Goal: Task Accomplishment & Management: Manage account settings

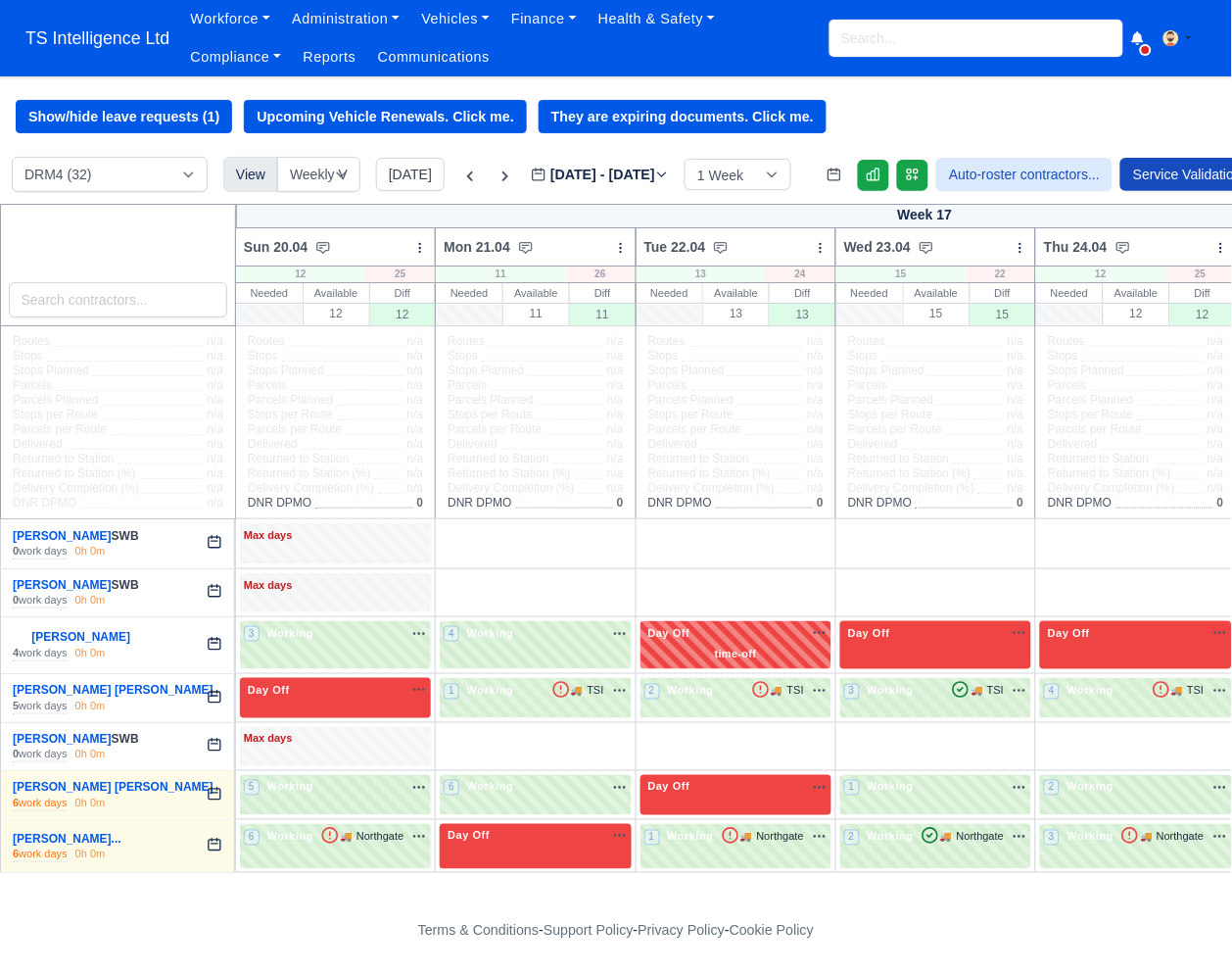
click at [881, 42] on input "search" at bounding box center [977, 38] width 294 height 37
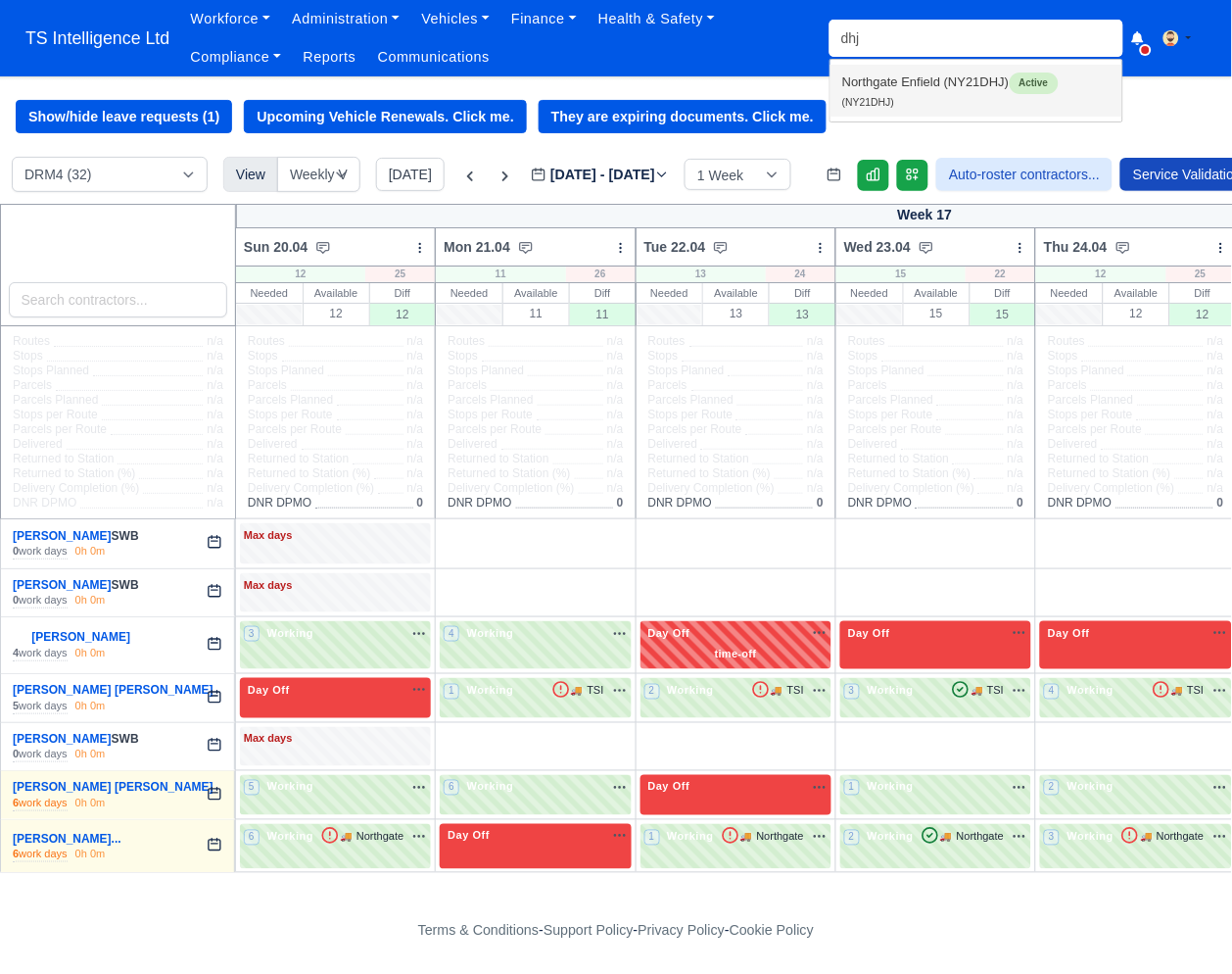
click at [844, 94] on link "Northgate Enfield (NY21DHJ) Active (NY21DHJ)" at bounding box center [976, 91] width 292 height 52
type input "NY21DHJ"
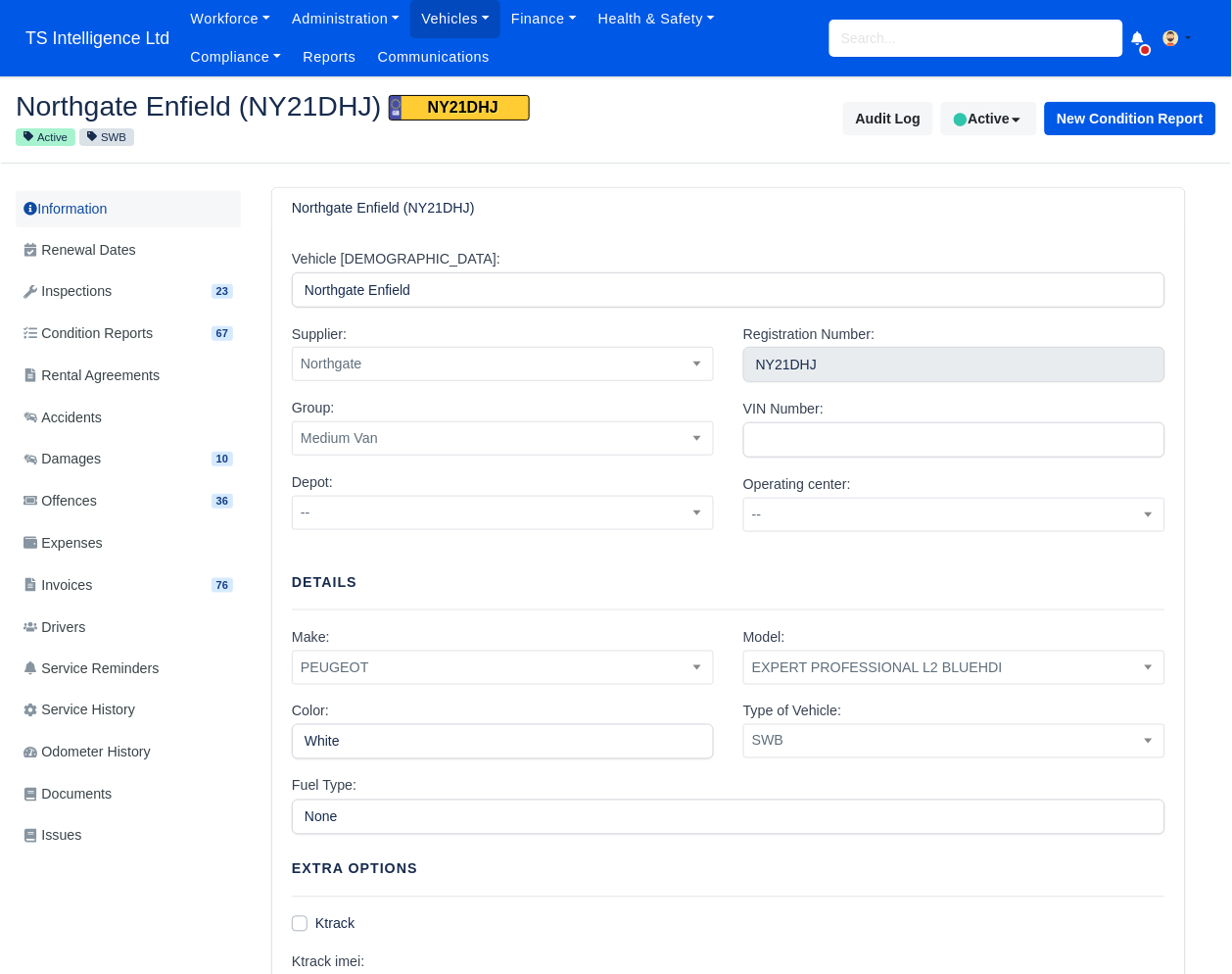
click at [107, 212] on link "Information" at bounding box center [129, 209] width 225 height 36
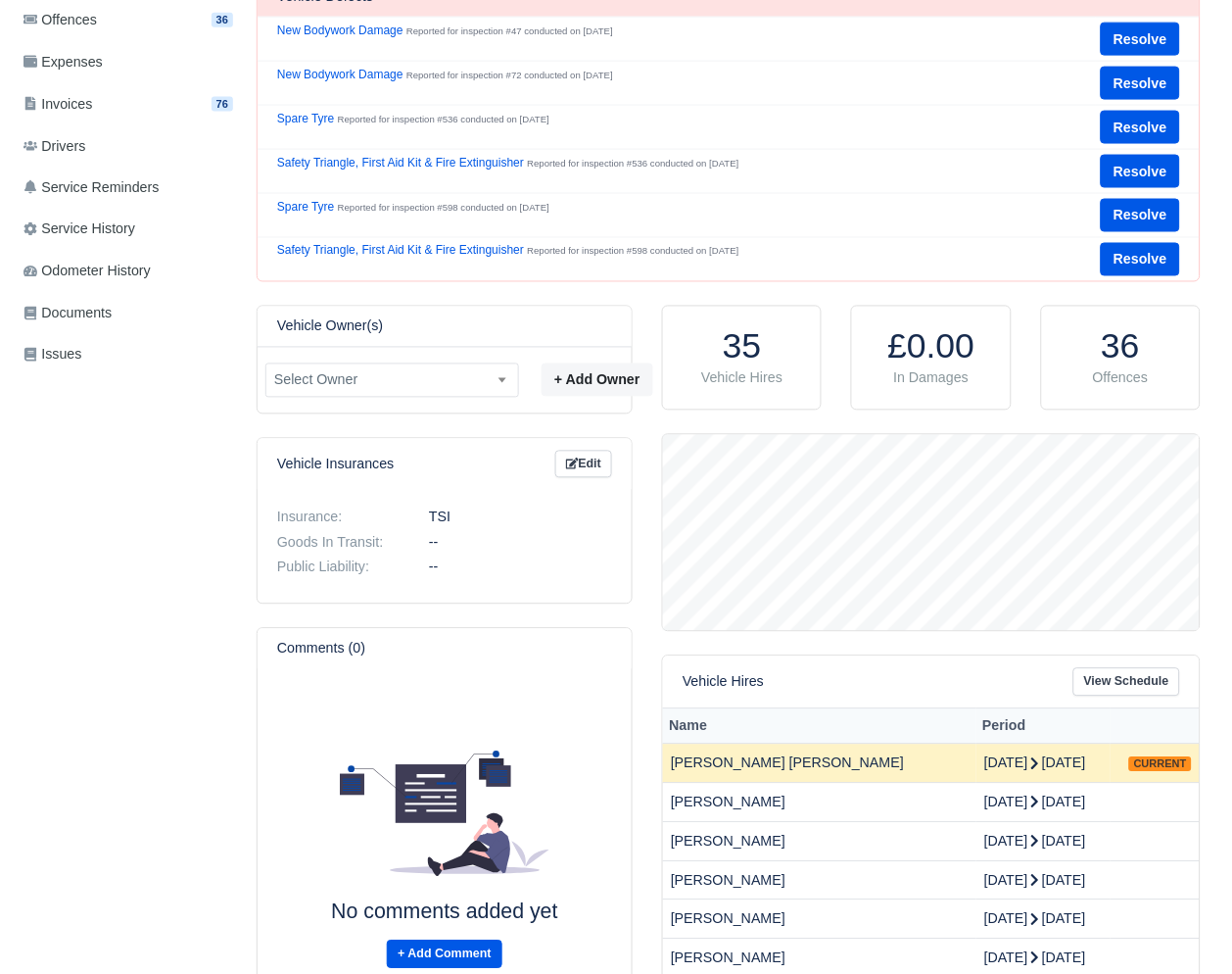
scroll to position [424, 0]
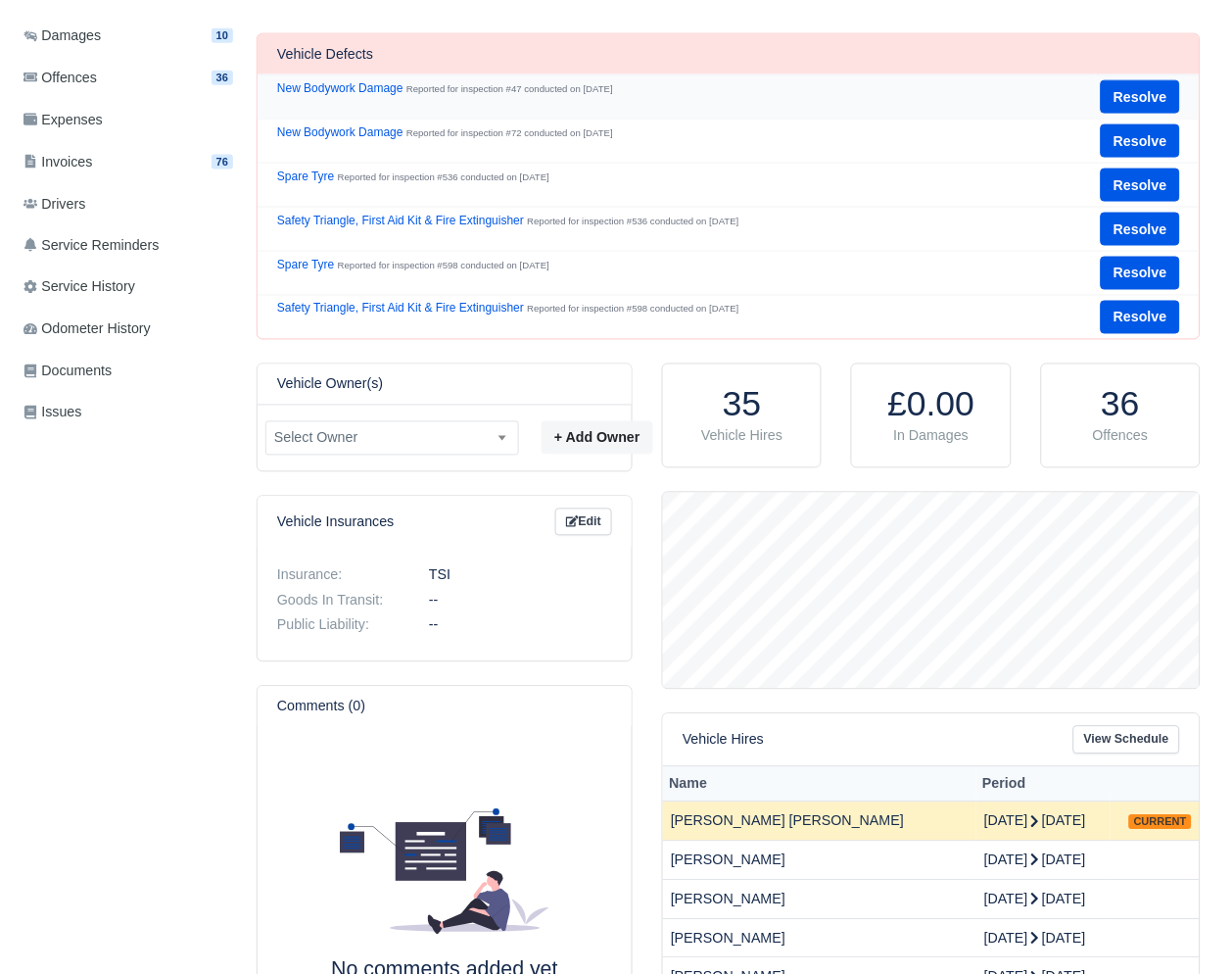
drag, startPoint x: 864, startPoint y: 34, endPoint x: 868, endPoint y: 90, distance: 56.1
click at [868, 90] on div "Vehicle Information Edit Supplier: Northgate VIN: Registration Number: NY21DHJ …" at bounding box center [730, 735] width 945 height 1927
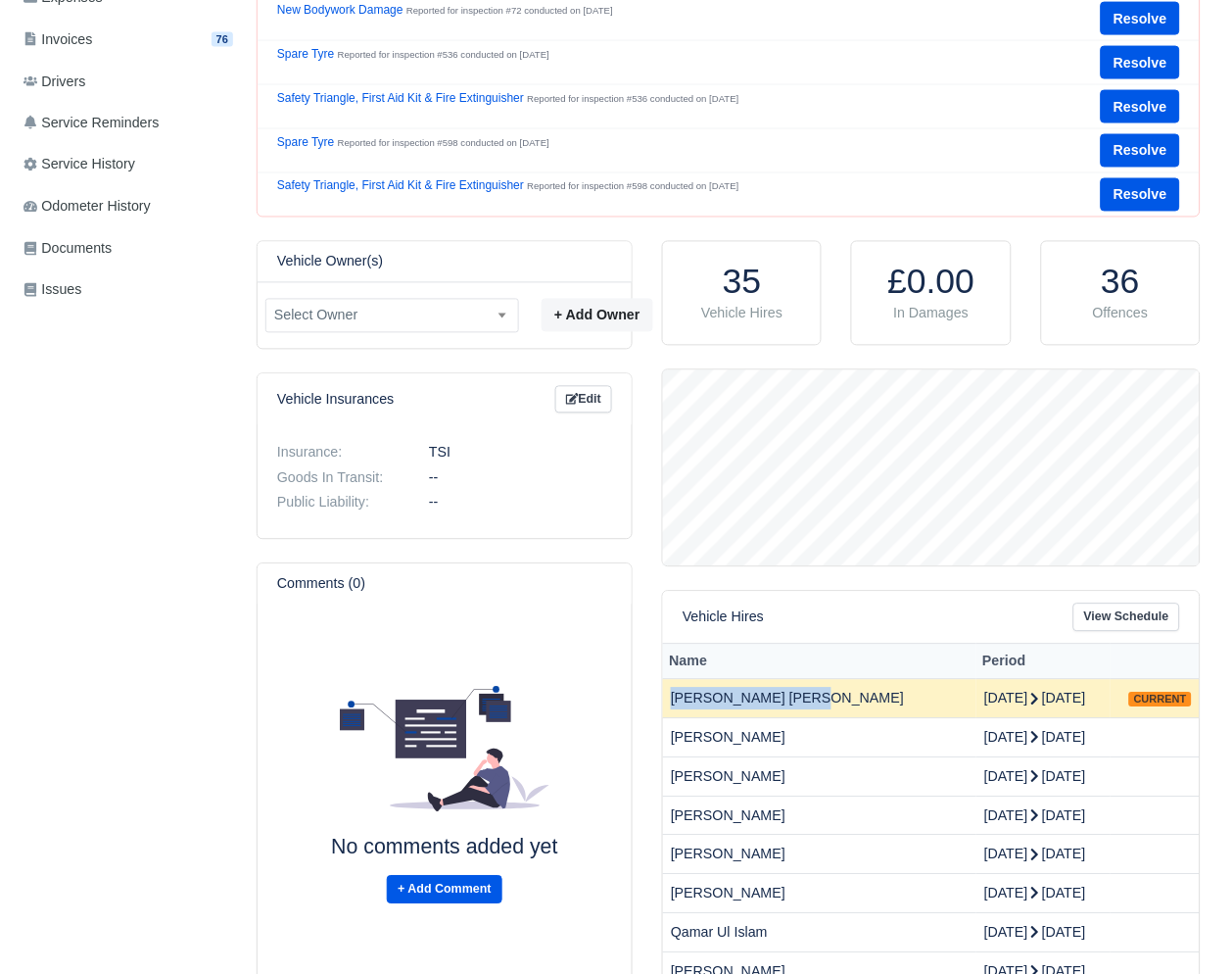
drag, startPoint x: 691, startPoint y: 723, endPoint x: 815, endPoint y: 726, distance: 124.0
click at [816, 719] on td "[PERSON_NAME] [PERSON_NAME]" at bounding box center [819, 699] width 314 height 39
copy td "[PERSON_NAME] [PERSON_NAME]"
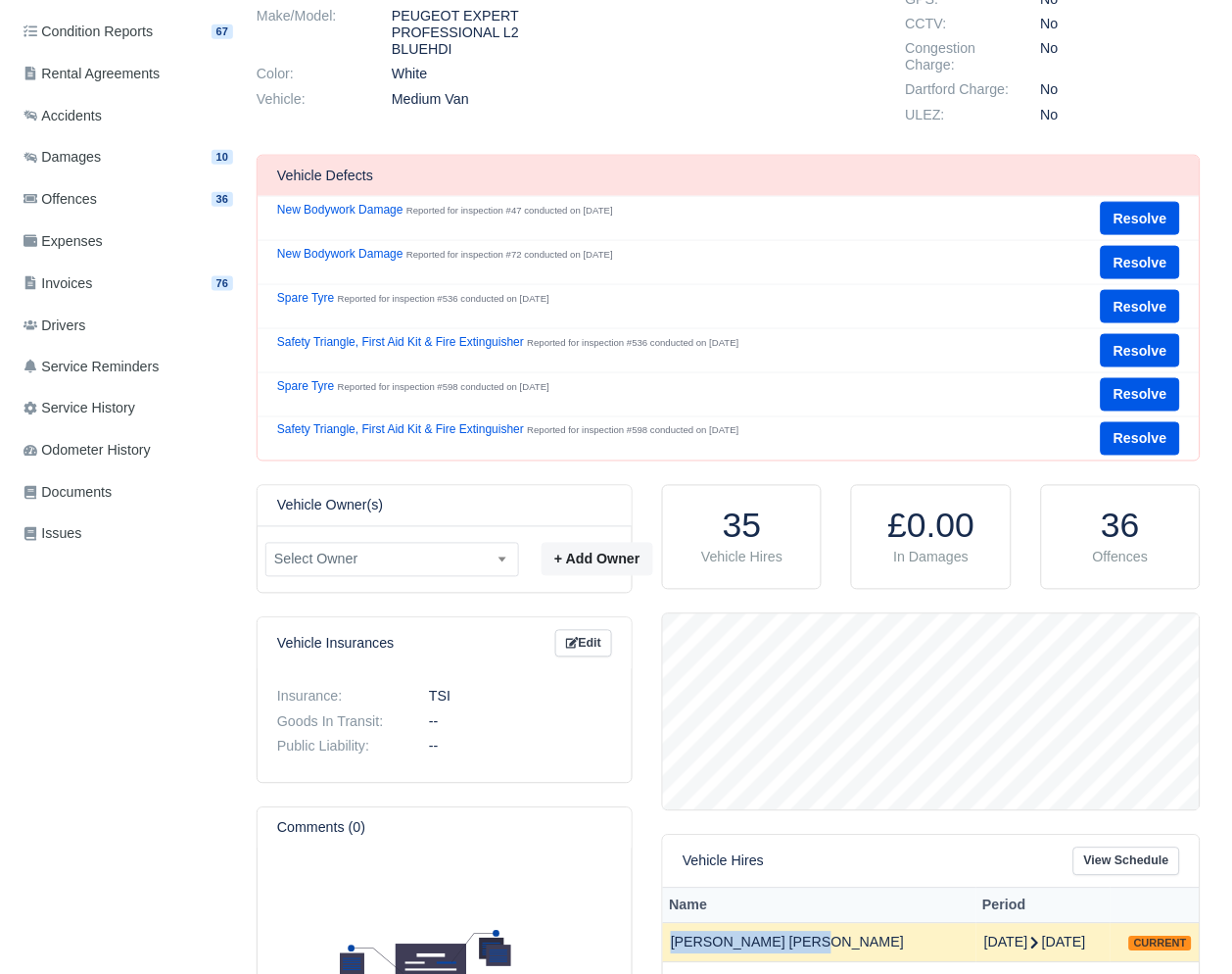
scroll to position [0, 0]
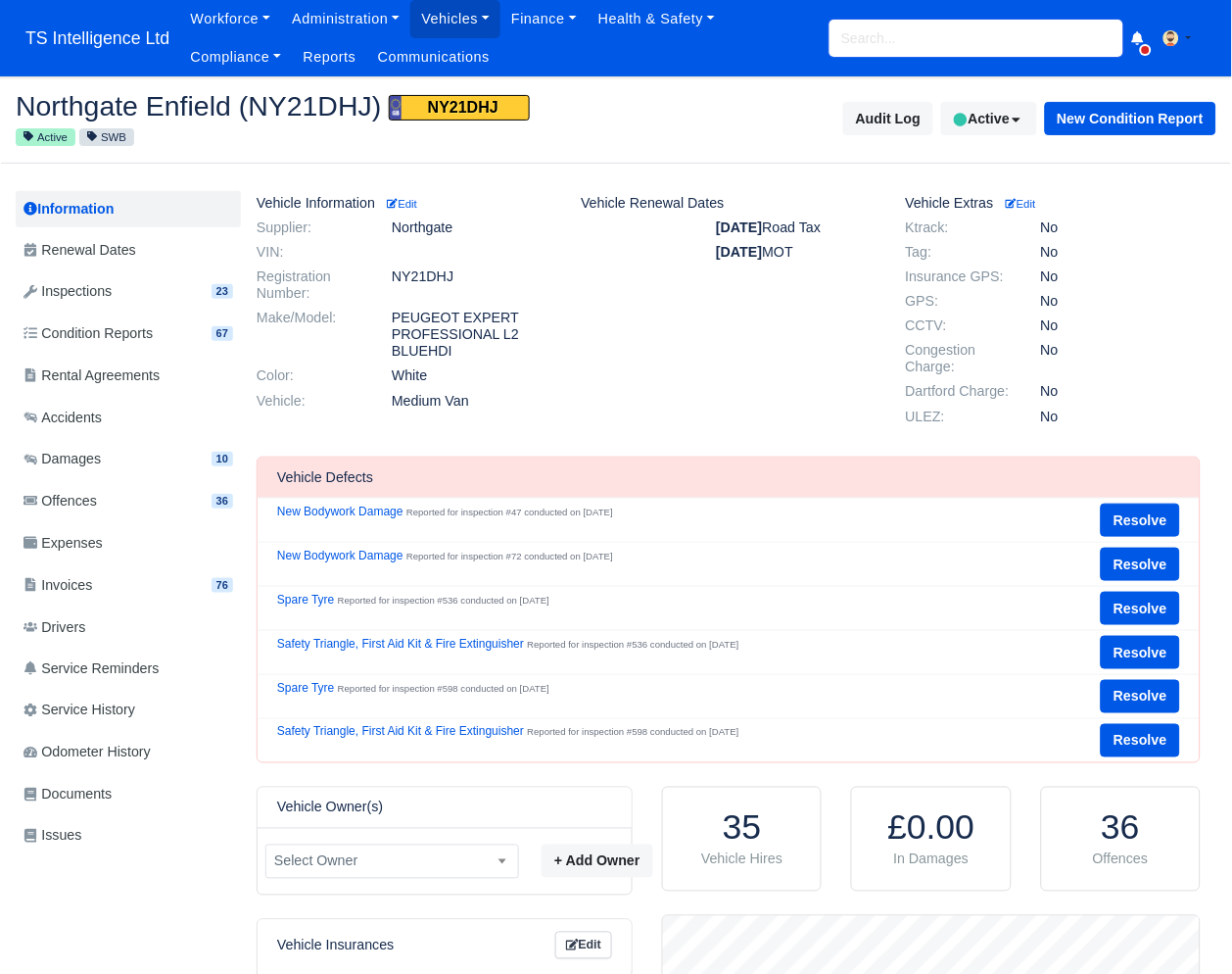
click at [928, 44] on input "search" at bounding box center [977, 38] width 294 height 37
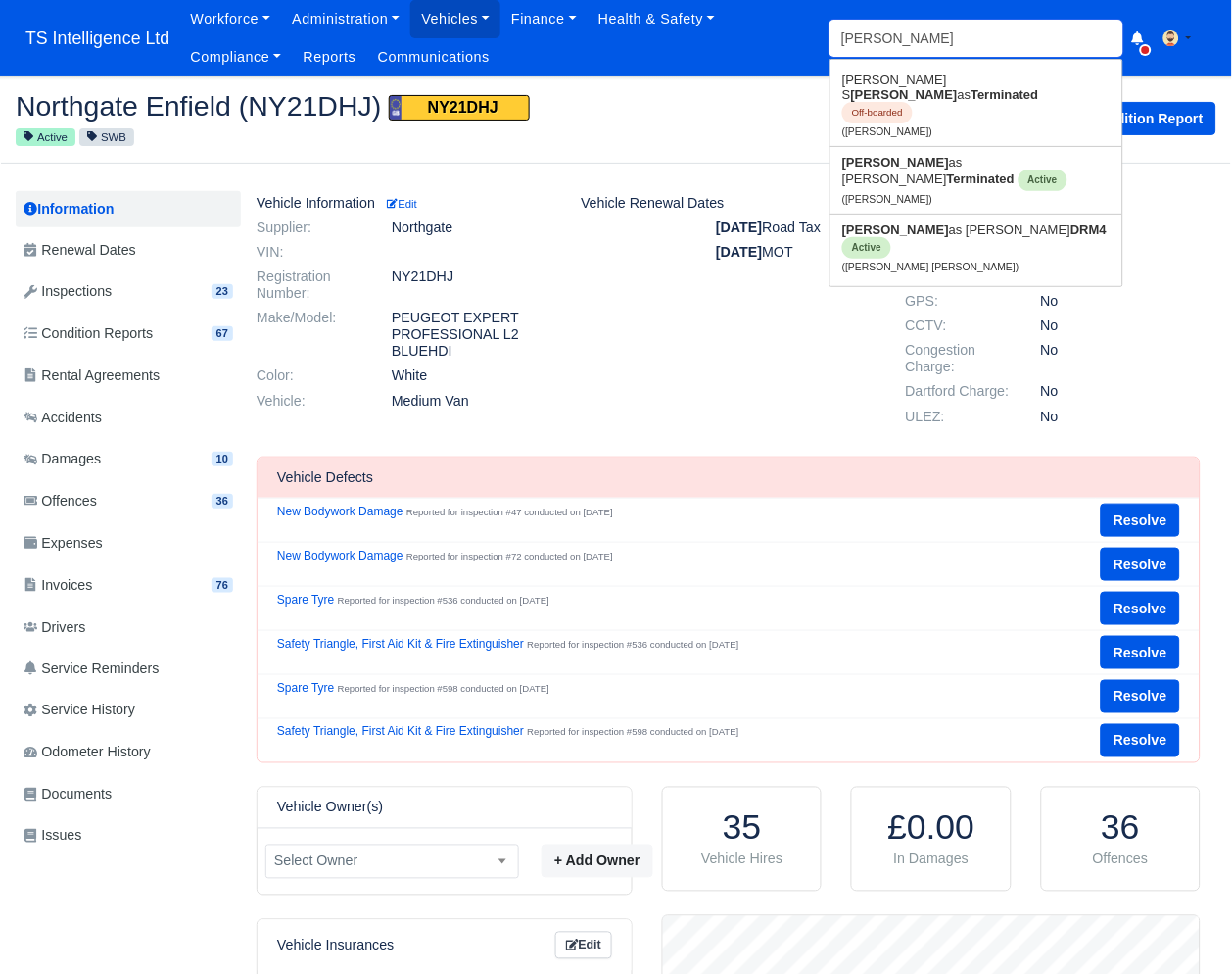
type input "thomas"
type input "thomas Dorcely"
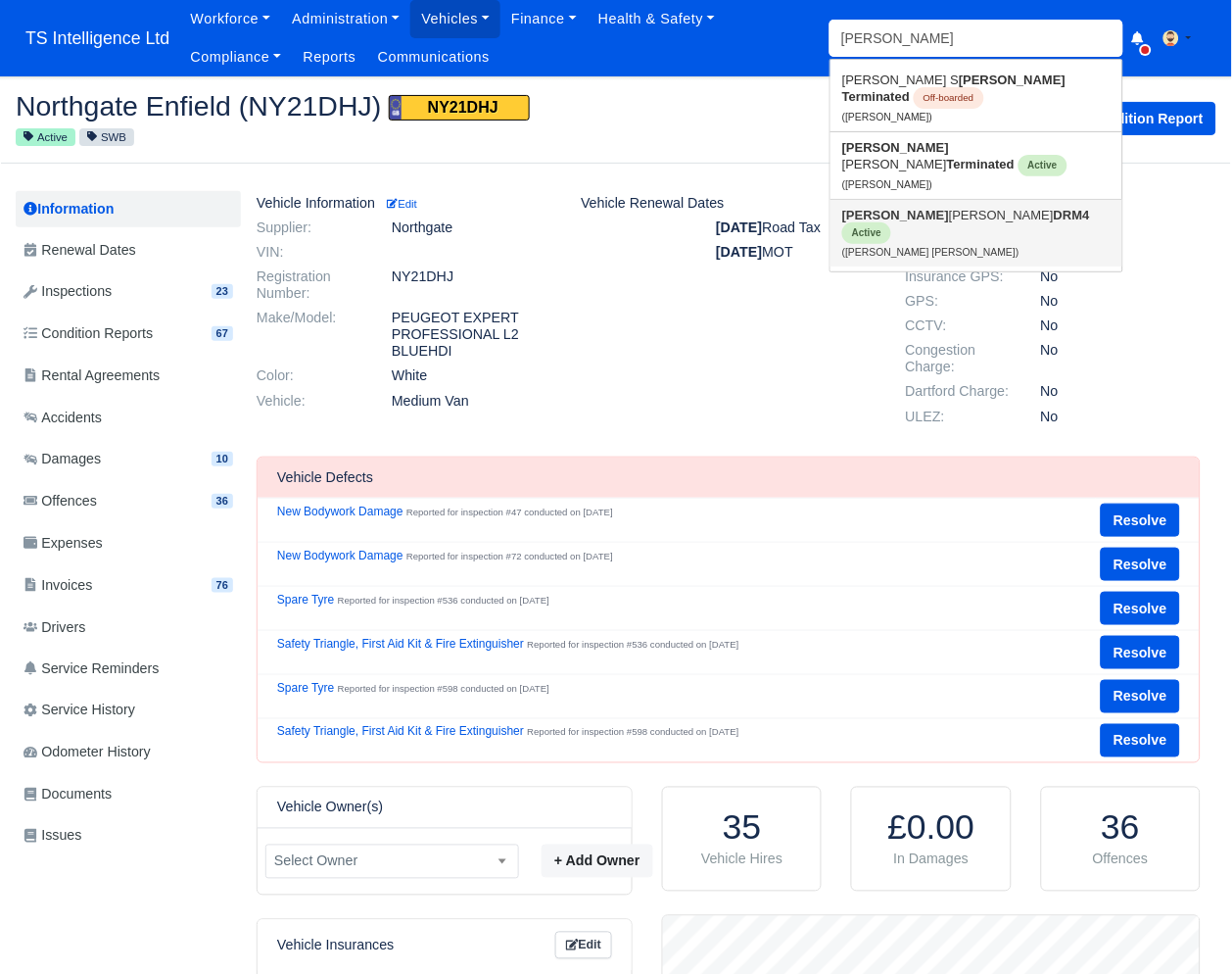
click at [909, 200] on link "Thomas Samuel Smith DRM4 Active (Thomas Samuel Smith)" at bounding box center [976, 233] width 292 height 67
type input "[PERSON_NAME] [PERSON_NAME]"
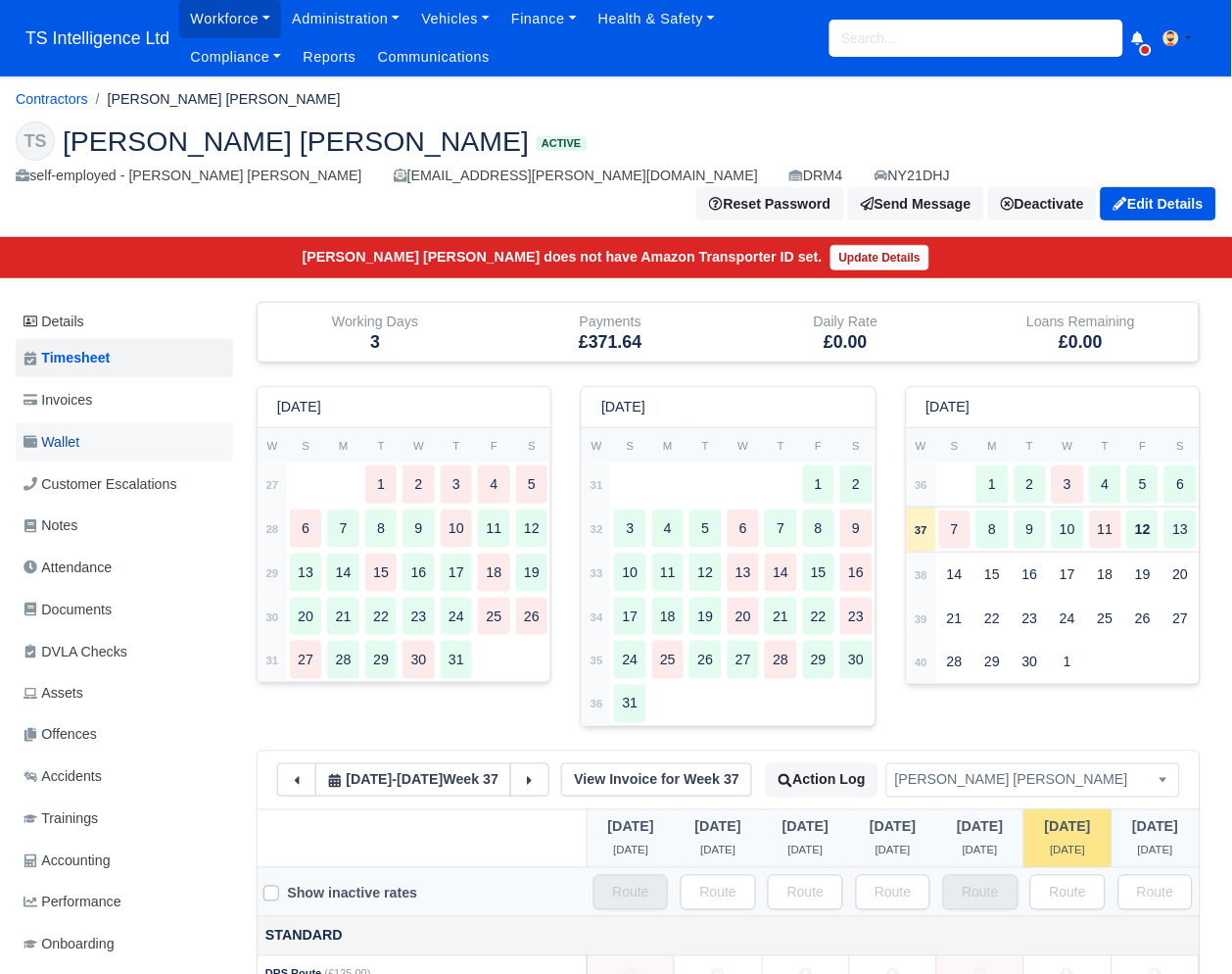
click at [125, 424] on link "Wallet" at bounding box center [125, 443] width 217 height 38
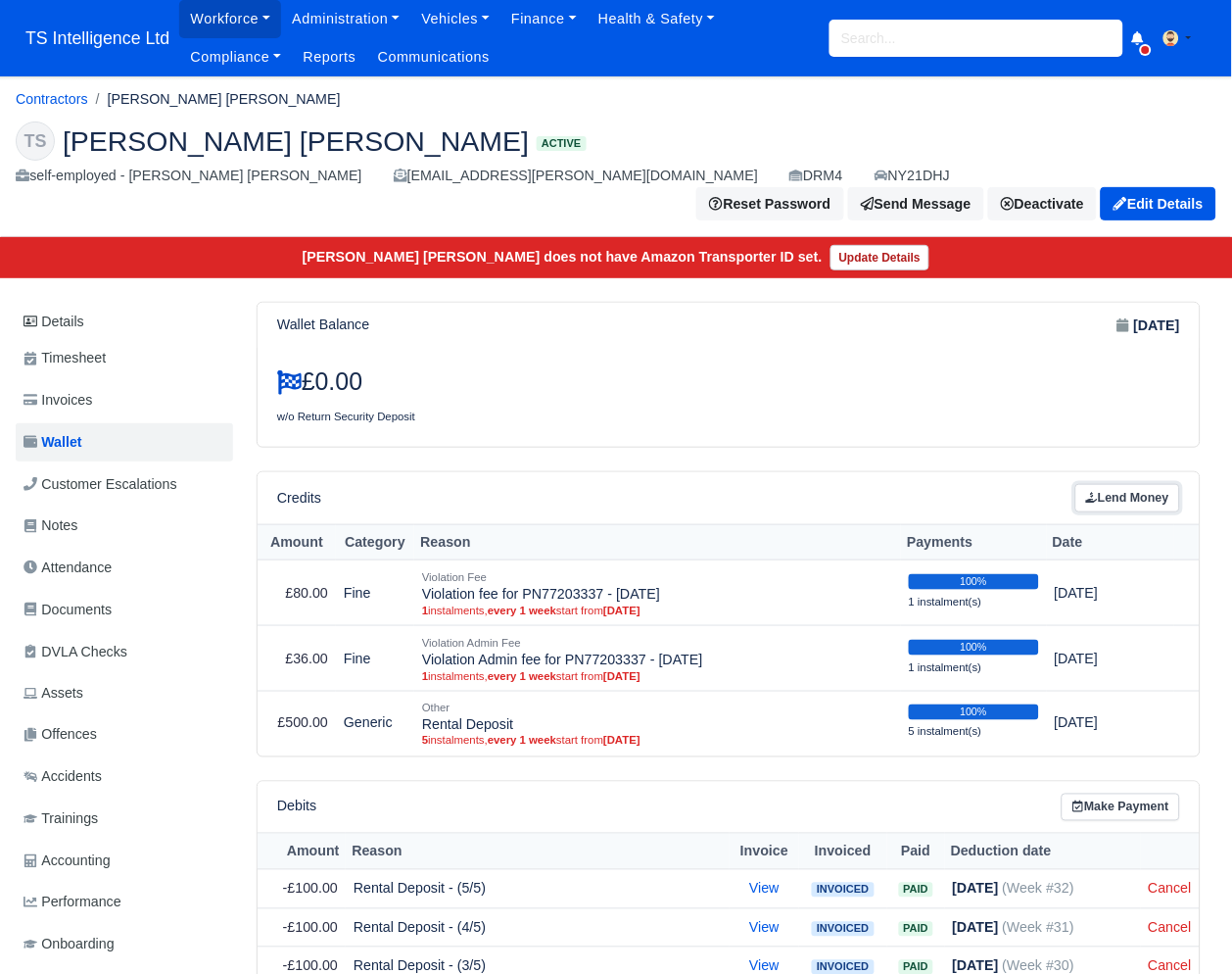
click at [1121, 485] on link "Lend Money" at bounding box center [1127, 498] width 105 height 29
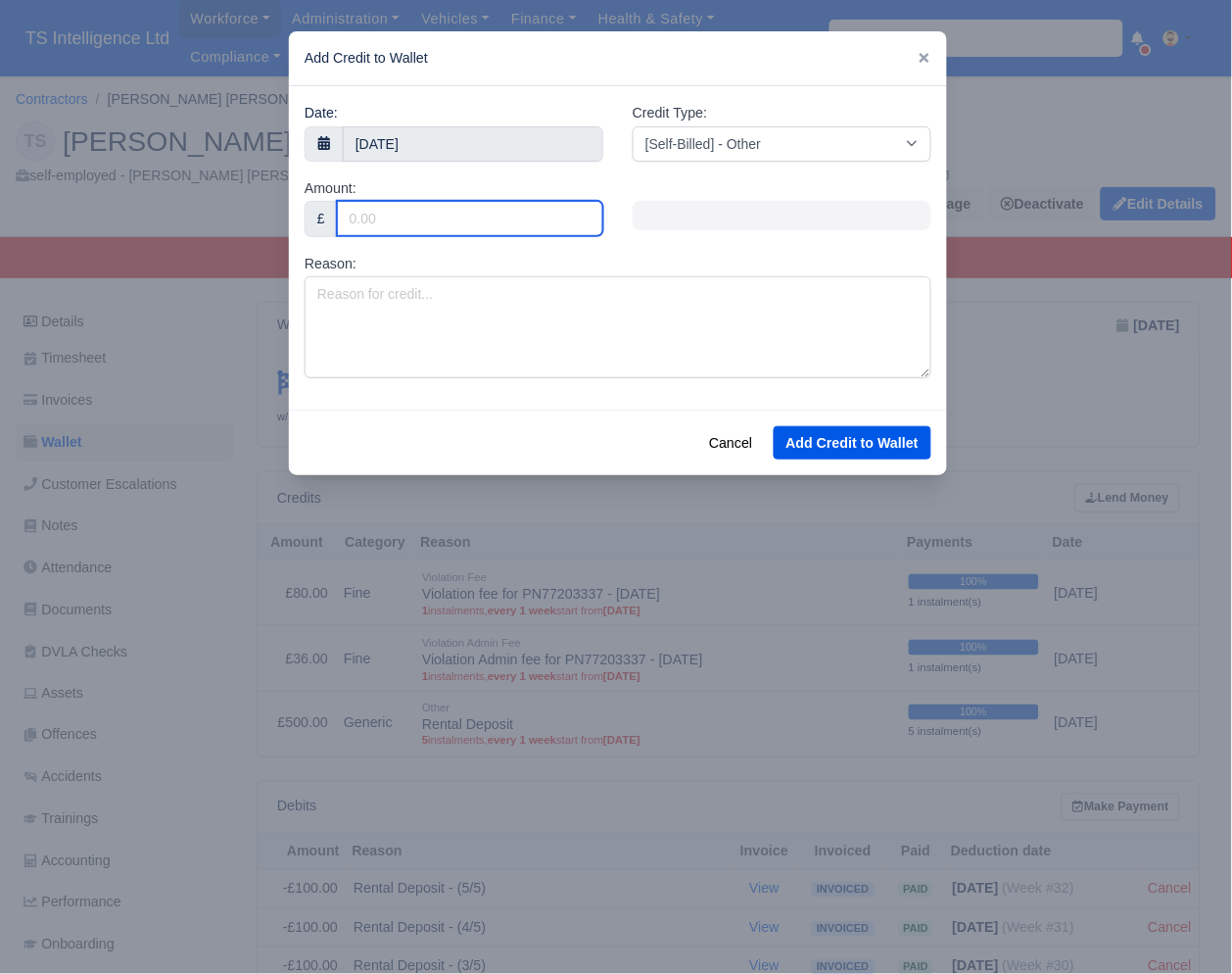
click at [442, 224] on input "Amount:" at bounding box center [469, 217] width 266 height 35
type input "300"
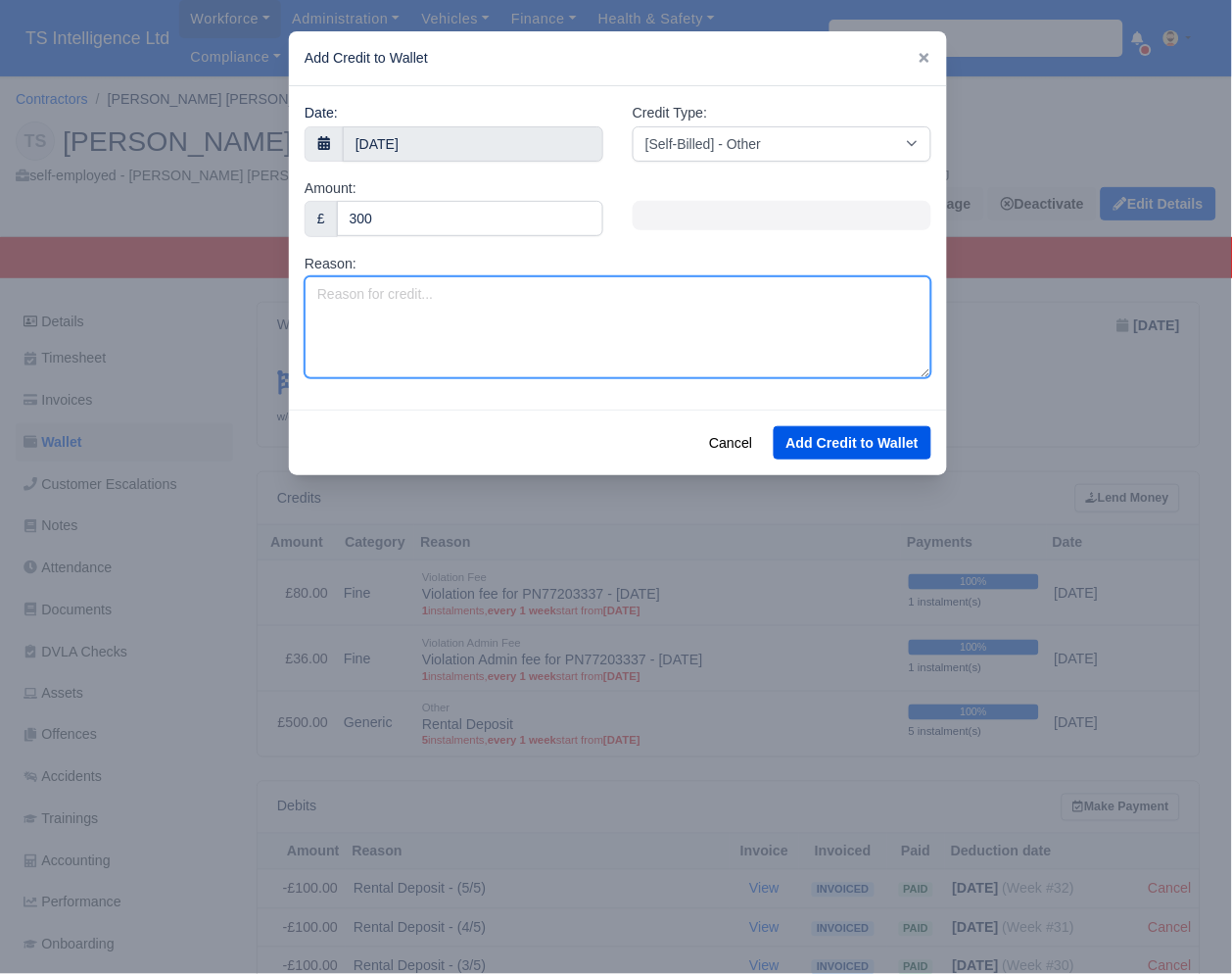
click at [460, 293] on textarea "Reason:" at bounding box center [618, 327] width 627 height 102
click at [369, 290] on textarea "Estimate NY21DHJ" at bounding box center [618, 327] width 627 height 102
click at [380, 290] on textarea "Estimate NY21DHJ" at bounding box center [618, 327] width 627 height 102
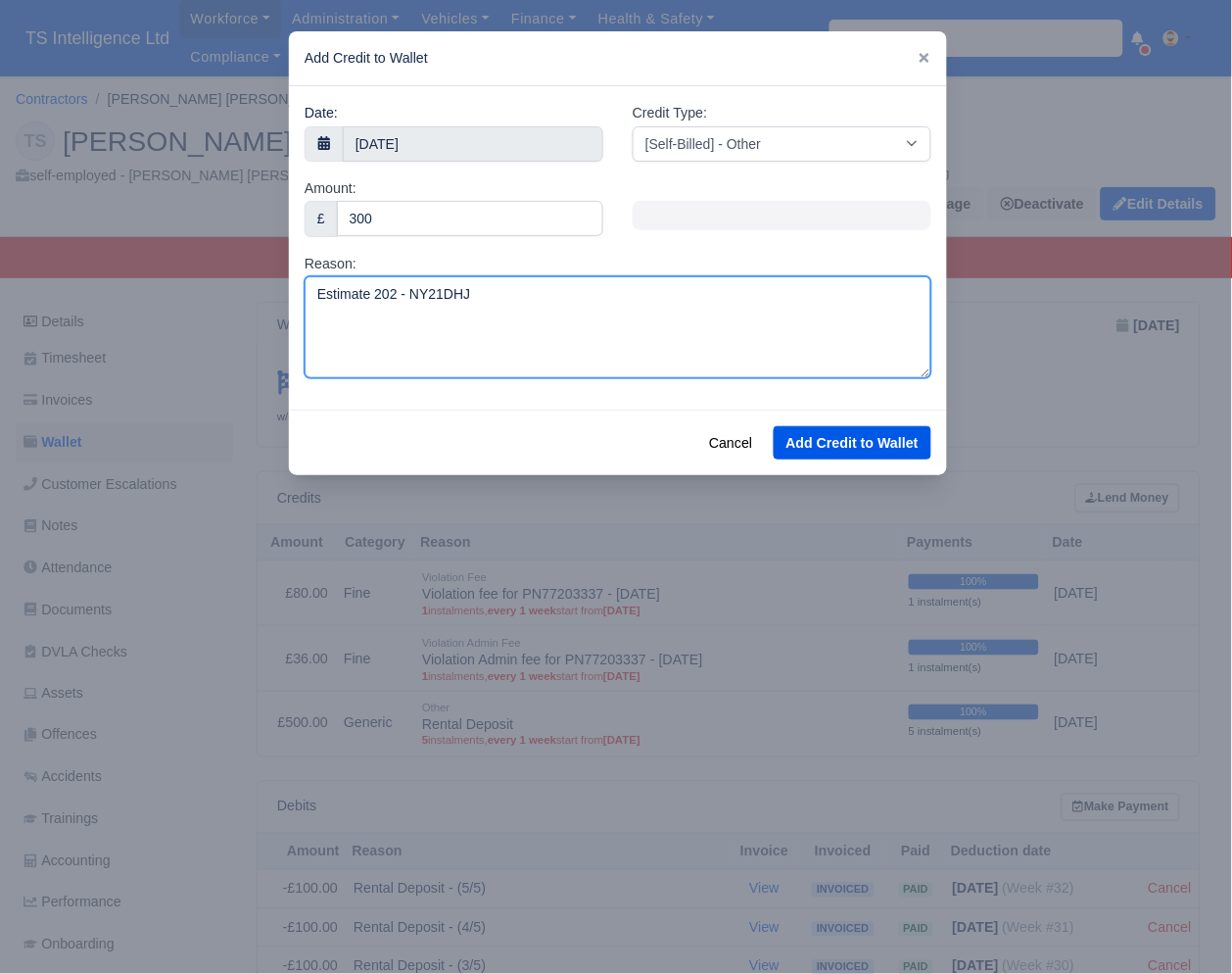
type textarea "Estimate 202 - NY21DHJ"
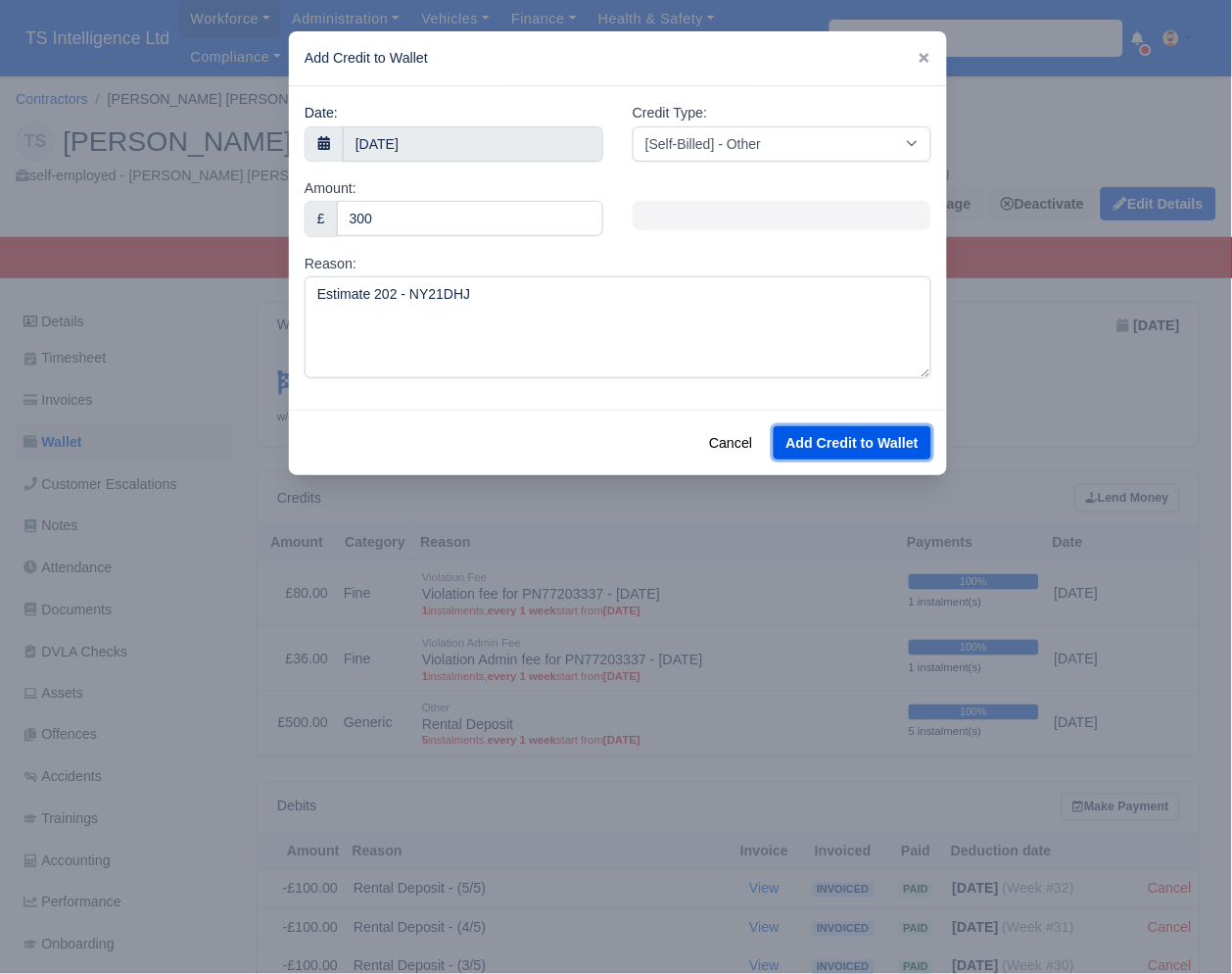
click at [865, 449] on button "Add Credit to Wallet" at bounding box center [852, 443] width 157 height 33
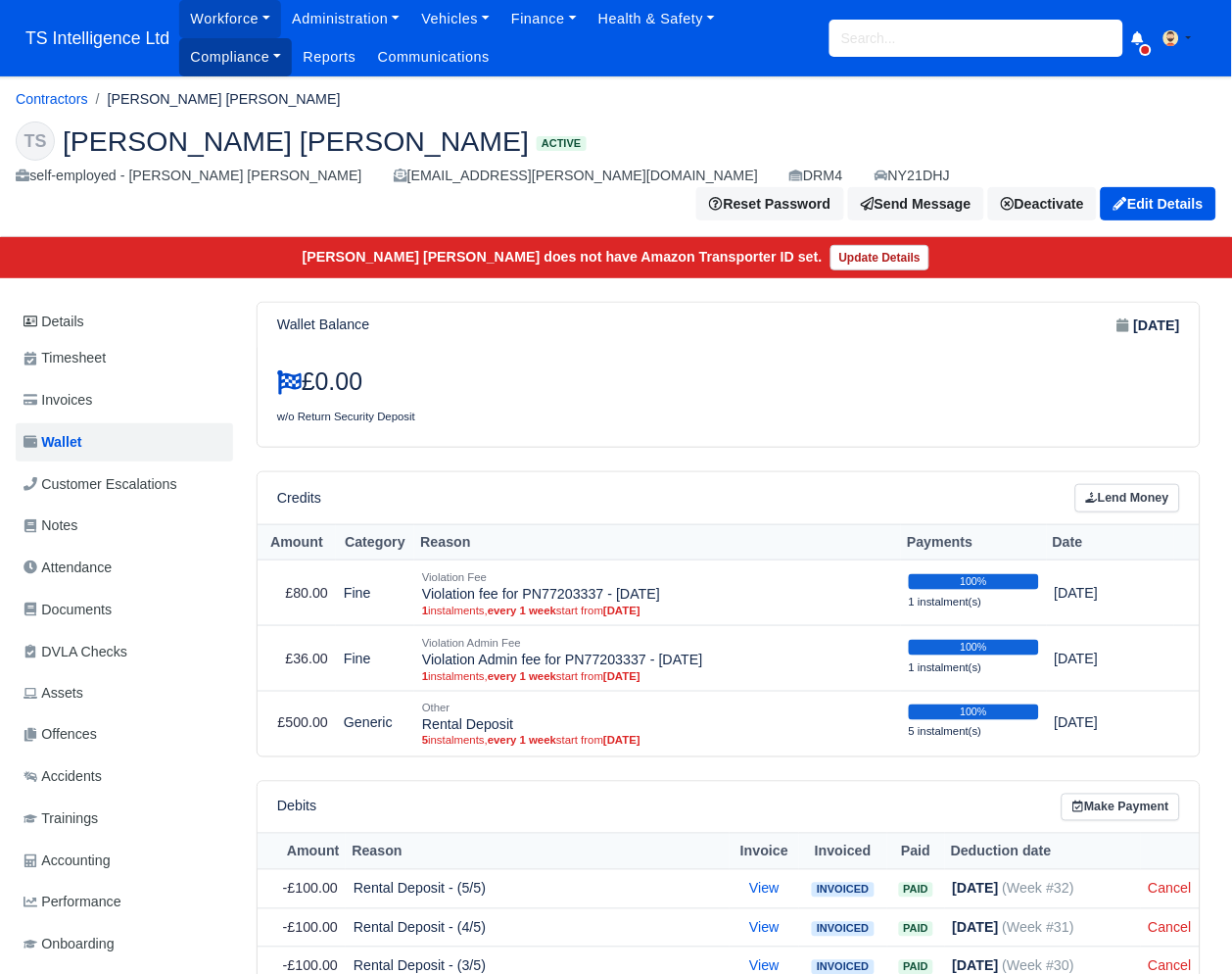
click at [267, 62] on link "Compliance" at bounding box center [235, 57] width 113 height 38
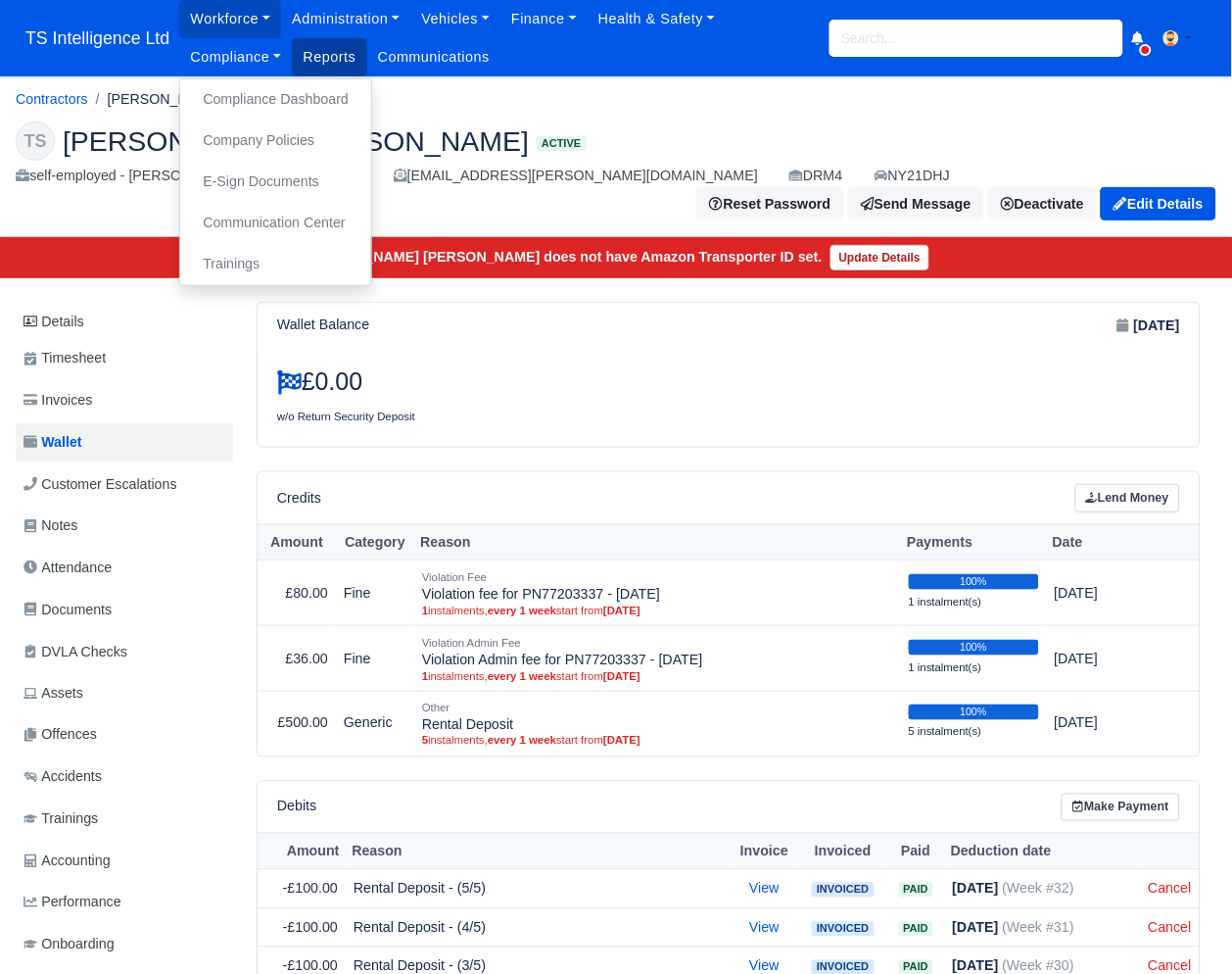
click at [333, 62] on link "Reports" at bounding box center [329, 57] width 75 height 38
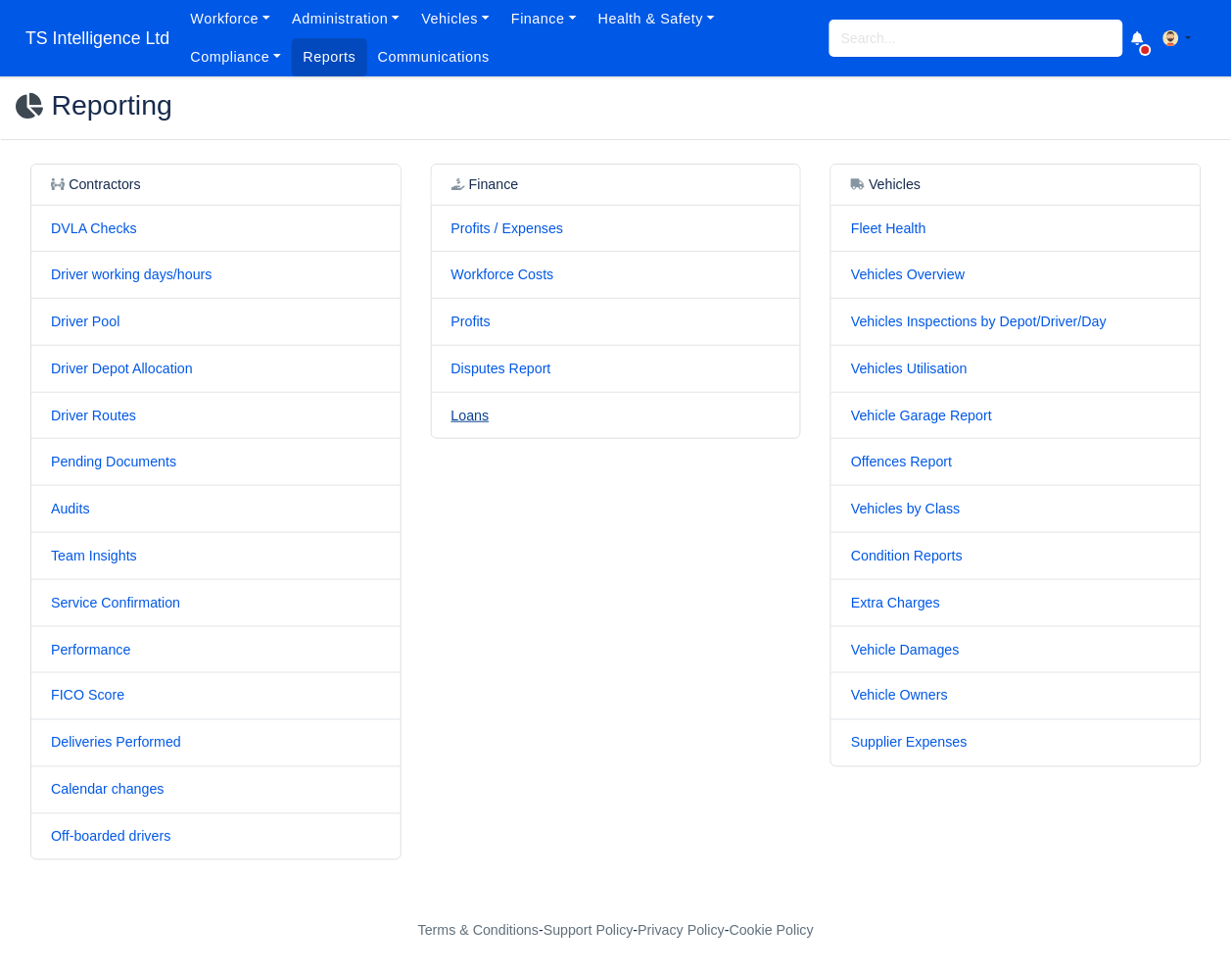
click at [471, 418] on link "Loans" at bounding box center [470, 416] width 38 height 16
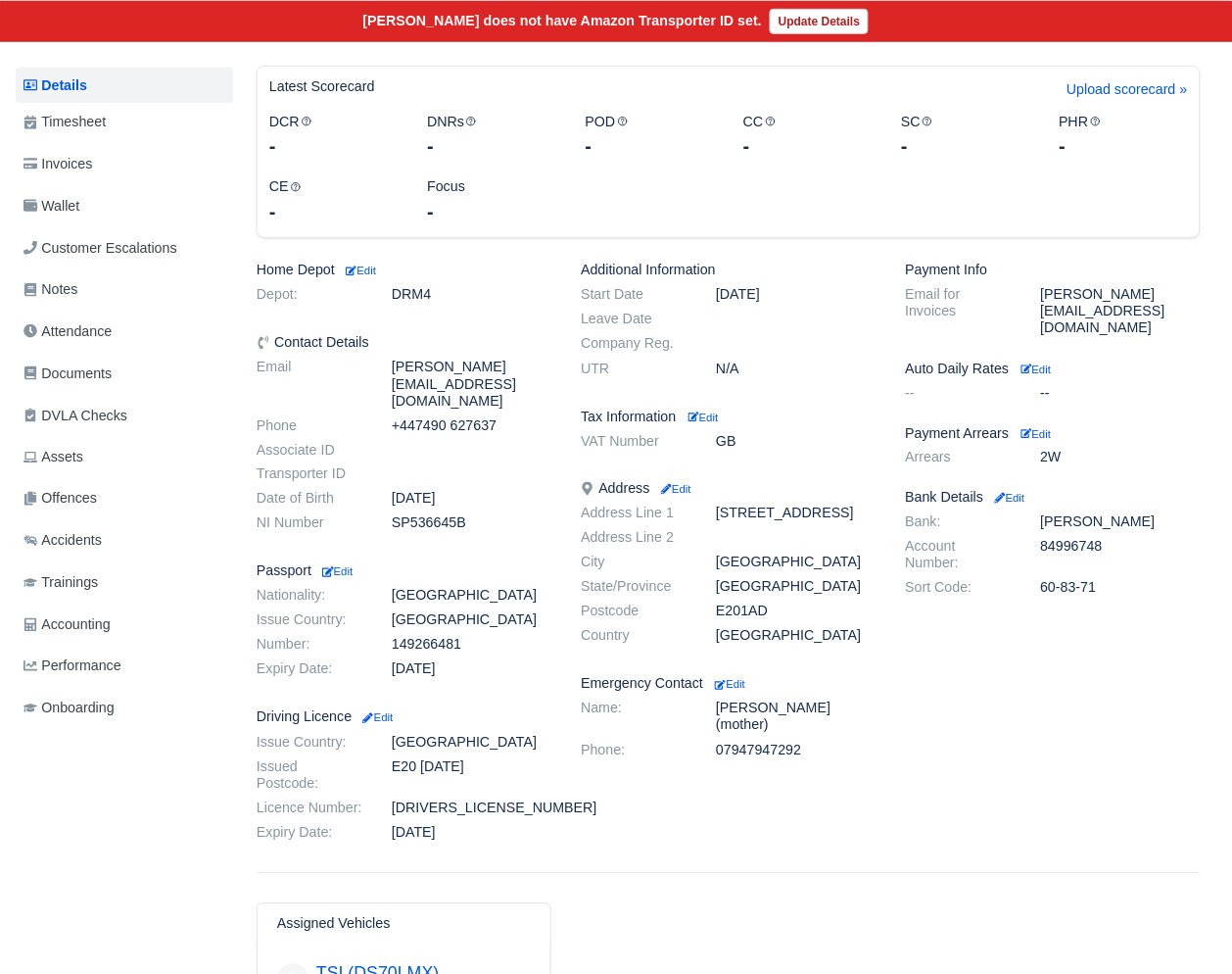
scroll to position [144, 0]
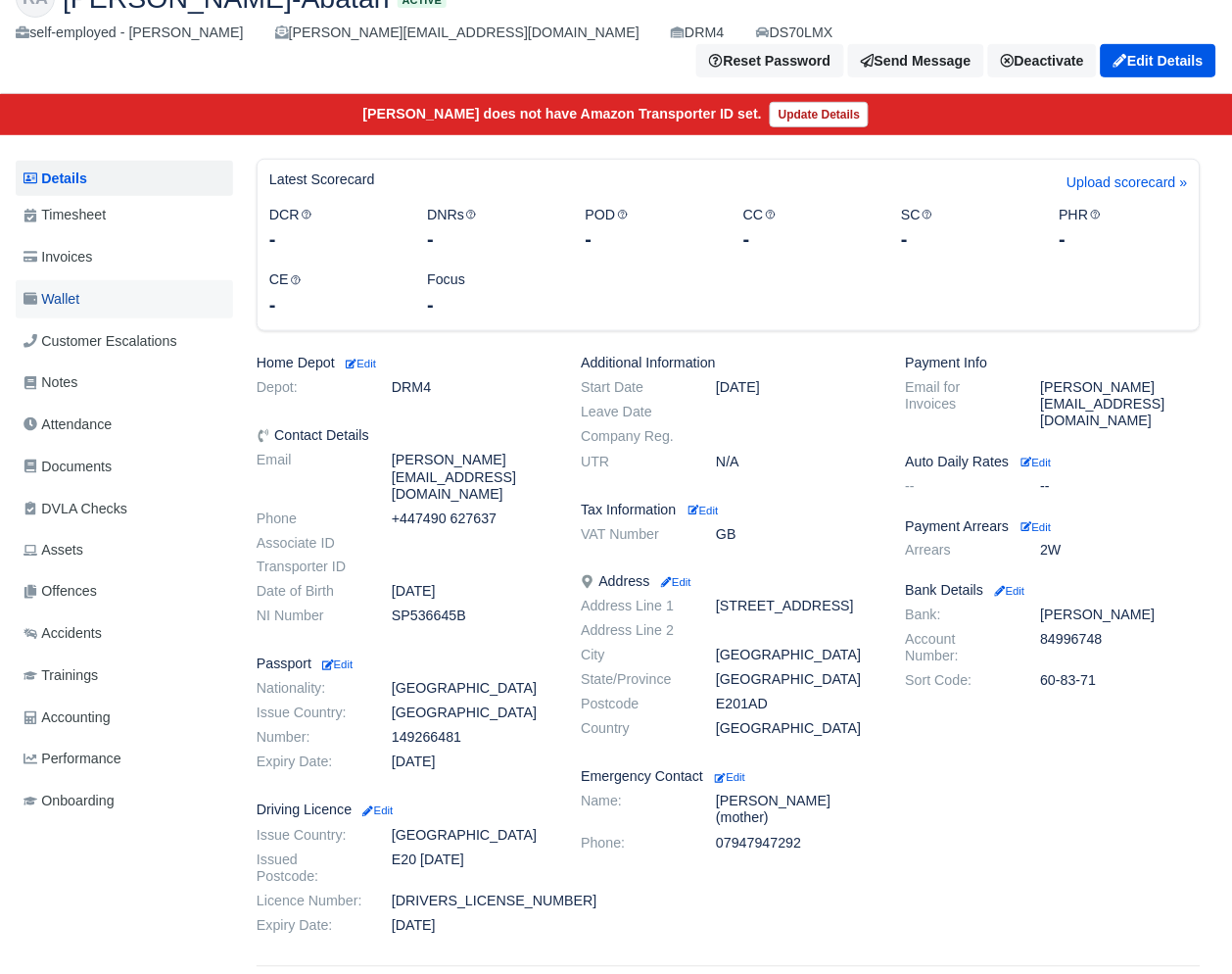
click at [76, 288] on span "Wallet" at bounding box center [52, 299] width 56 height 23
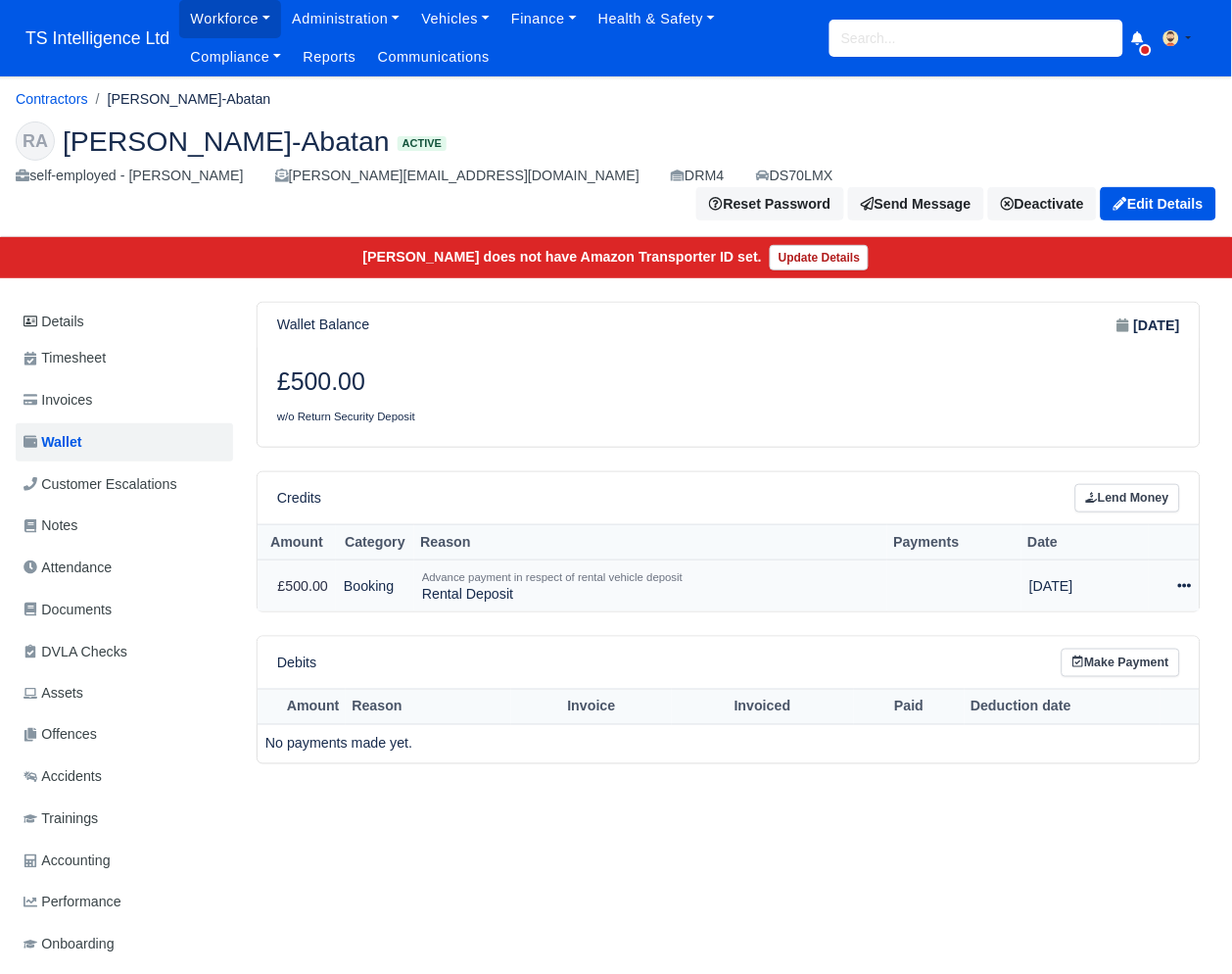
click at [1183, 579] on icon at bounding box center [1185, 586] width 14 height 14
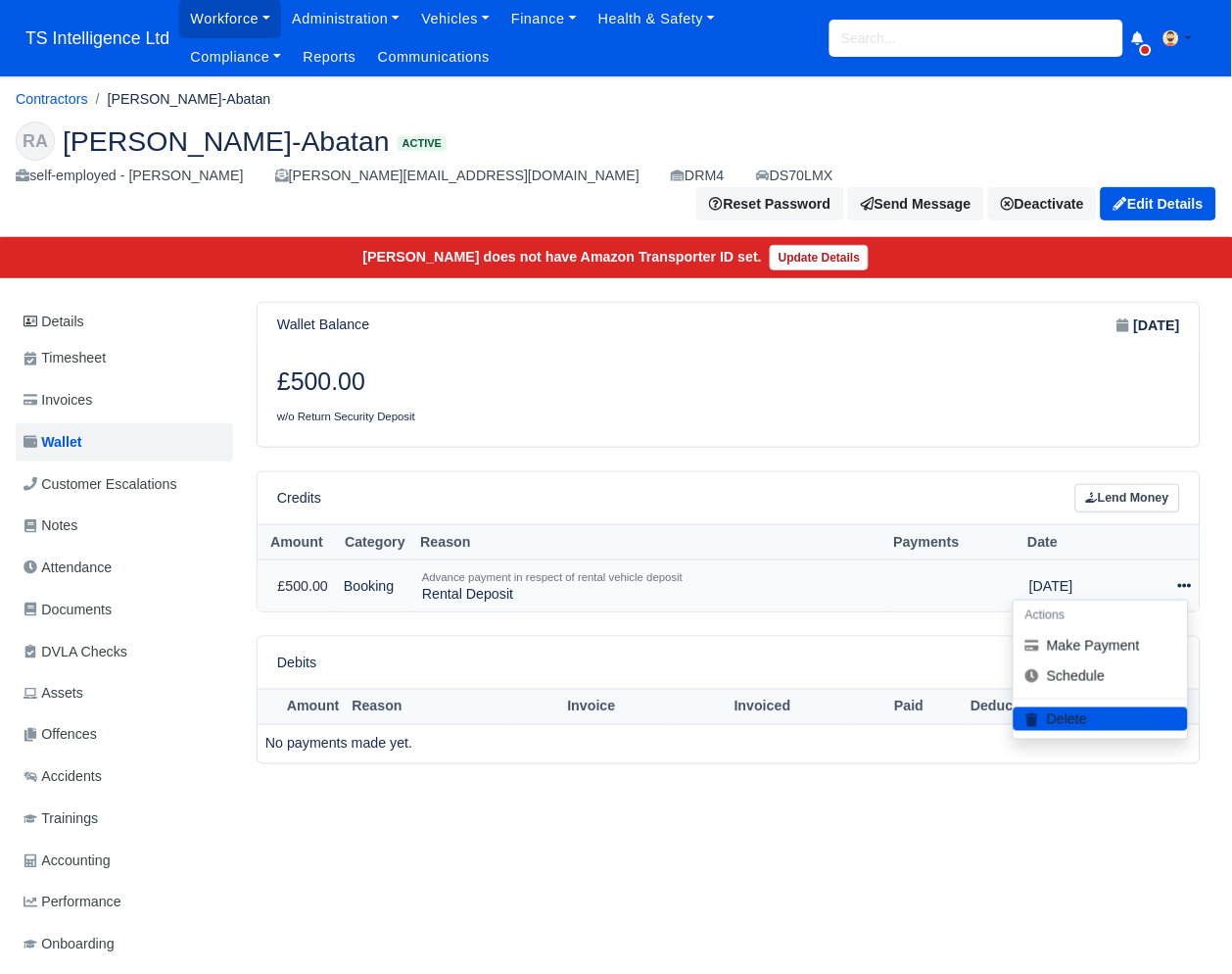
click at [1102, 659] on div "Actions Make Payment Schedule [GEOGRAPHIC_DATA]" at bounding box center [1100, 670] width 176 height 141
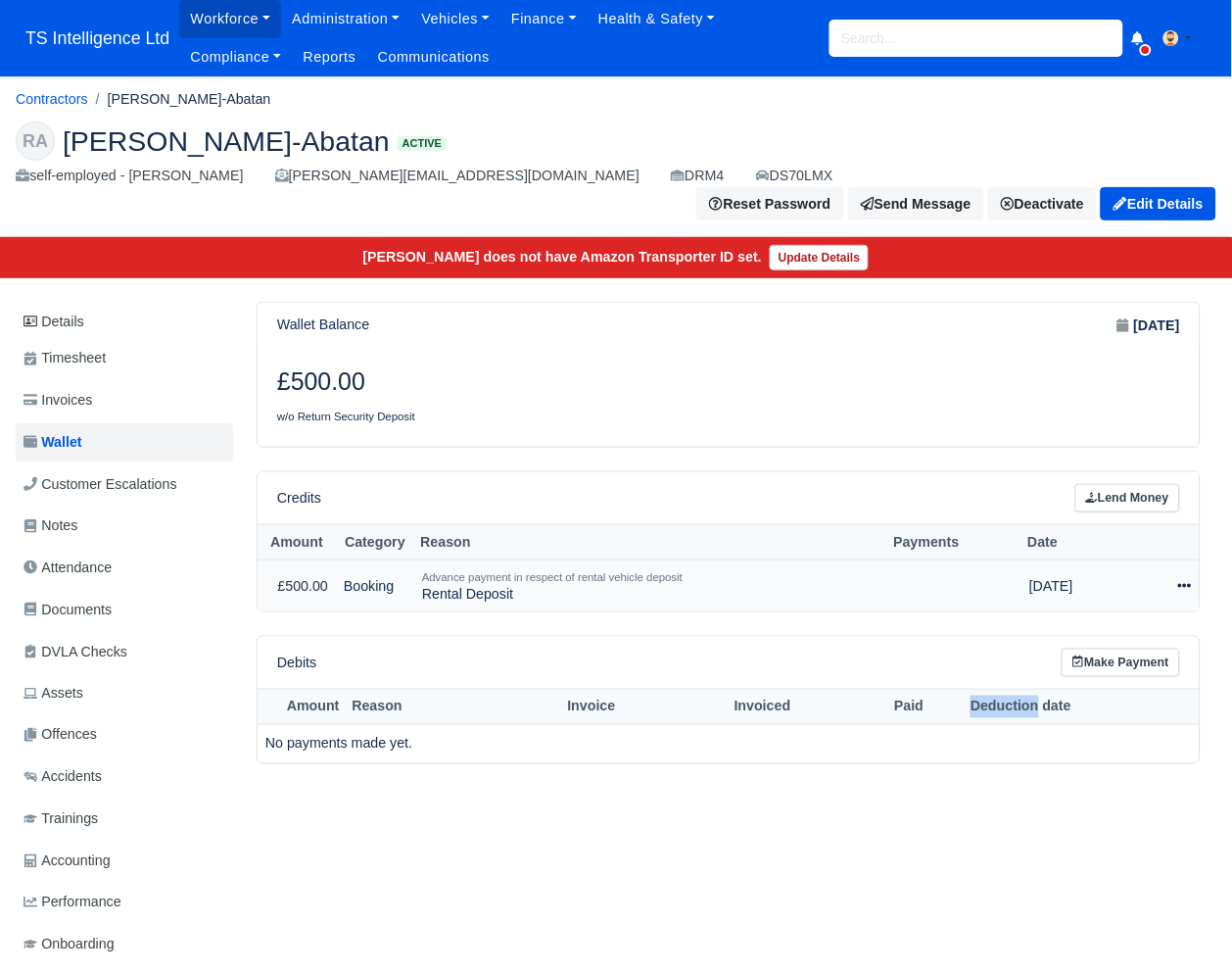
click at [1102, 689] on th "Deduction date" at bounding box center [1063, 707] width 196 height 36
click at [1187, 579] on icon at bounding box center [1185, 586] width 14 height 14
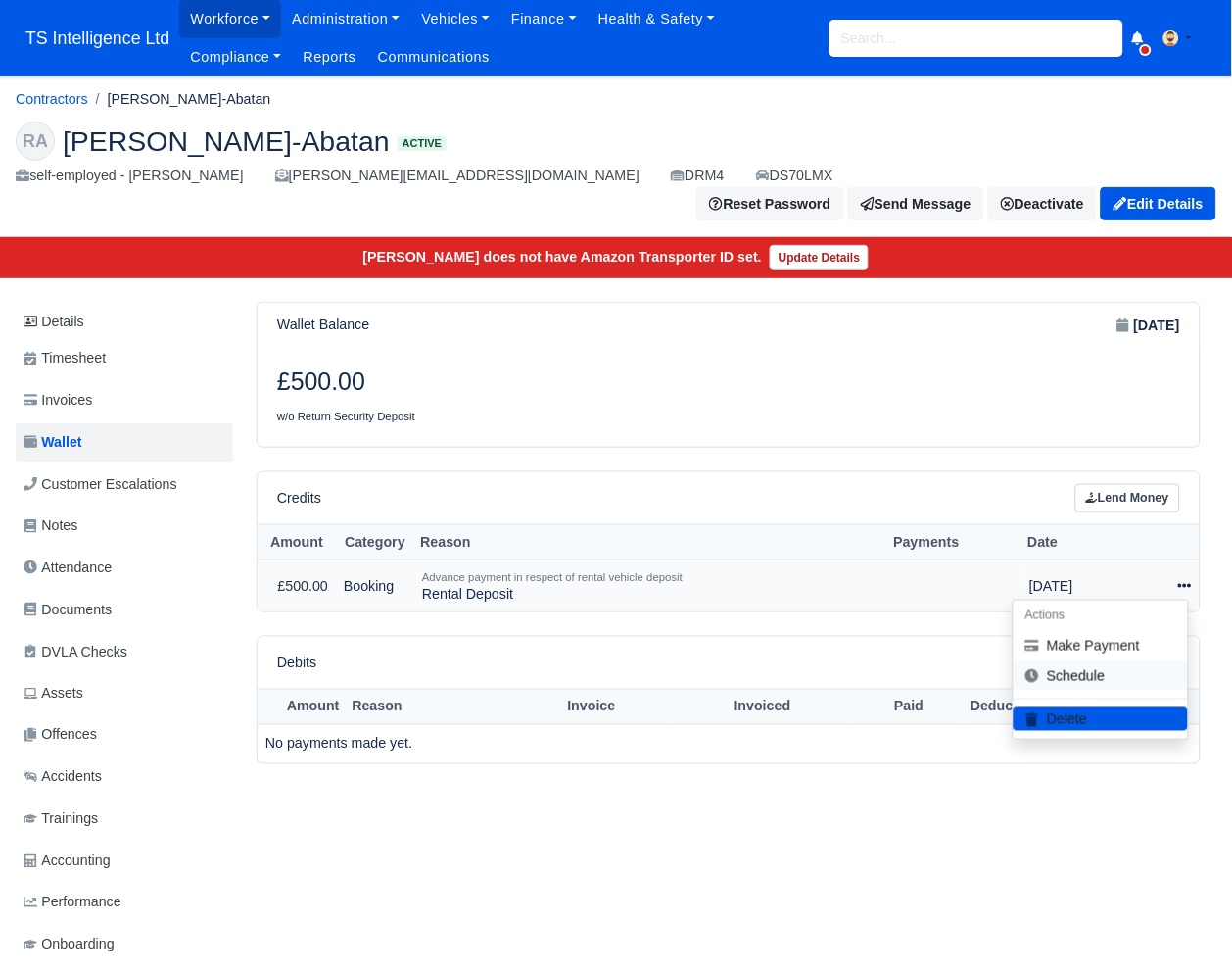
click at [1074, 660] on link "Schedule" at bounding box center [1100, 675] width 174 height 30
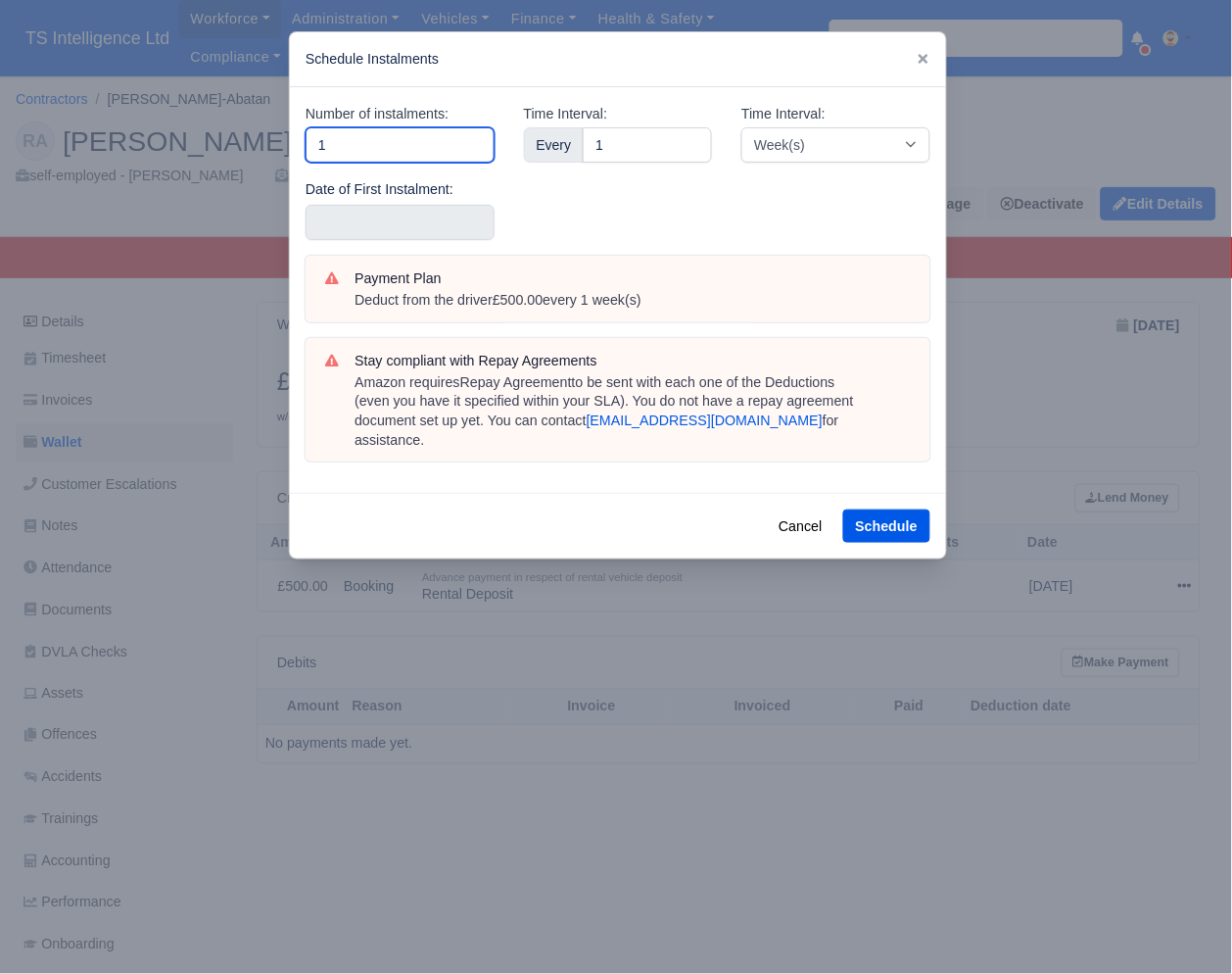
click at [362, 147] on input "1" at bounding box center [401, 145] width 189 height 35
type input "5"
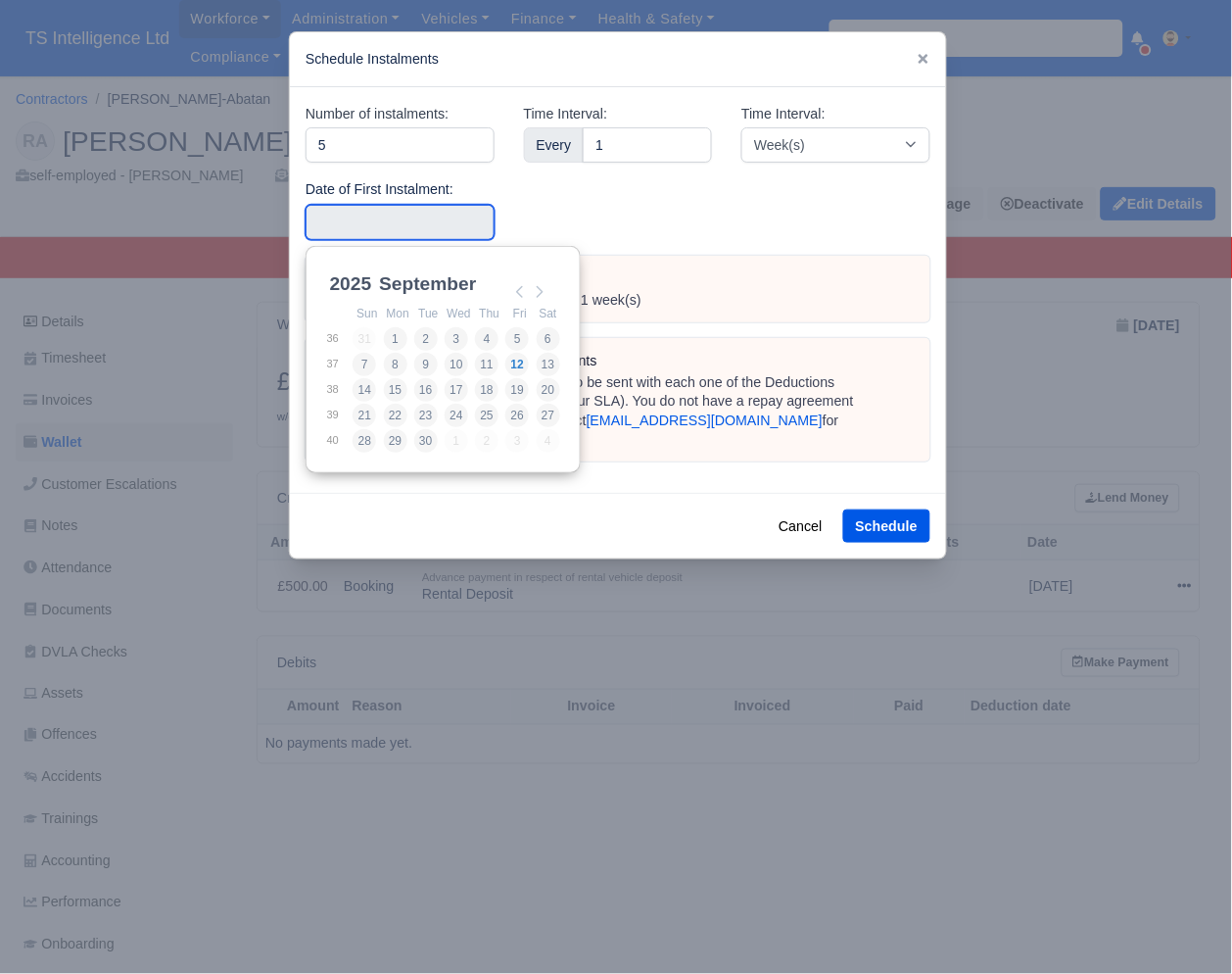
click at [351, 222] on input "Use the arrow keys to pick a date" at bounding box center [401, 221] width 189 height 35
type input "2025-09-04"
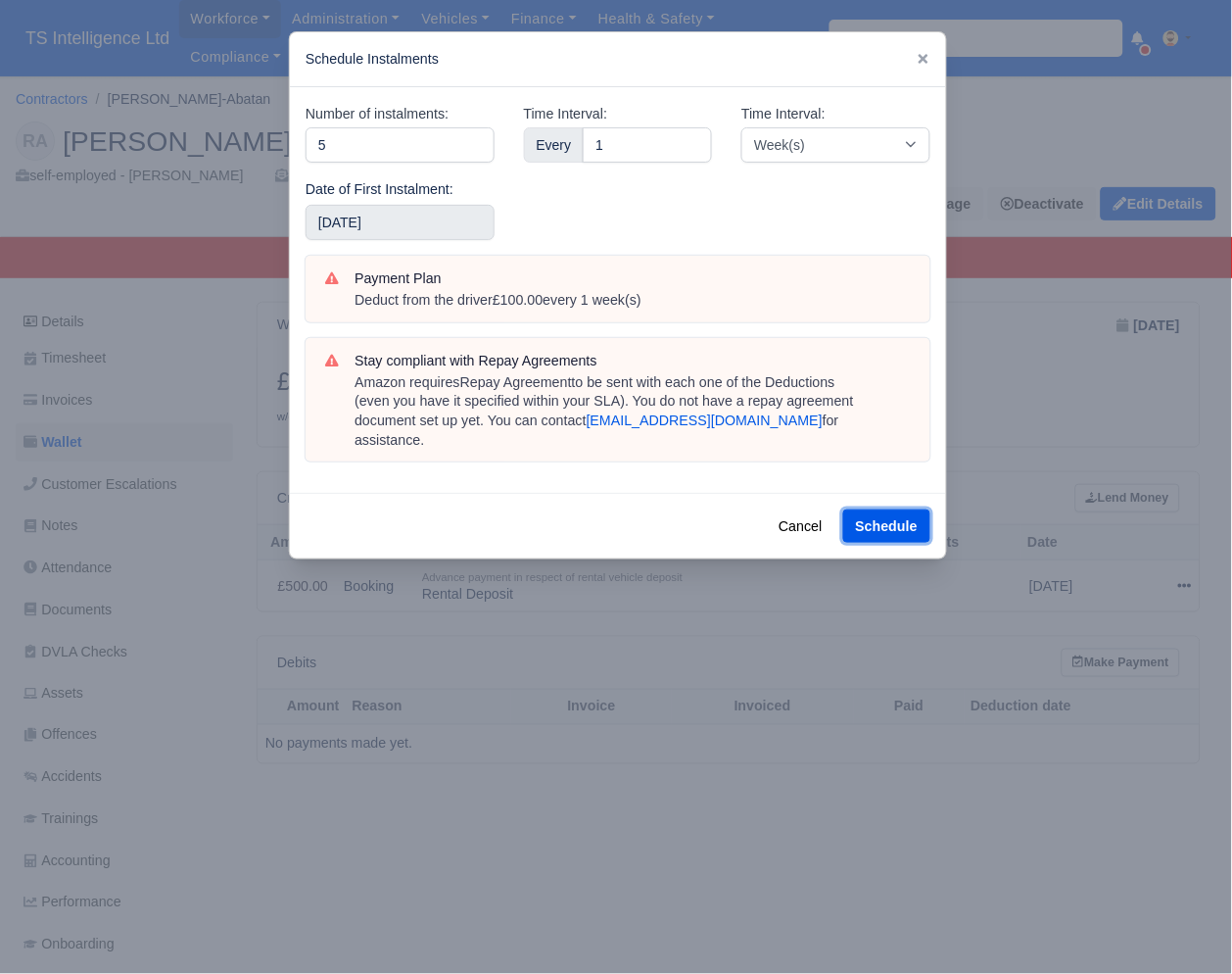
click at [870, 509] on button "Schedule" at bounding box center [886, 525] width 87 height 33
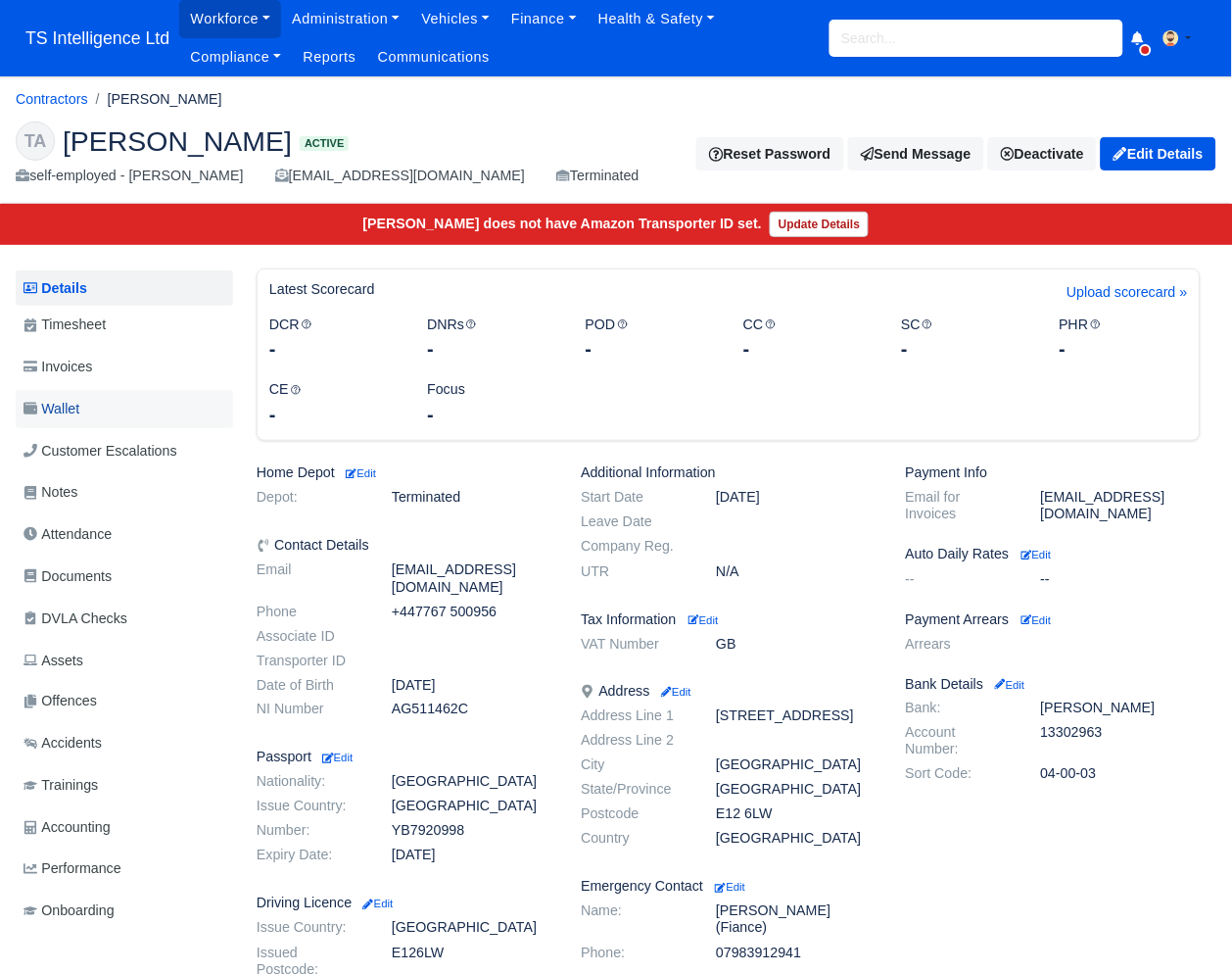
click at [93, 416] on link "Wallet" at bounding box center [125, 409] width 217 height 38
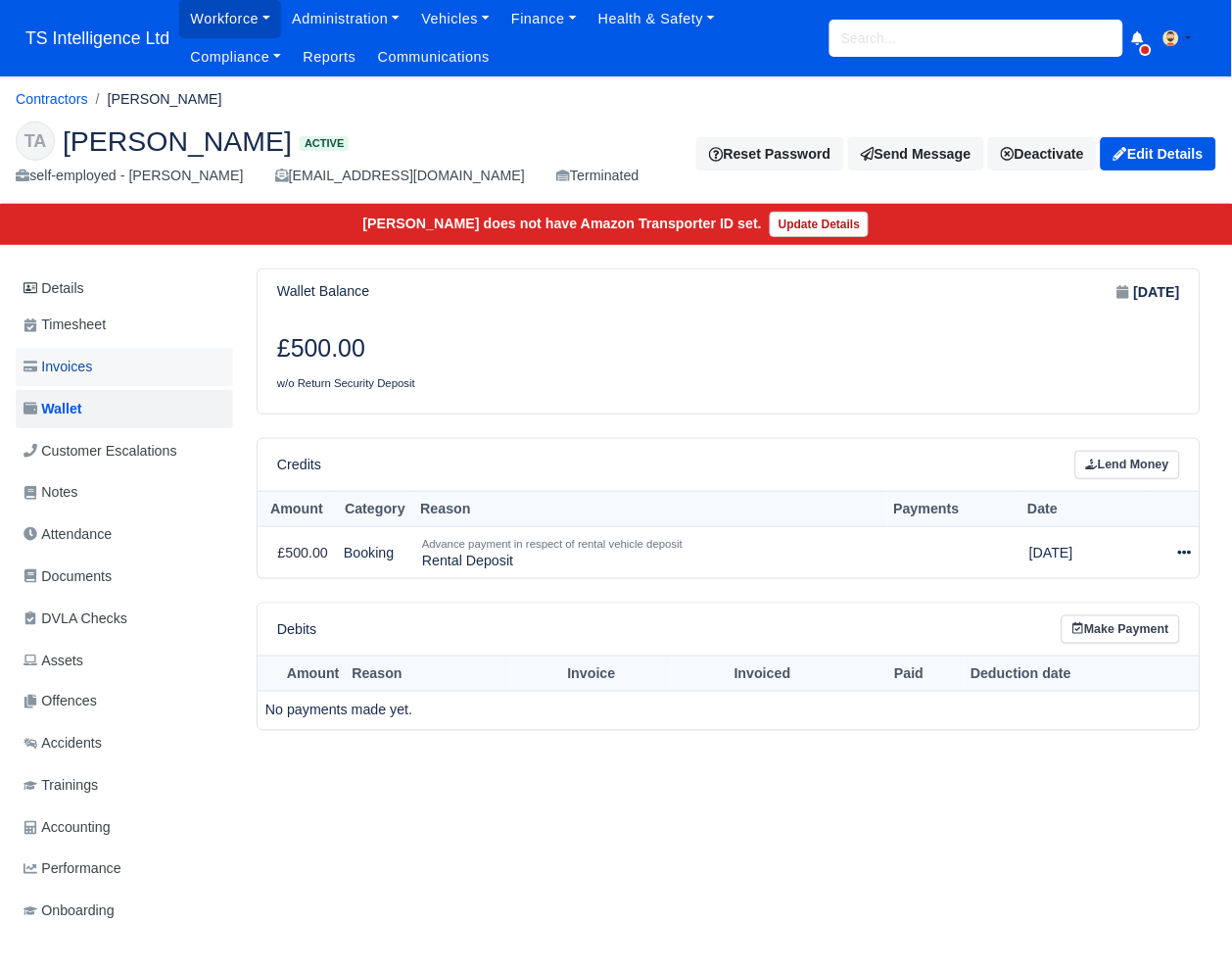
click at [104, 372] on link "Invoices" at bounding box center [125, 367] width 217 height 38
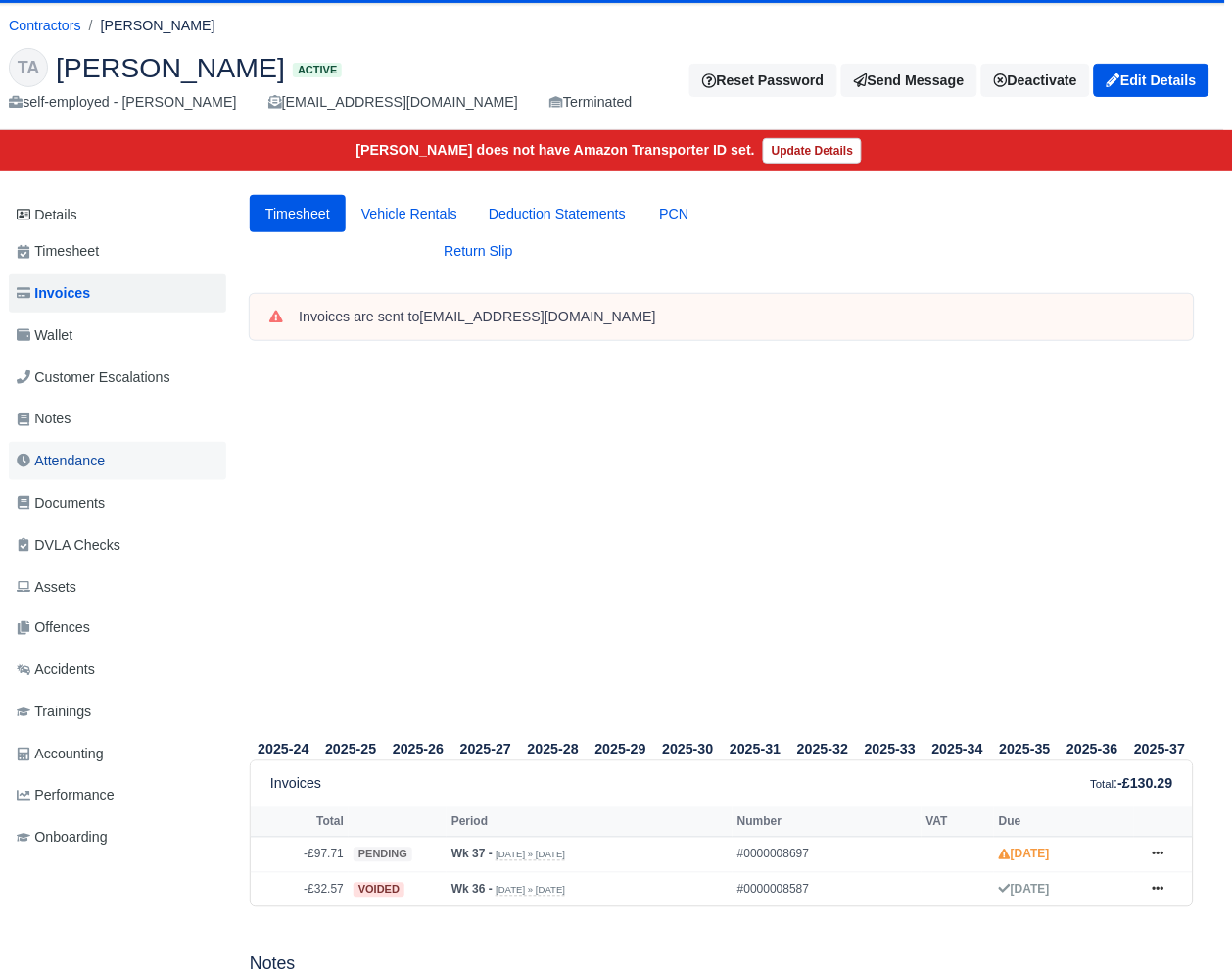
scroll to position [33, 7]
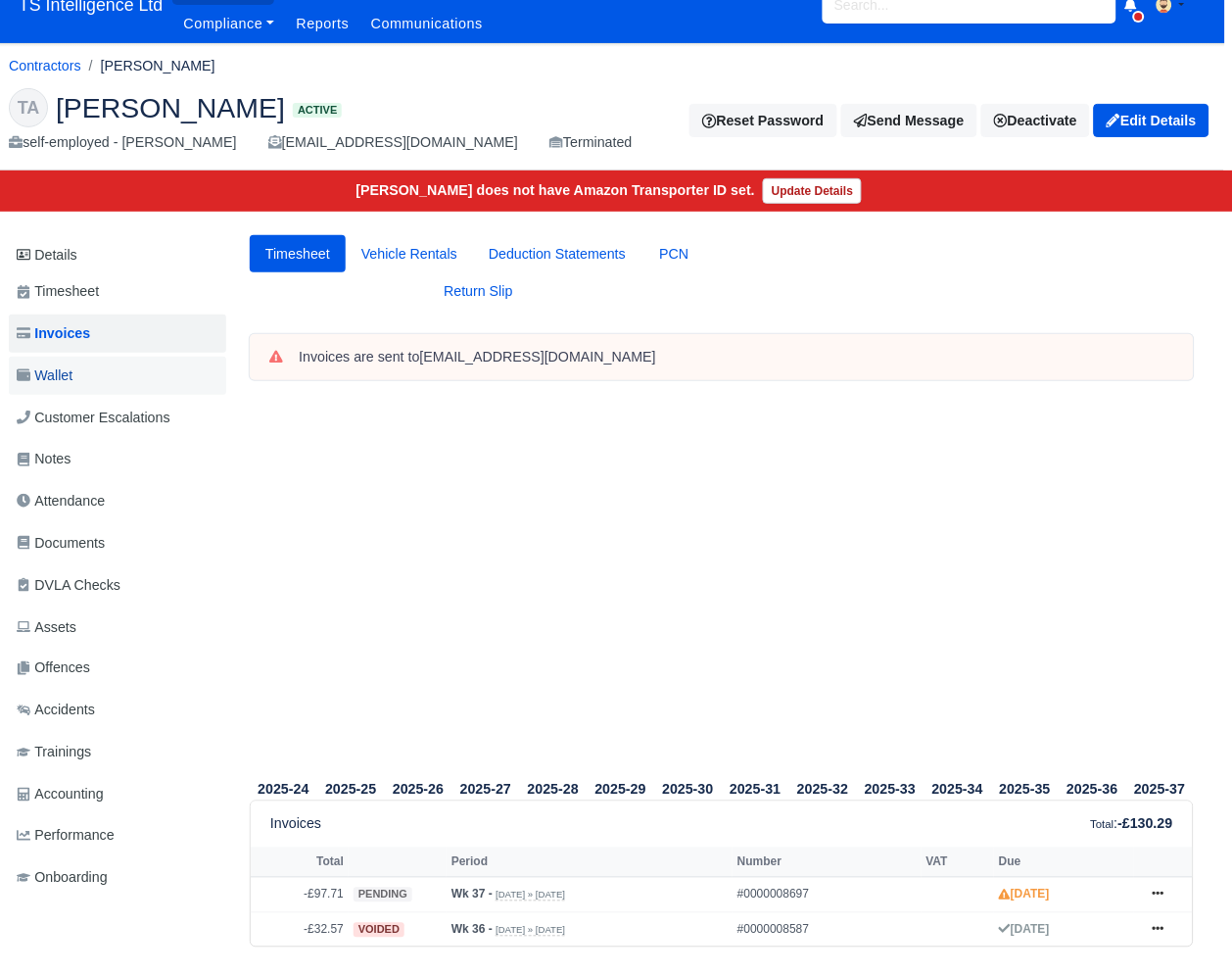
click at [101, 376] on link "Wallet" at bounding box center [118, 376] width 217 height 38
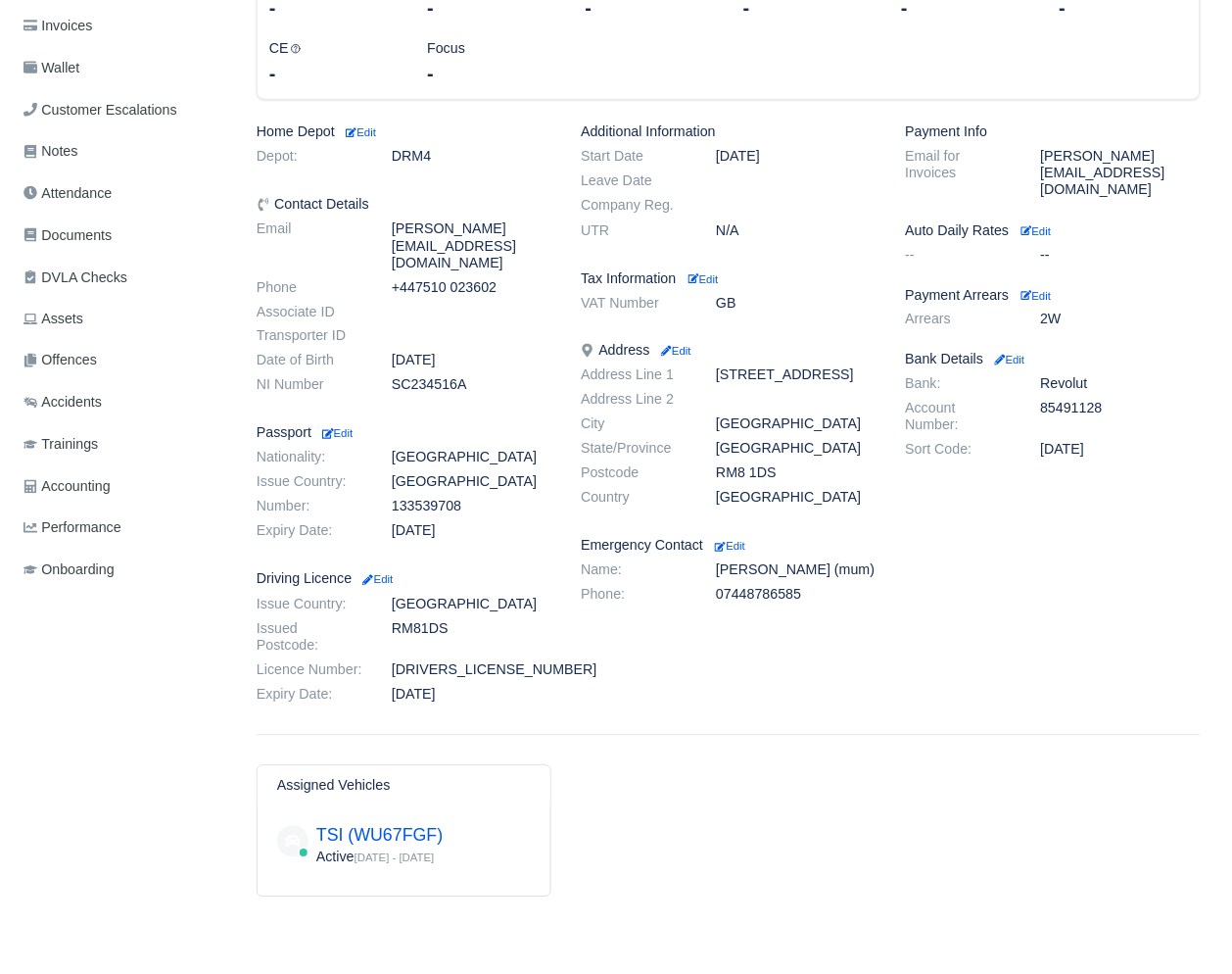
scroll to position [379, 0]
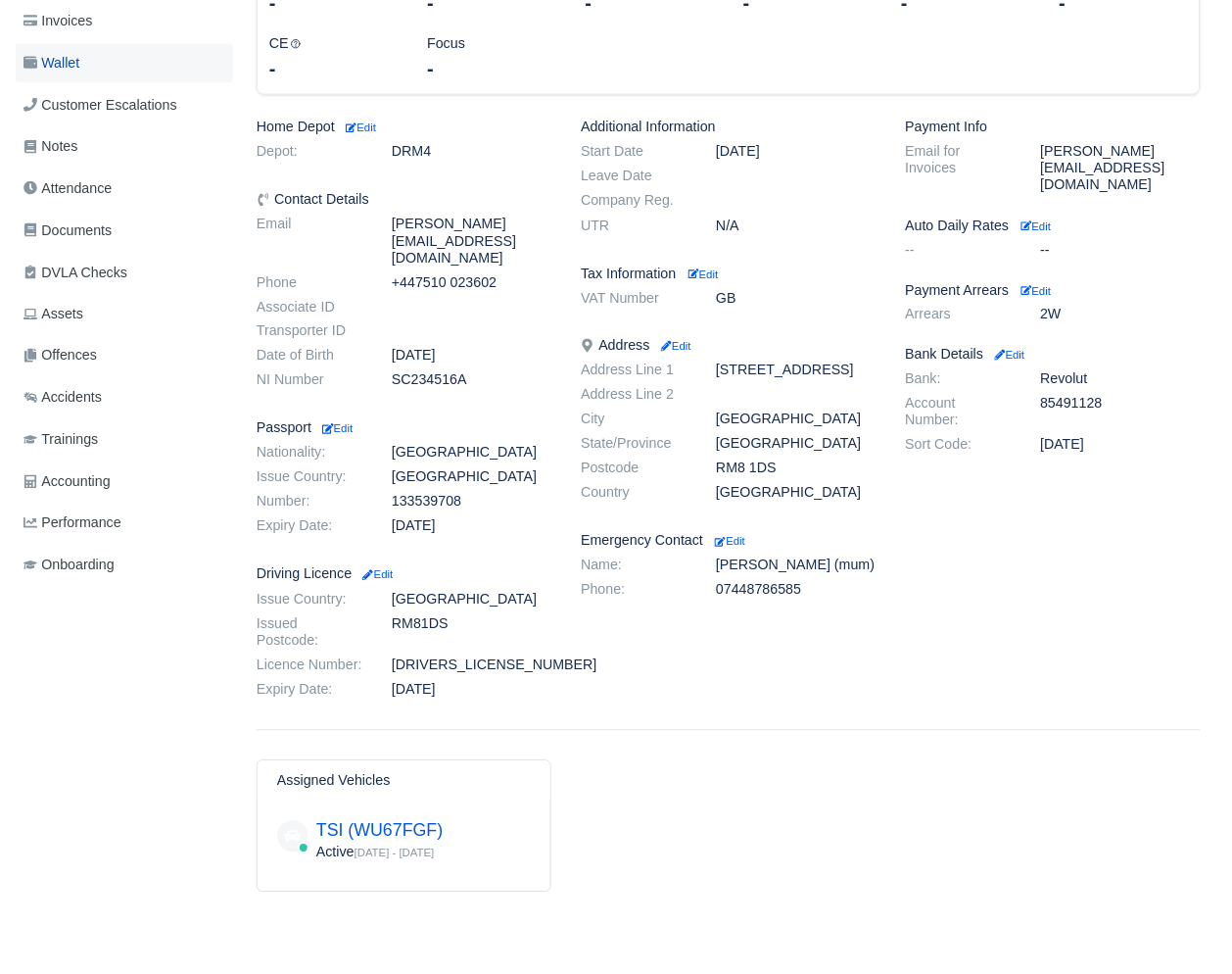
click at [107, 44] on link "Wallet" at bounding box center [125, 63] width 217 height 38
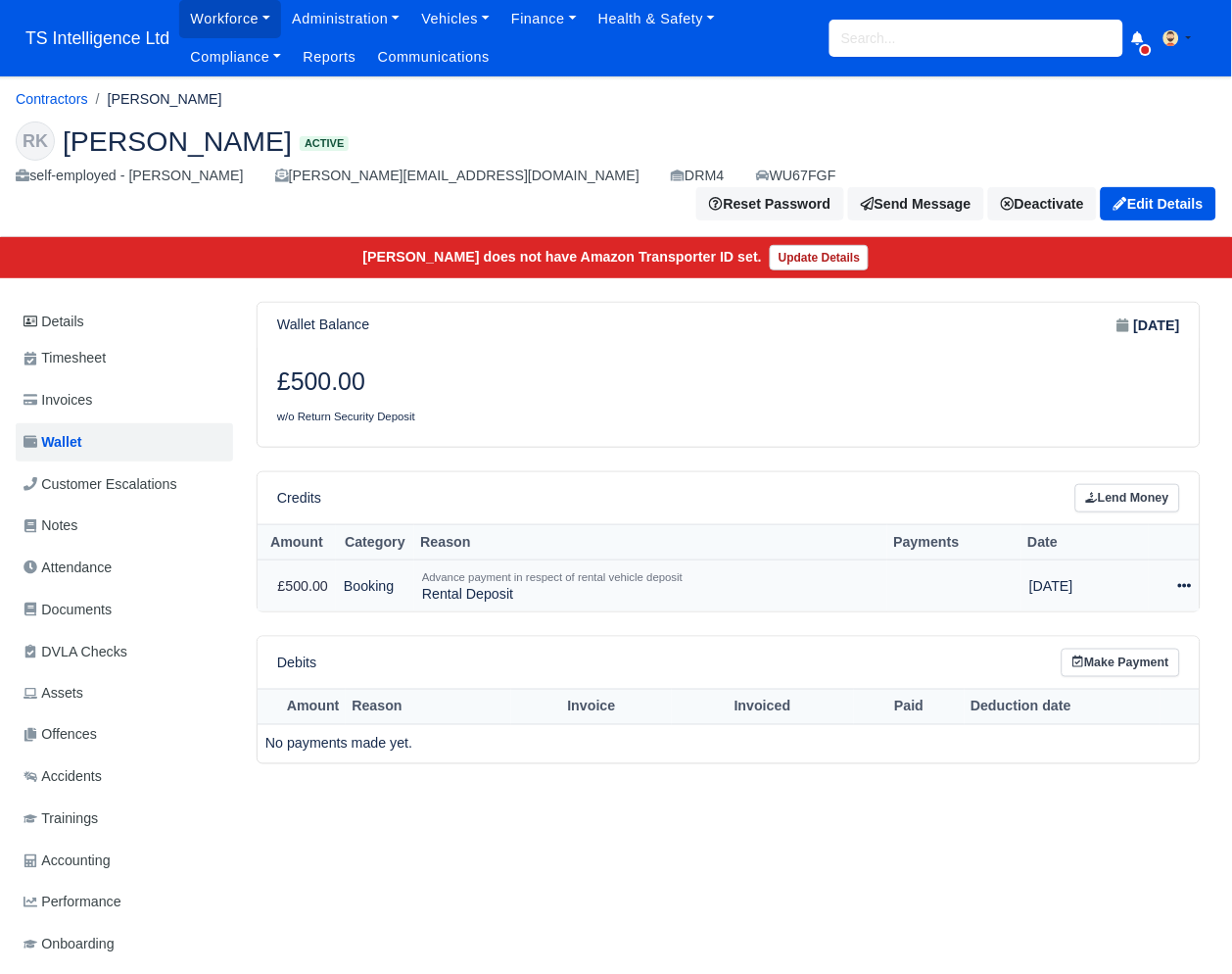
drag, startPoint x: 1182, startPoint y: 549, endPoint x: 1163, endPoint y: 569, distance: 27.6
click at [1182, 579] on icon at bounding box center [1185, 586] width 14 height 14
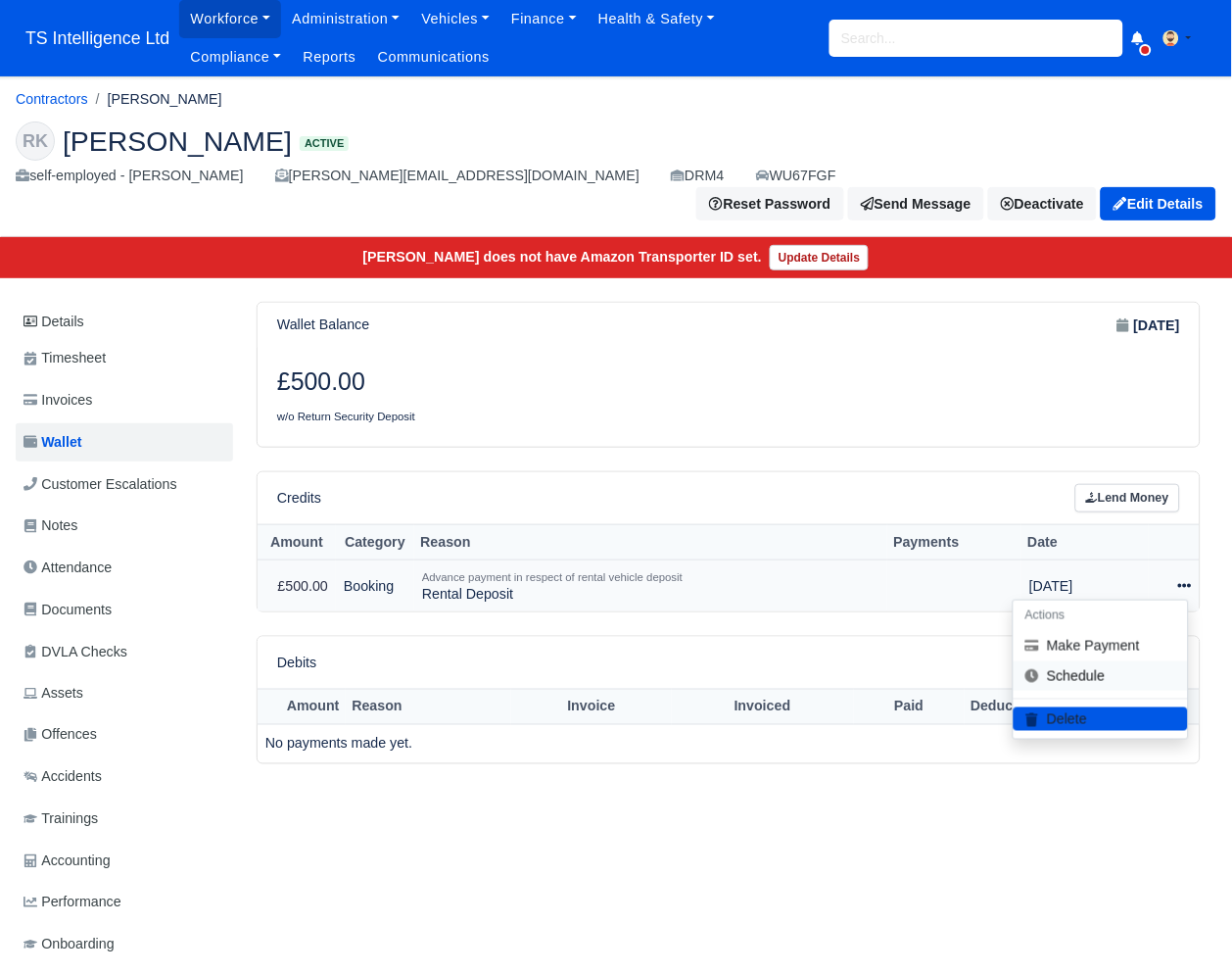
click at [1094, 660] on link "Schedule" at bounding box center [1100, 675] width 174 height 30
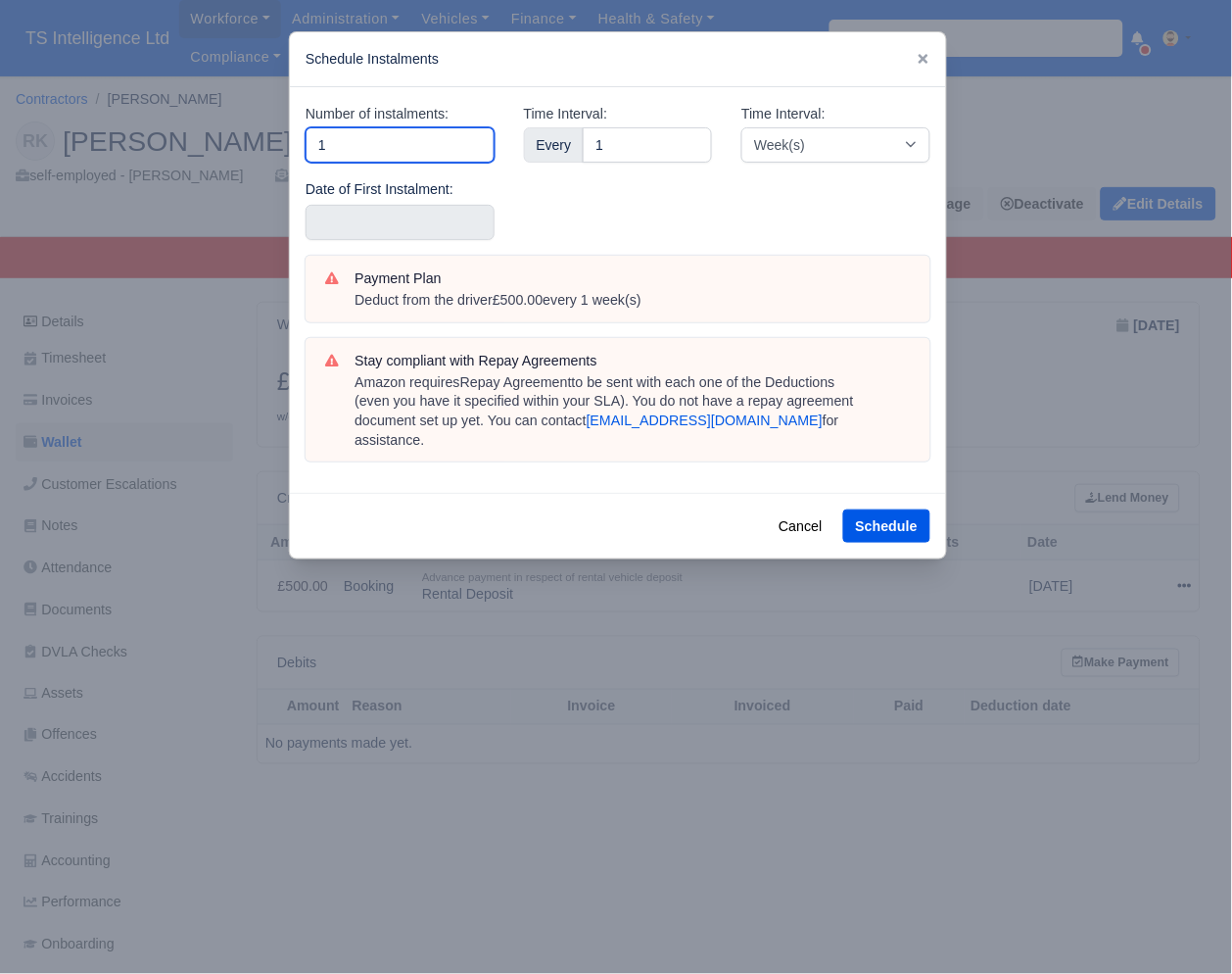
click at [399, 147] on input "1" at bounding box center [401, 145] width 189 height 35
type input "5"
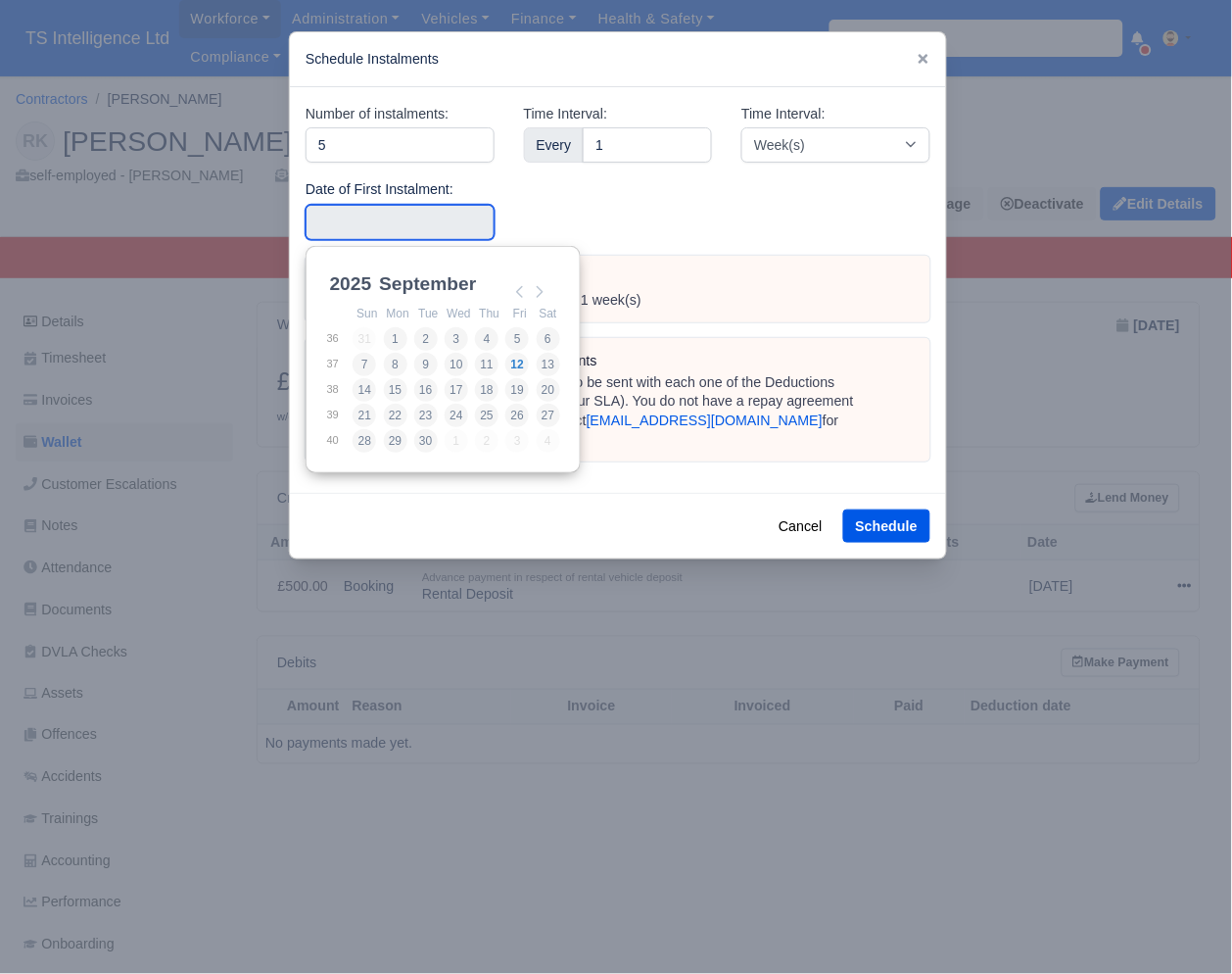
click at [373, 220] on input "Use the arrow keys to pick a date" at bounding box center [401, 221] width 189 height 35
type input "2025-09-06"
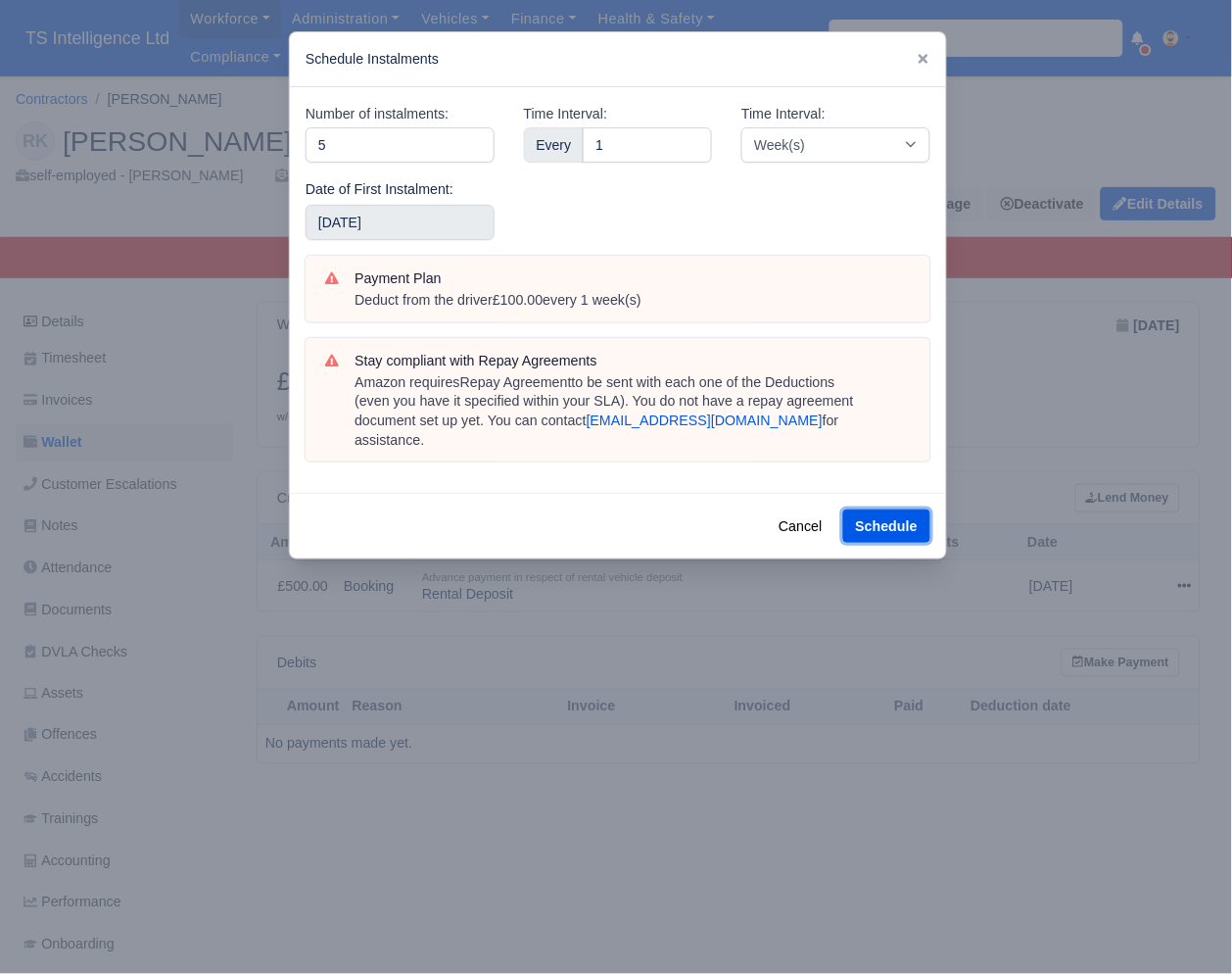
click at [875, 509] on button "Schedule" at bounding box center [886, 525] width 87 height 33
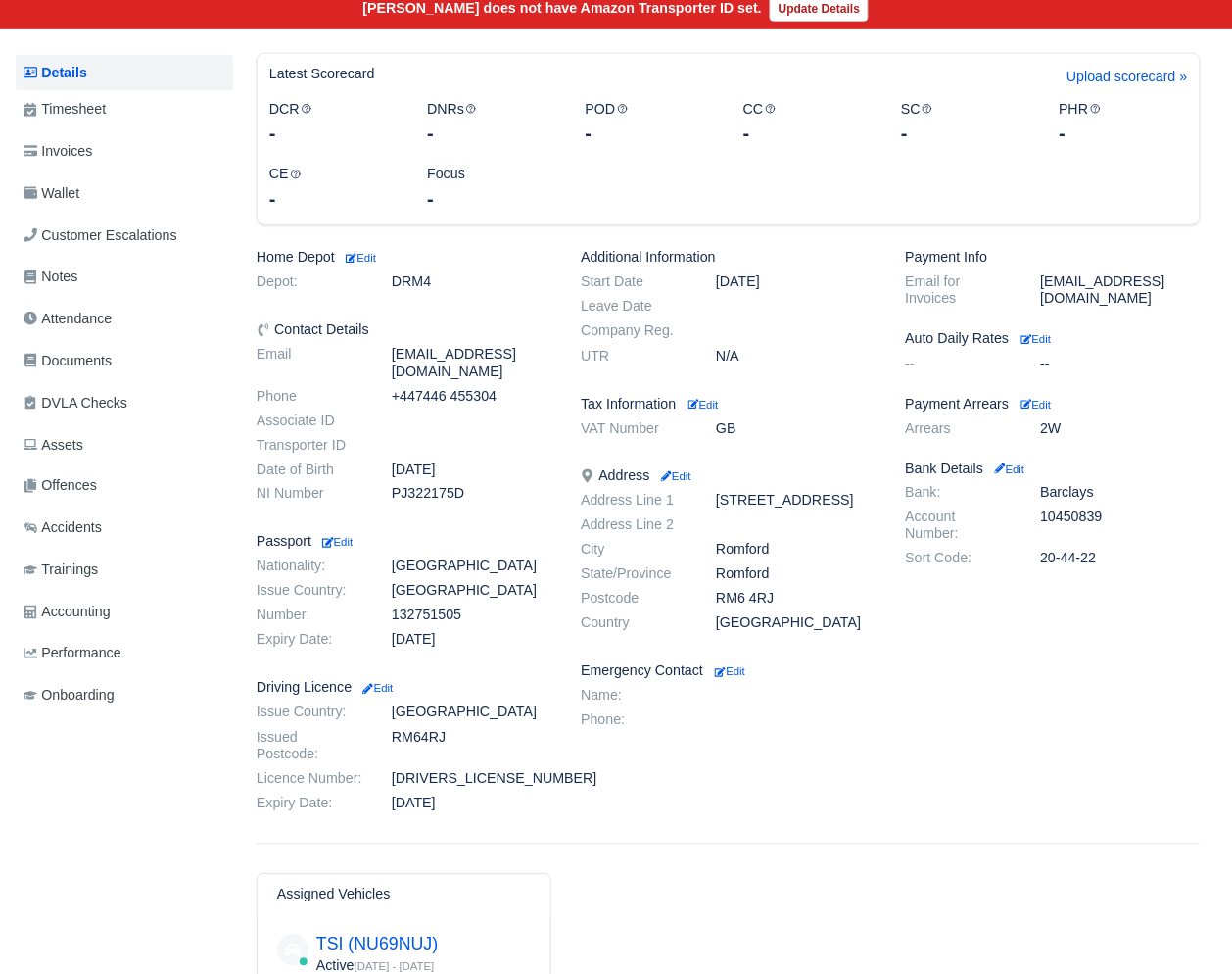
scroll to position [200, 0]
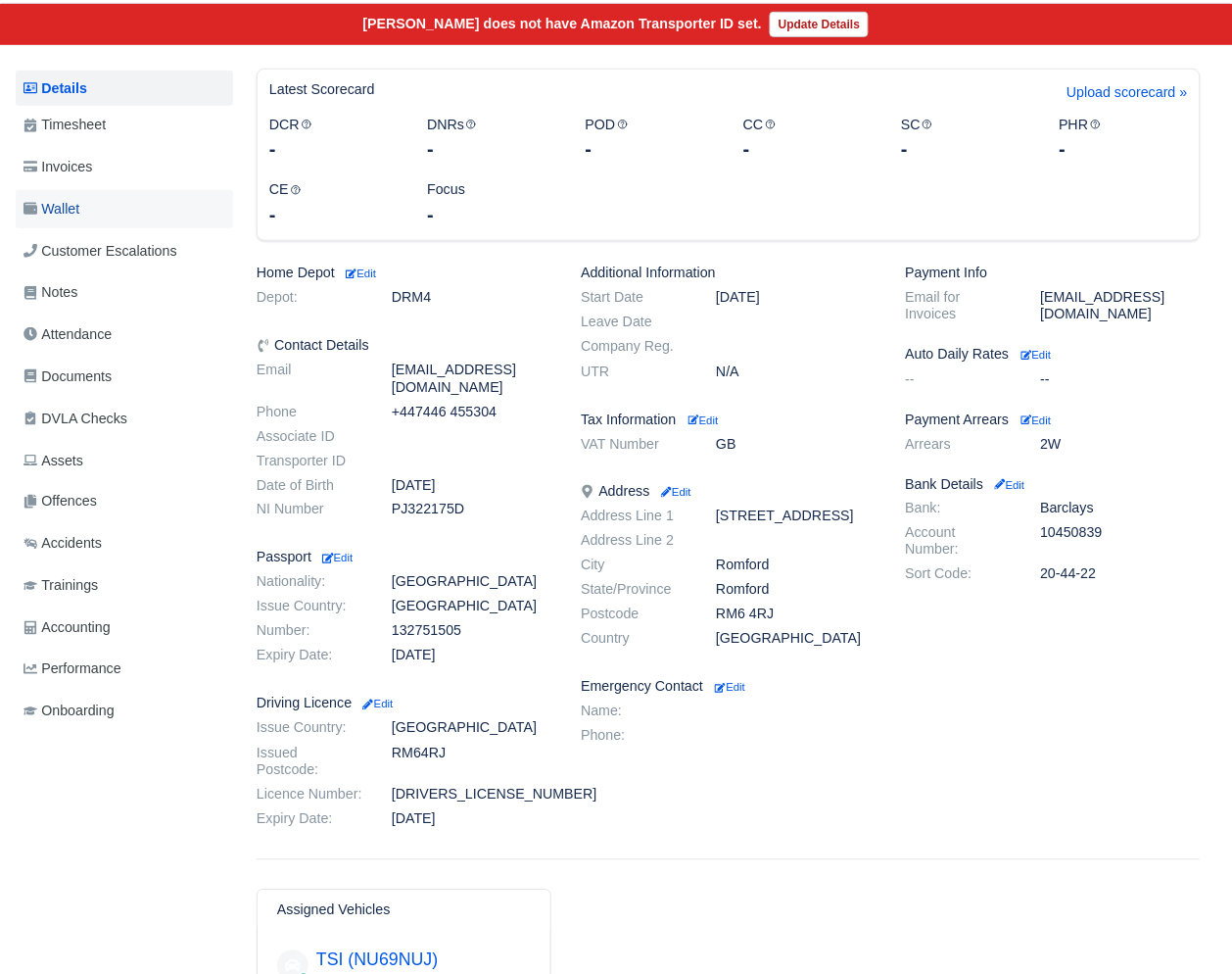
click at [117, 203] on link "Wallet" at bounding box center [125, 209] width 217 height 38
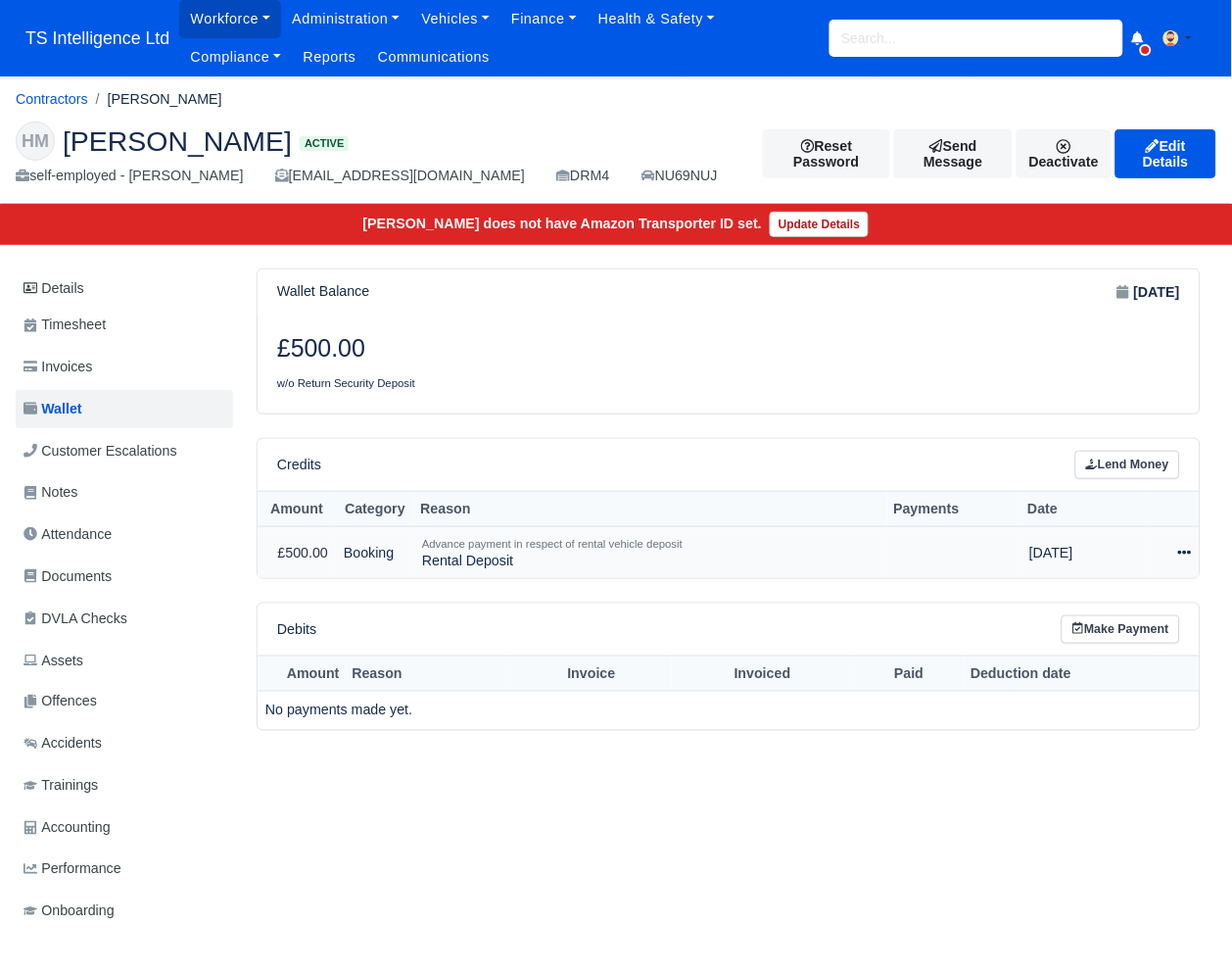
drag, startPoint x: 1190, startPoint y: 552, endPoint x: 1179, endPoint y: 567, distance: 18.6
click at [1190, 553] on icon at bounding box center [1185, 552] width 14 height 4
click at [1132, 645] on link "Schedule" at bounding box center [1100, 642] width 174 height 30
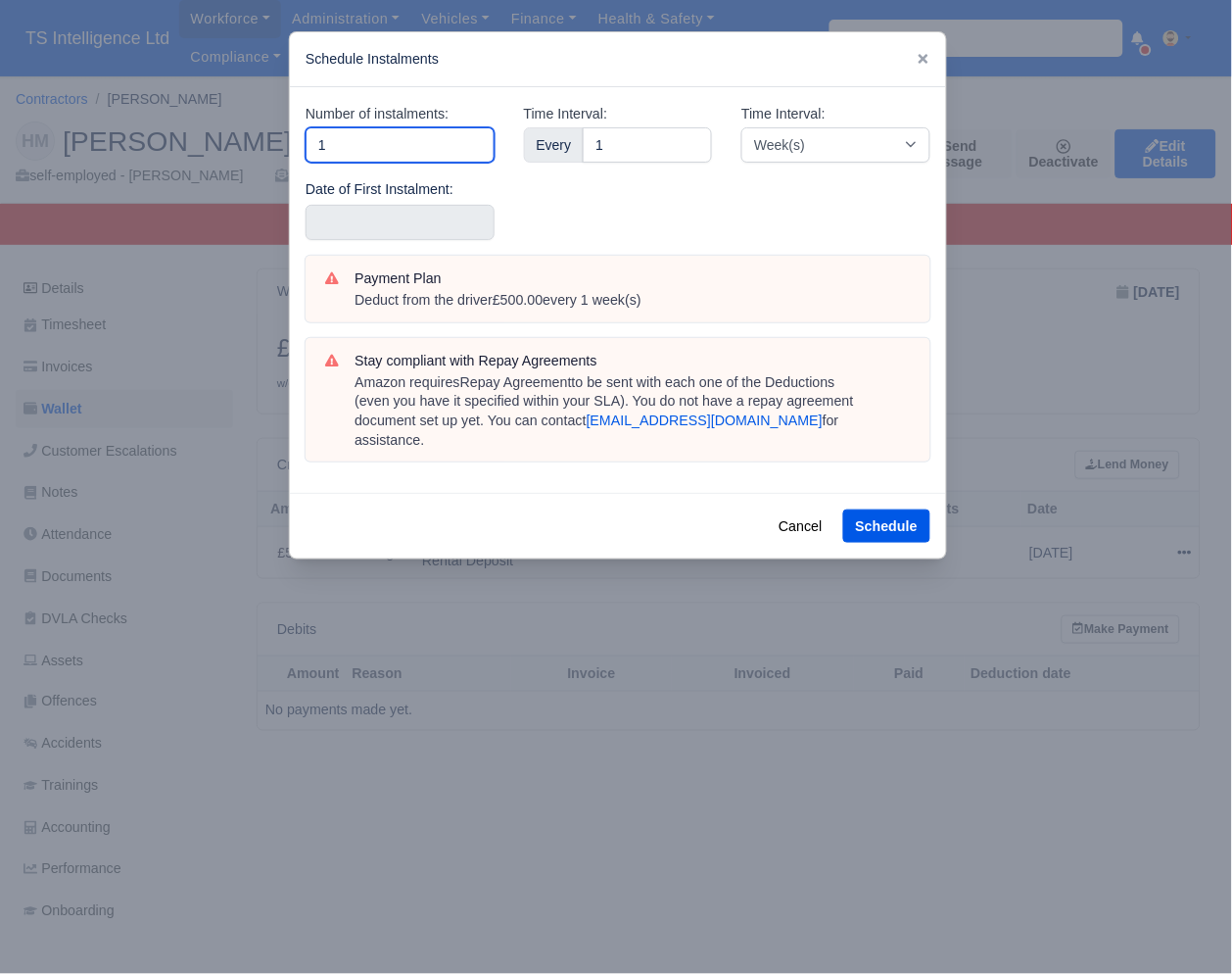
click at [356, 144] on input "1" at bounding box center [401, 145] width 189 height 35
type input "5"
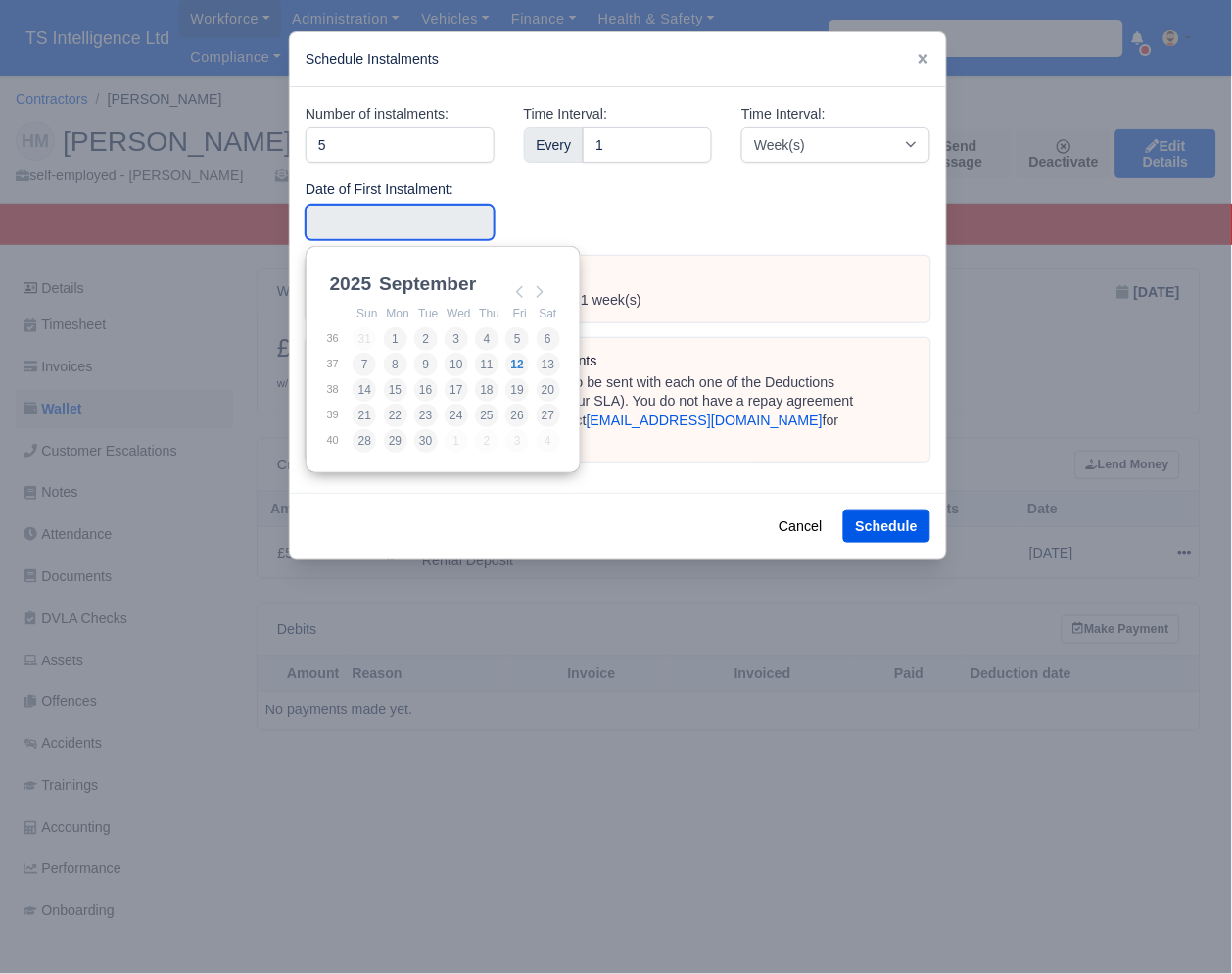
click at [370, 211] on input "Use the arrow keys to pick a date" at bounding box center [401, 221] width 189 height 35
type input "2025-09-09"
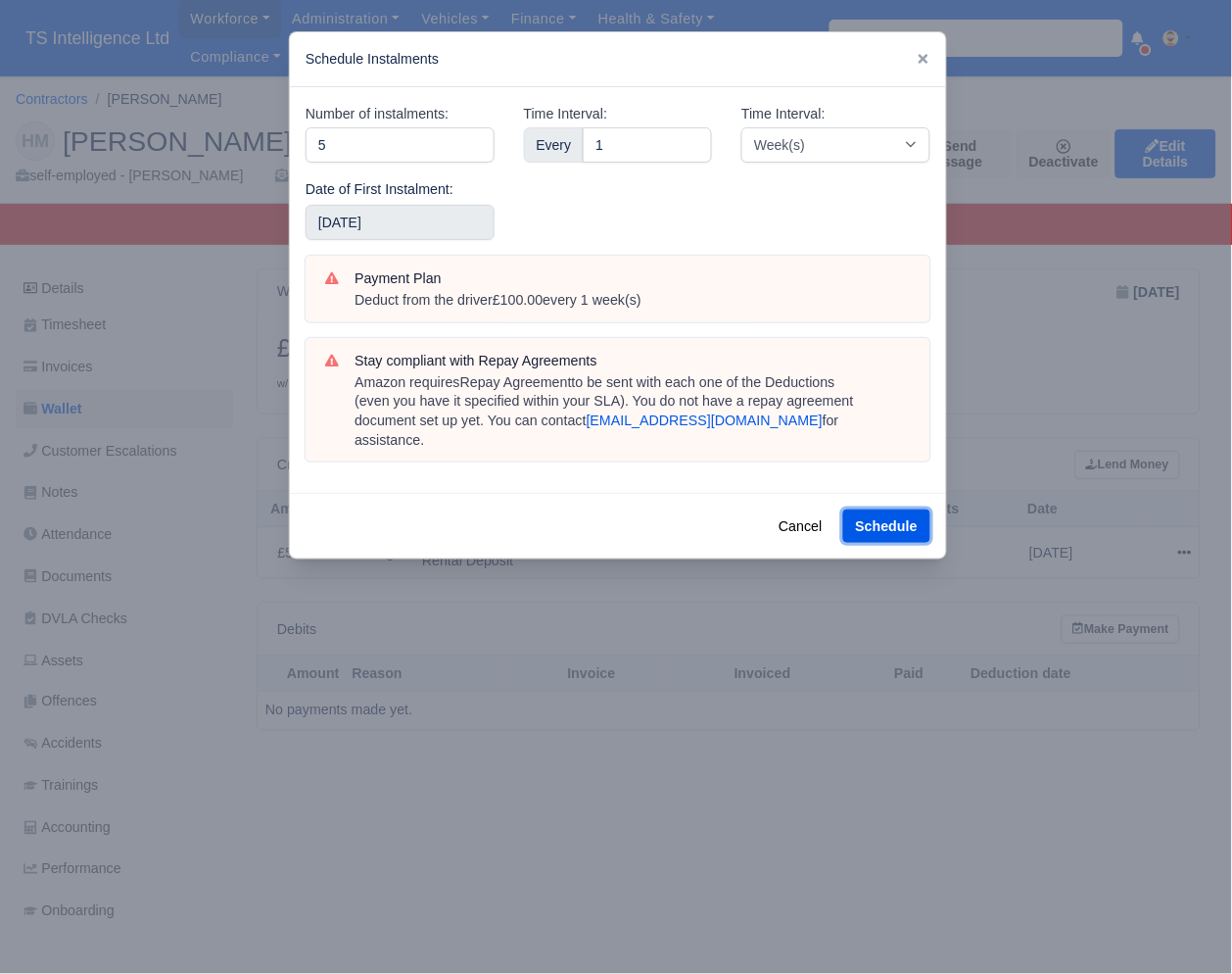
click at [880, 509] on button "Schedule" at bounding box center [886, 525] width 87 height 33
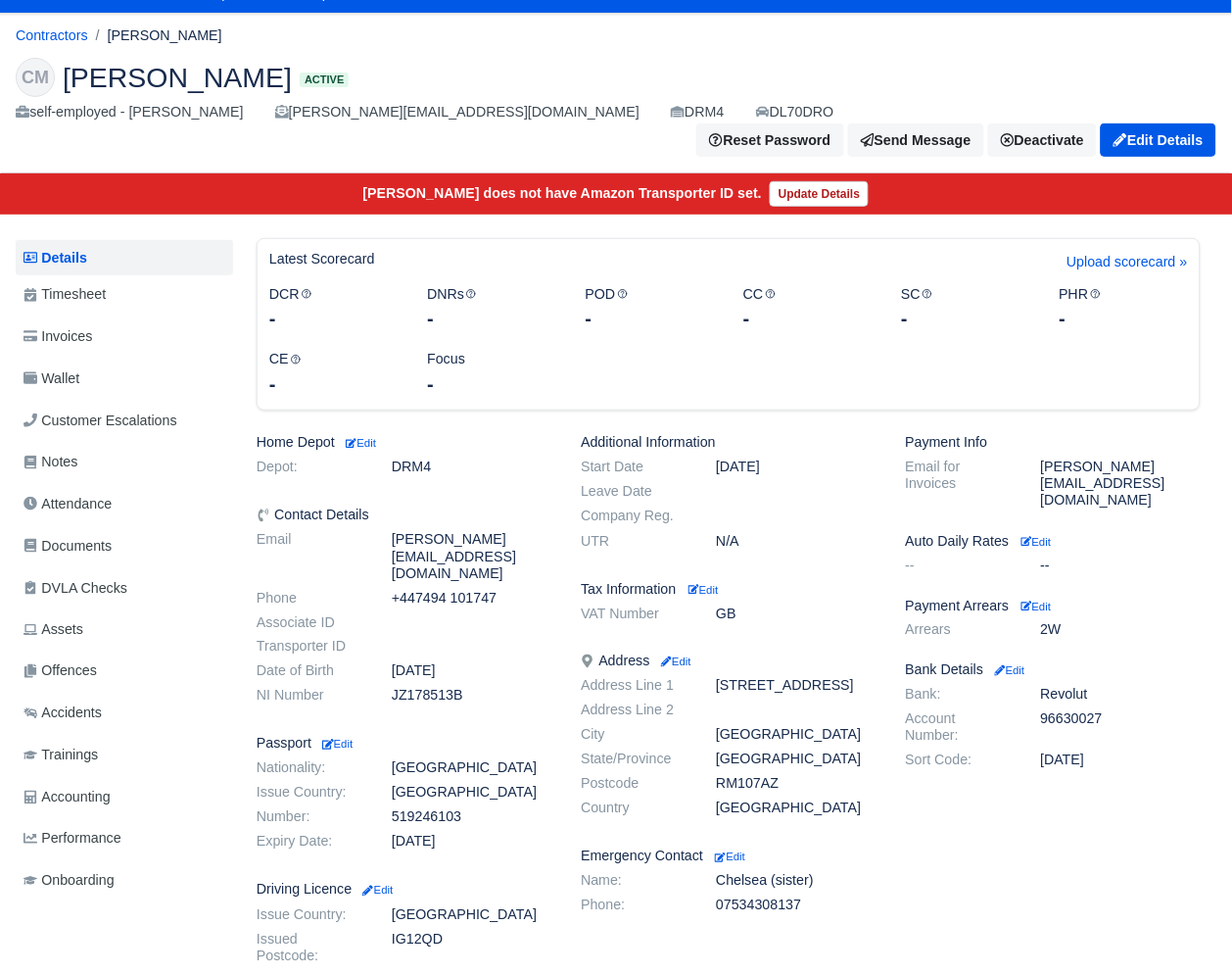
scroll to position [41, 0]
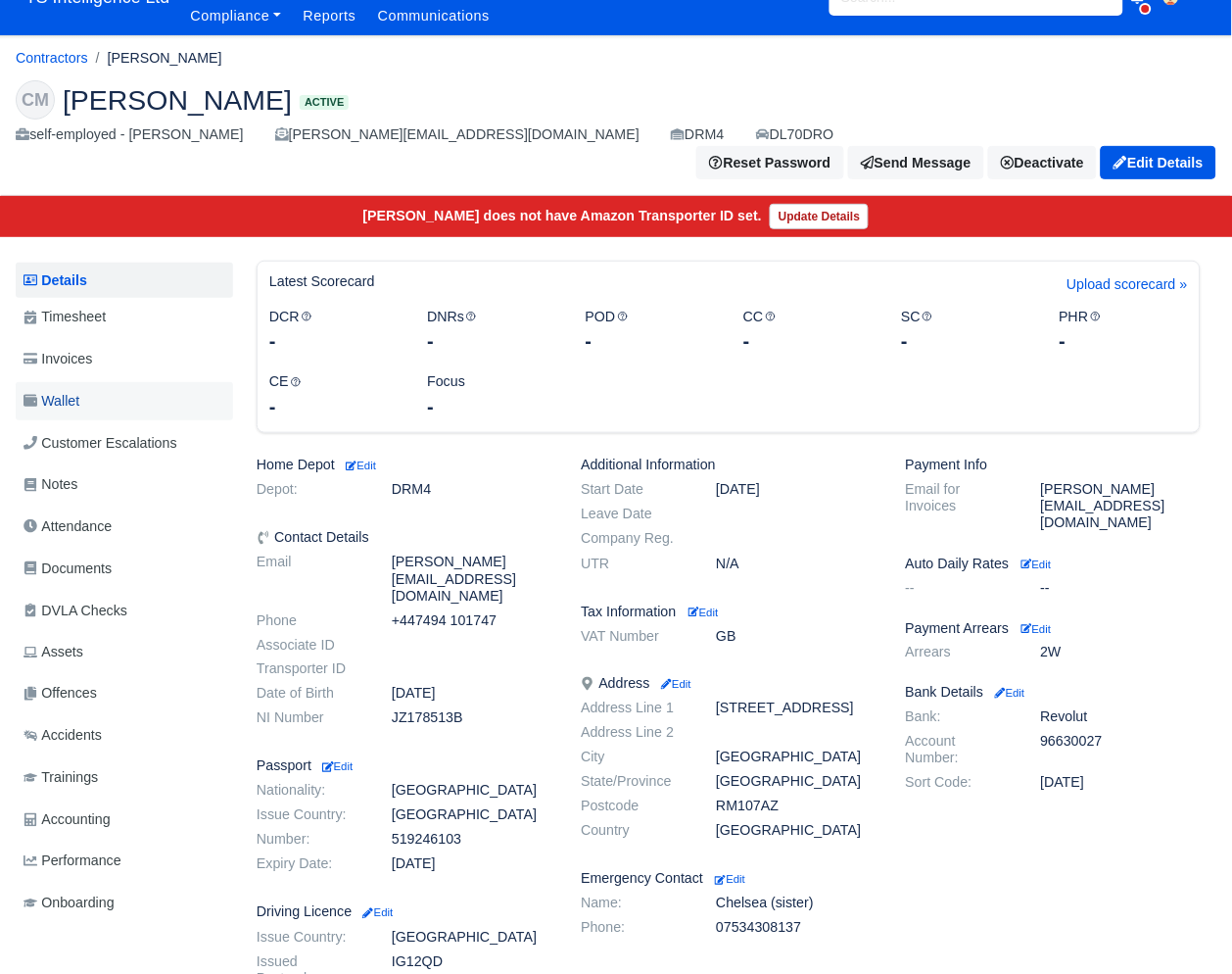
click at [86, 382] on link "Wallet" at bounding box center [125, 401] width 217 height 38
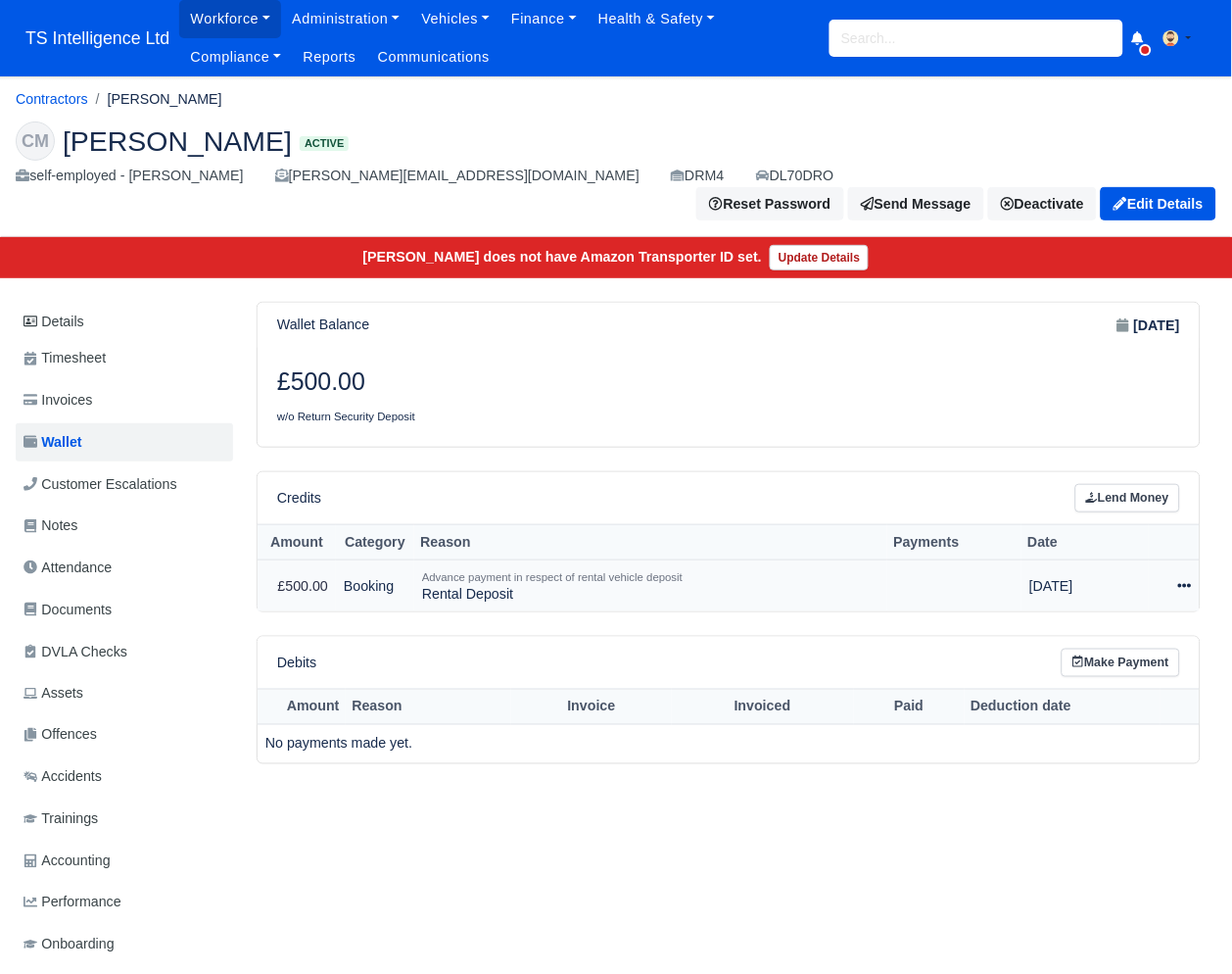
drag, startPoint x: 1177, startPoint y: 549, endPoint x: 1133, endPoint y: 590, distance: 60.1
click at [1177, 575] on div at bounding box center [1174, 586] width 35 height 23
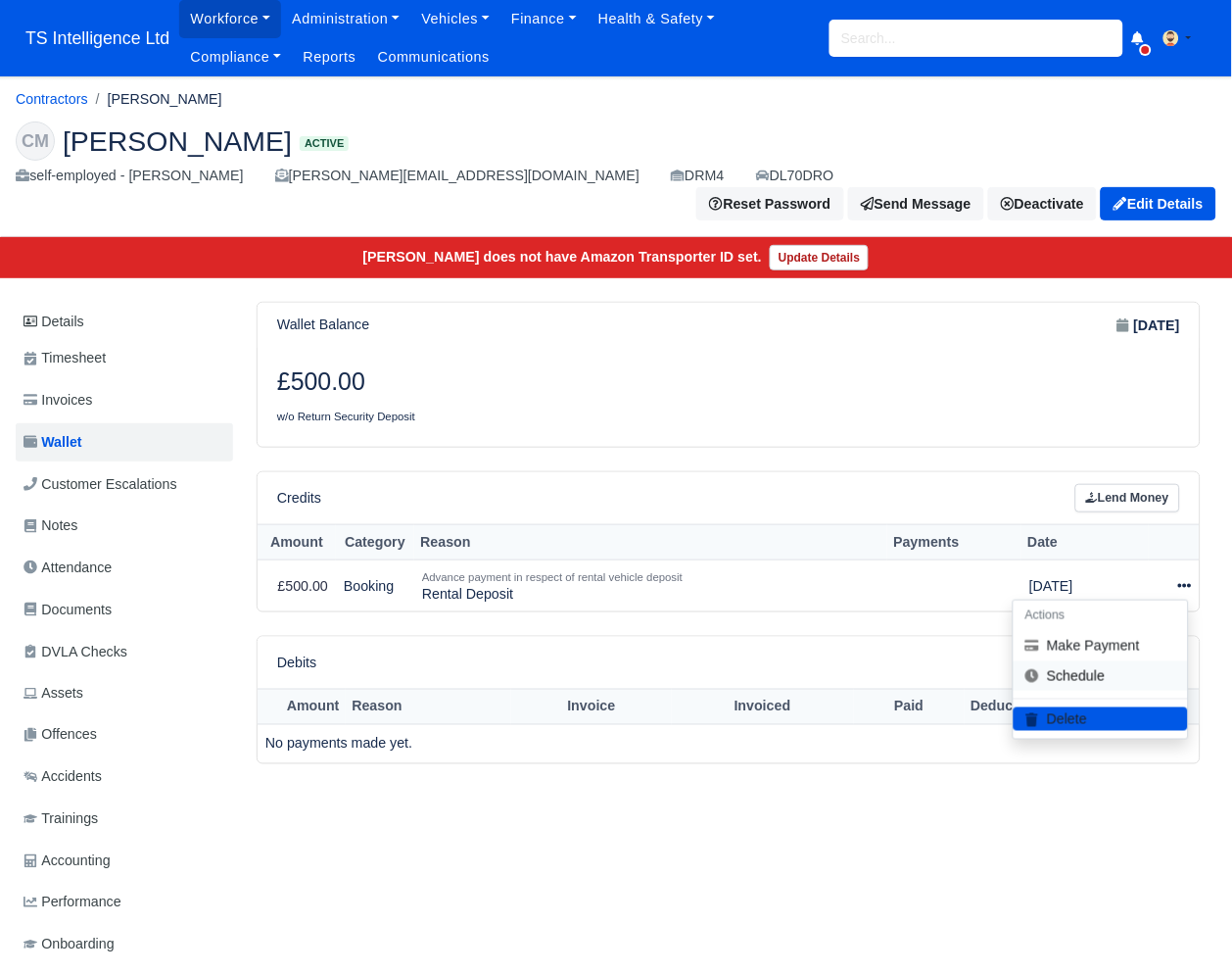
click at [1095, 660] on link "Schedule" at bounding box center [1100, 675] width 174 height 30
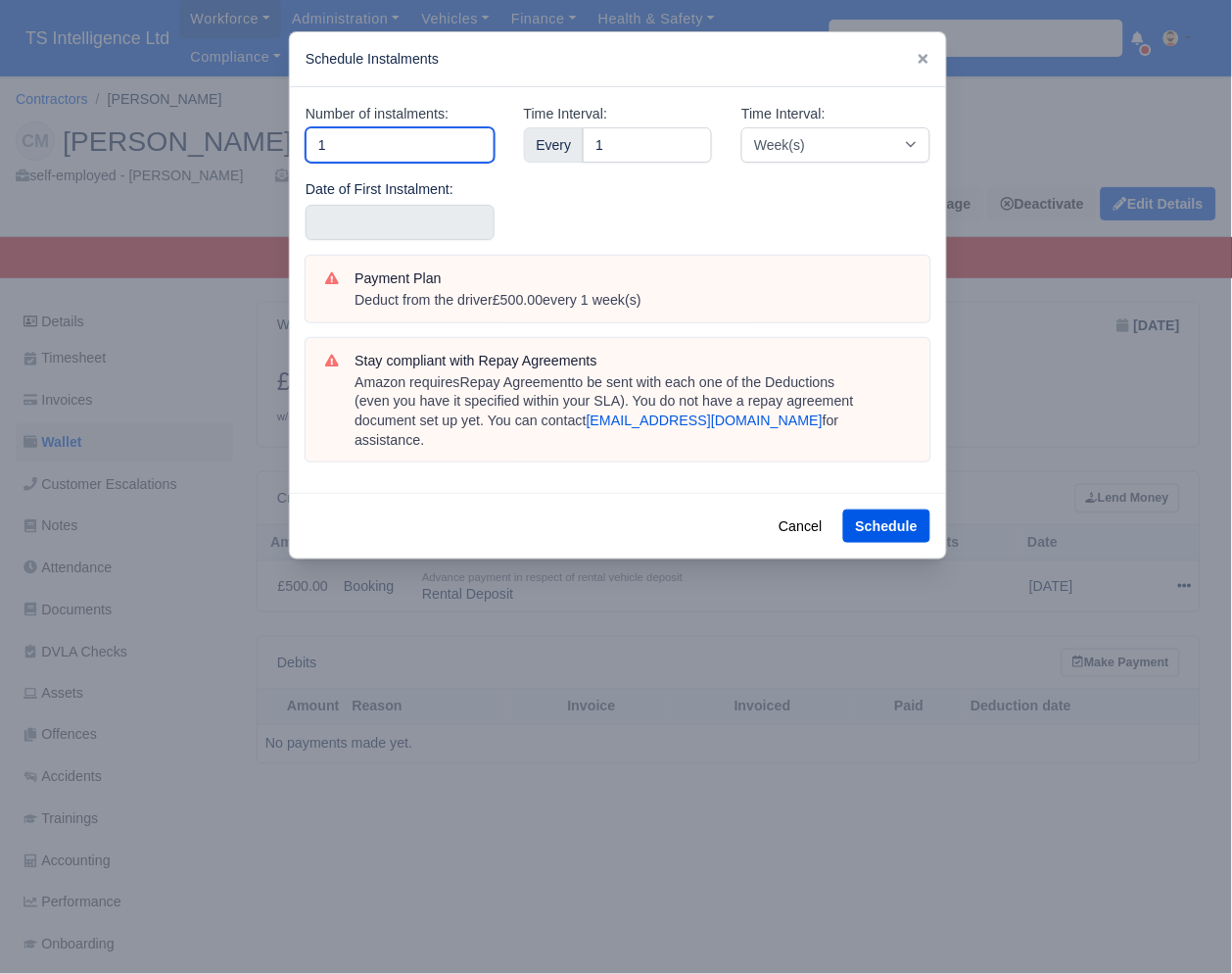
click at [379, 143] on input "1" at bounding box center [401, 145] width 189 height 35
type input "5"
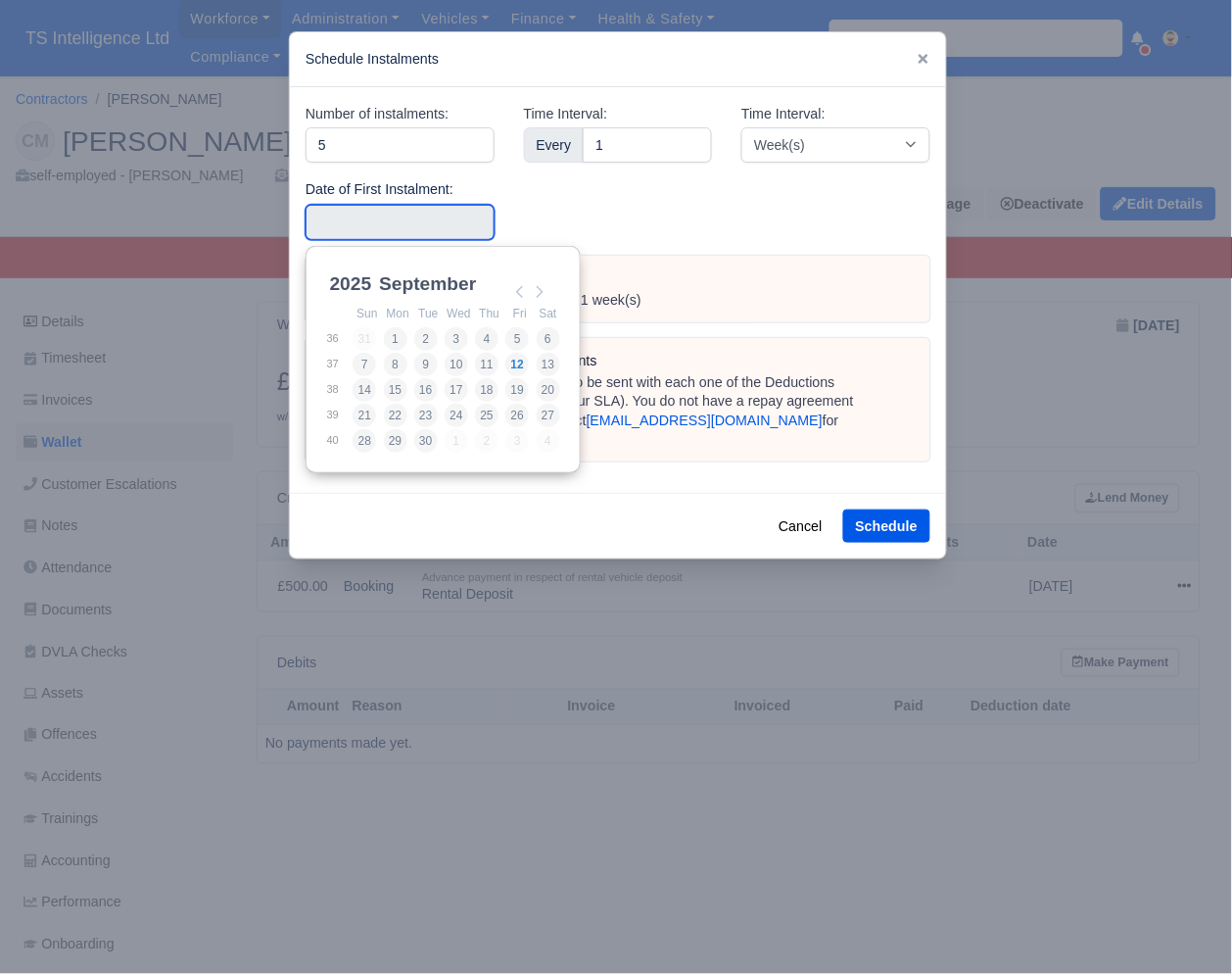
click at [376, 216] on input "Use the arrow keys to pick a date" at bounding box center [401, 221] width 189 height 35
type input "[DATE]"
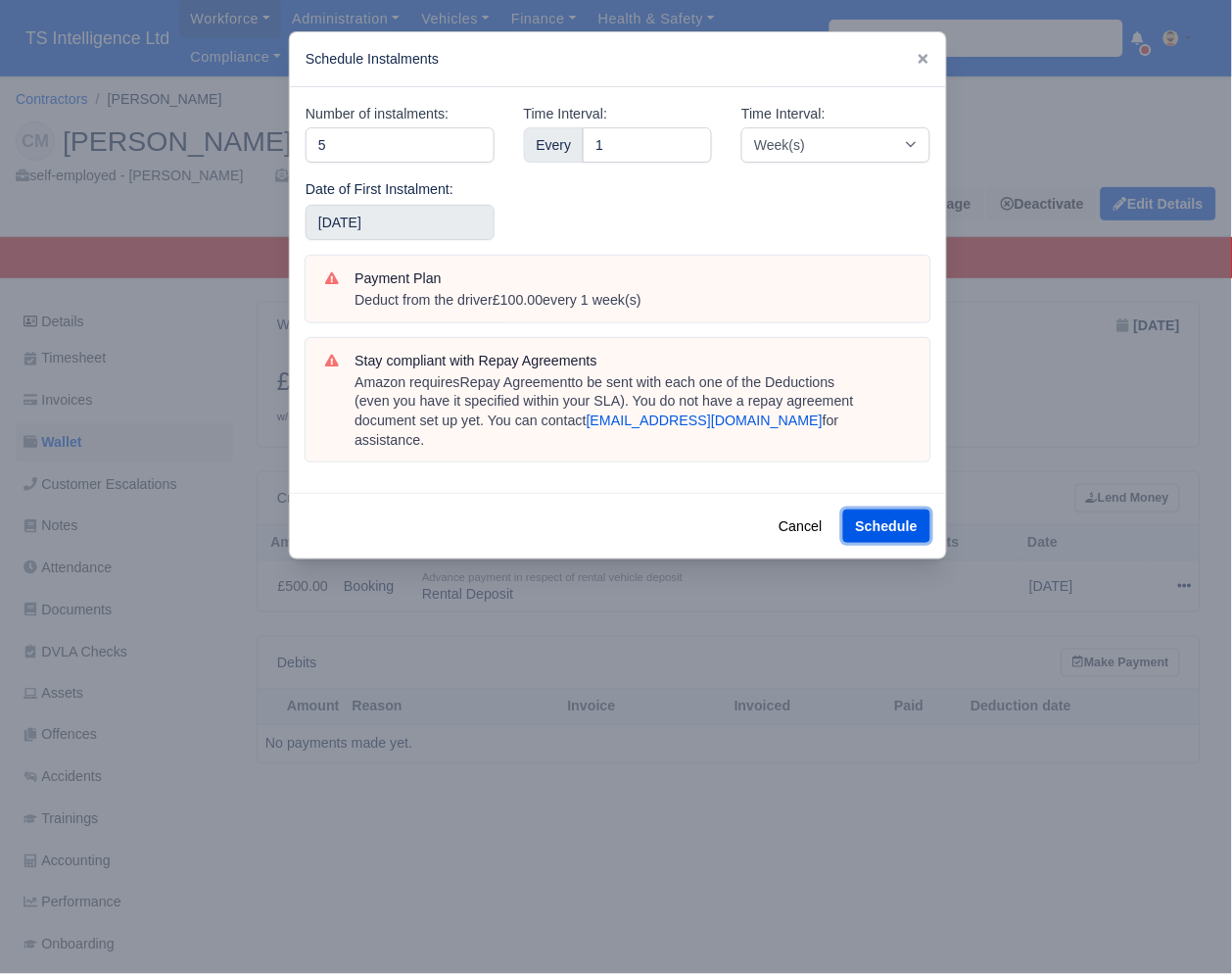
click at [876, 509] on button "Schedule" at bounding box center [886, 525] width 87 height 33
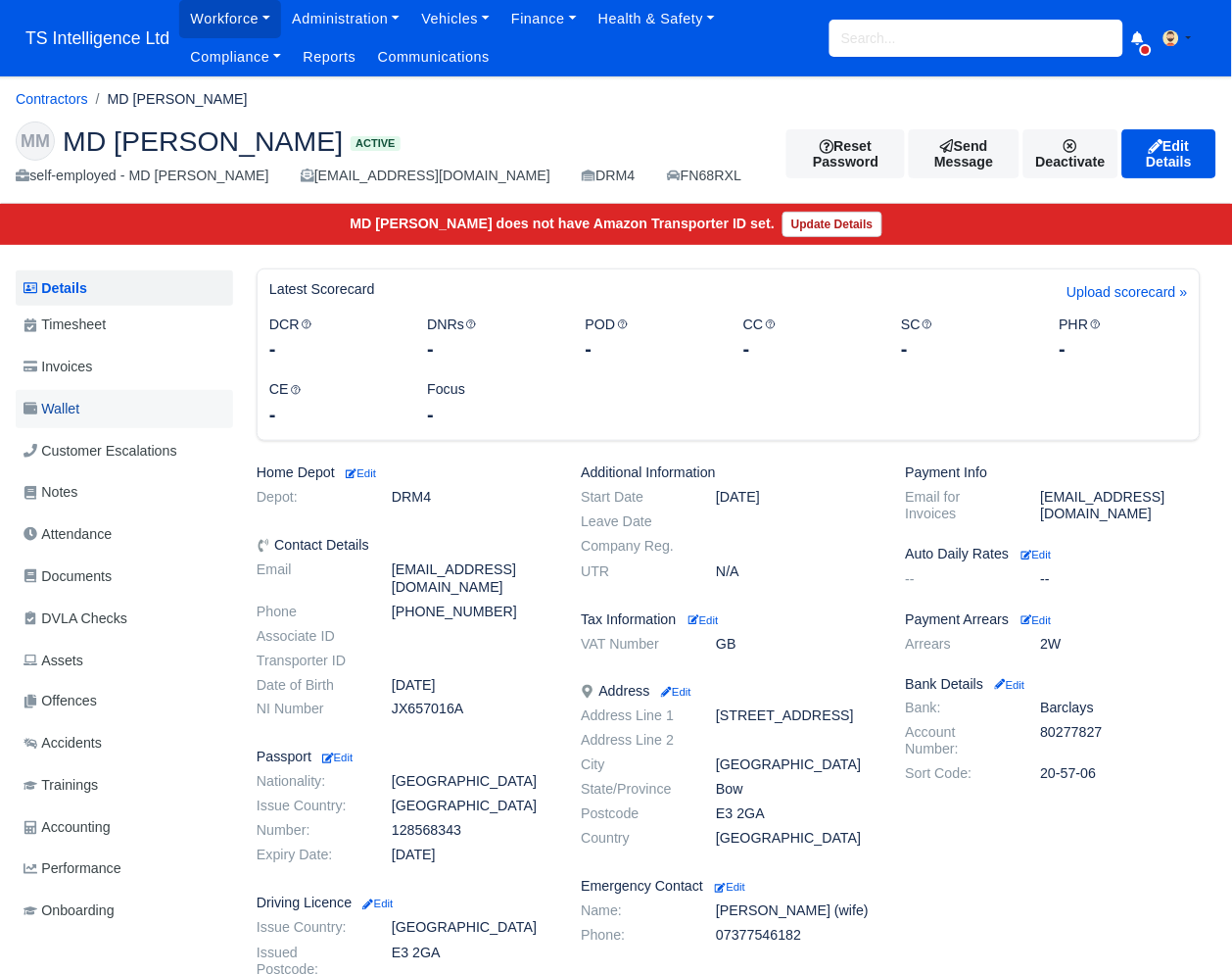
click at [104, 412] on link "Wallet" at bounding box center [125, 409] width 217 height 38
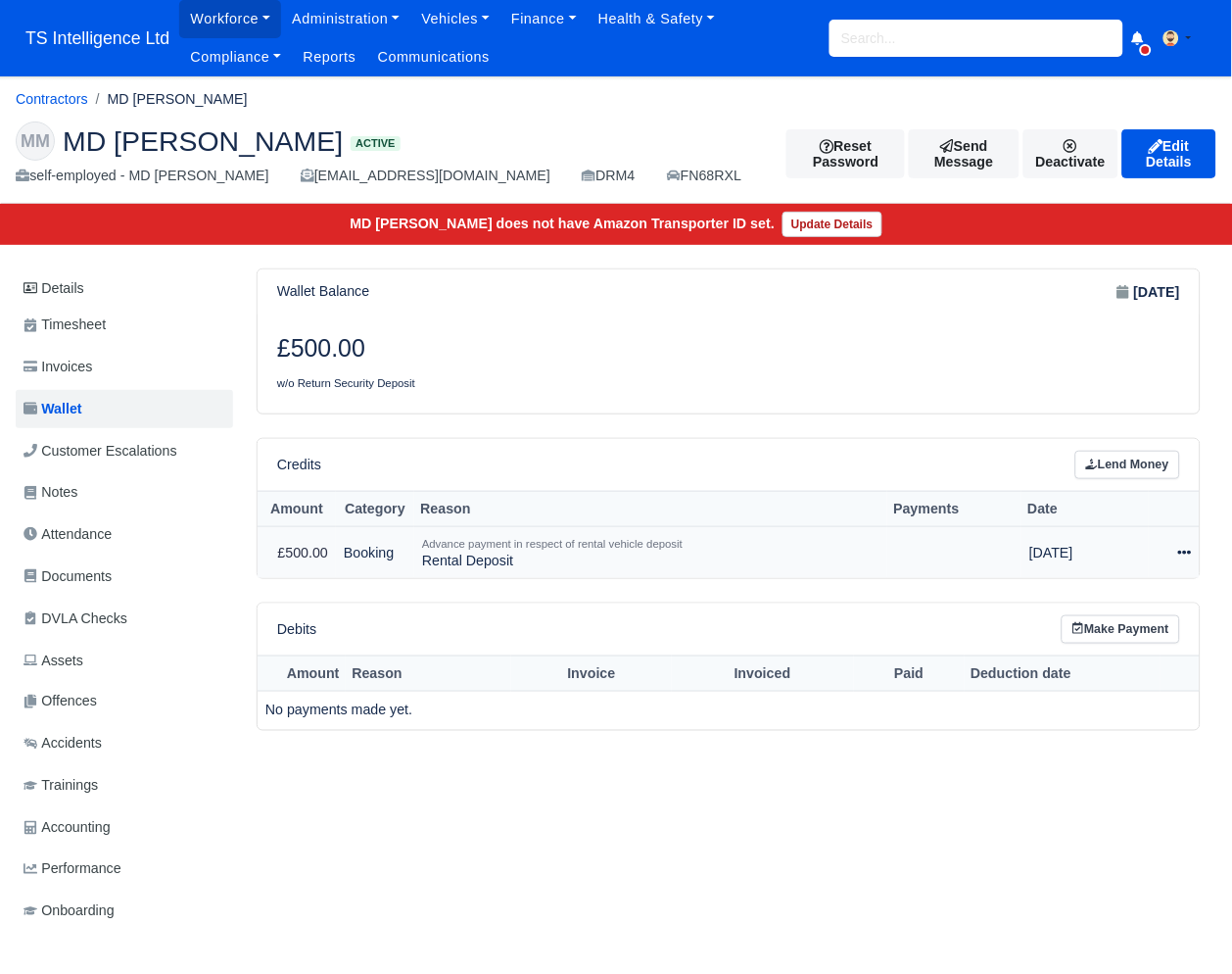
drag, startPoint x: 1176, startPoint y: 551, endPoint x: 1157, endPoint y: 588, distance: 41.6
click at [1177, 553] on div at bounding box center [1174, 553] width 35 height 23
click at [1111, 637] on link "Schedule" at bounding box center [1100, 642] width 174 height 30
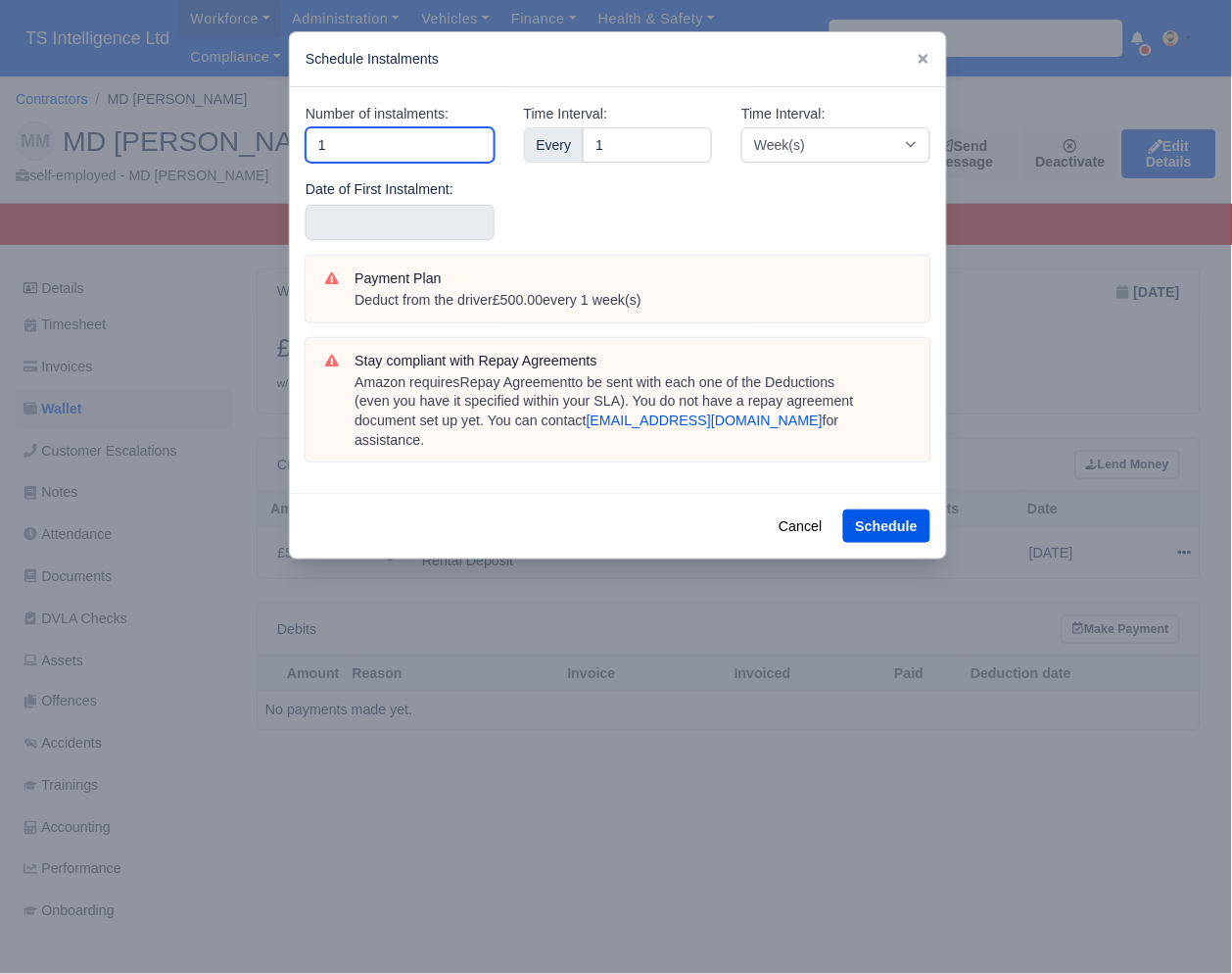
click at [370, 146] on input "1" at bounding box center [401, 145] width 189 height 35
type input "5"
click at [361, 210] on input "text" at bounding box center [401, 221] width 189 height 35
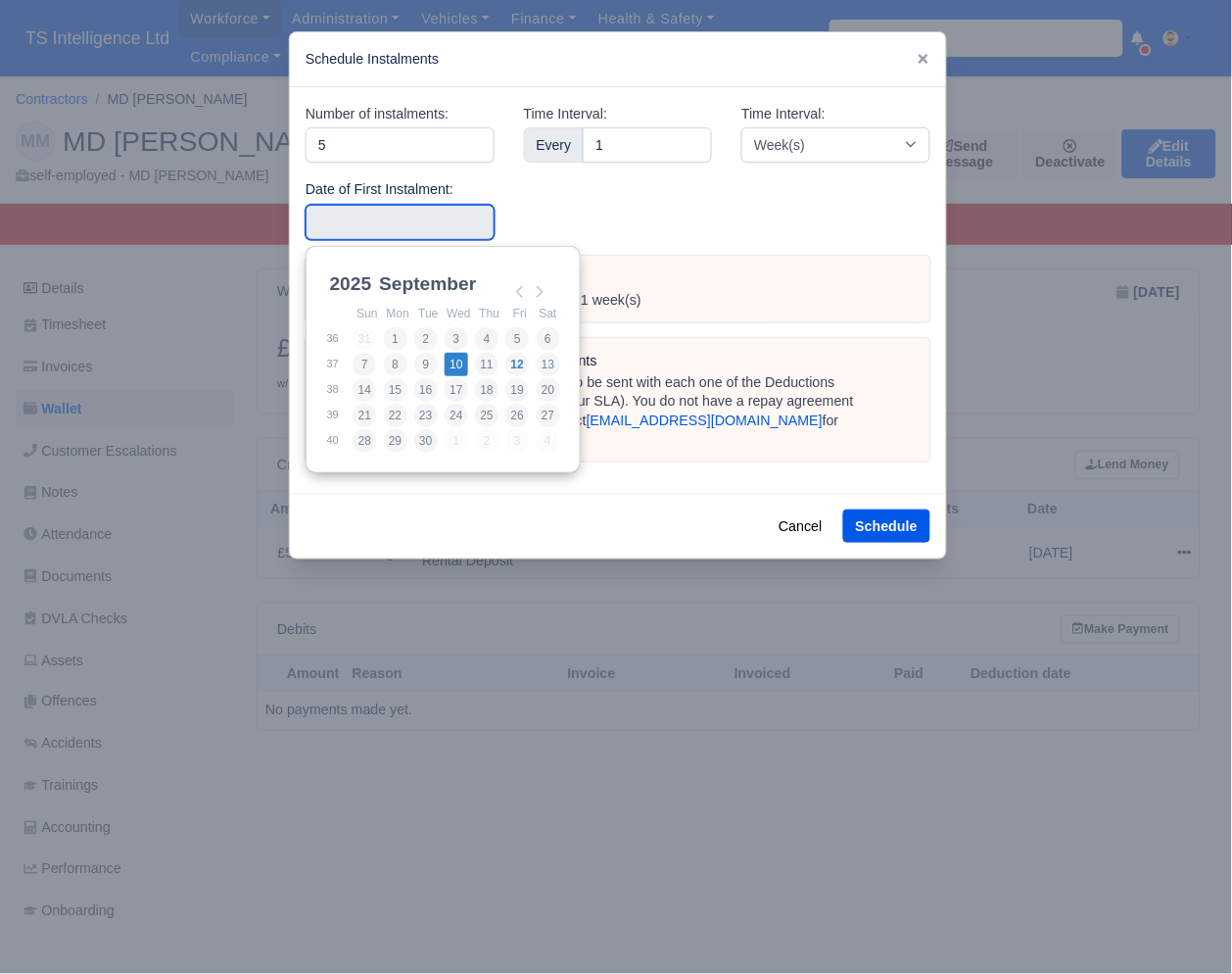
type input "2025-09-10"
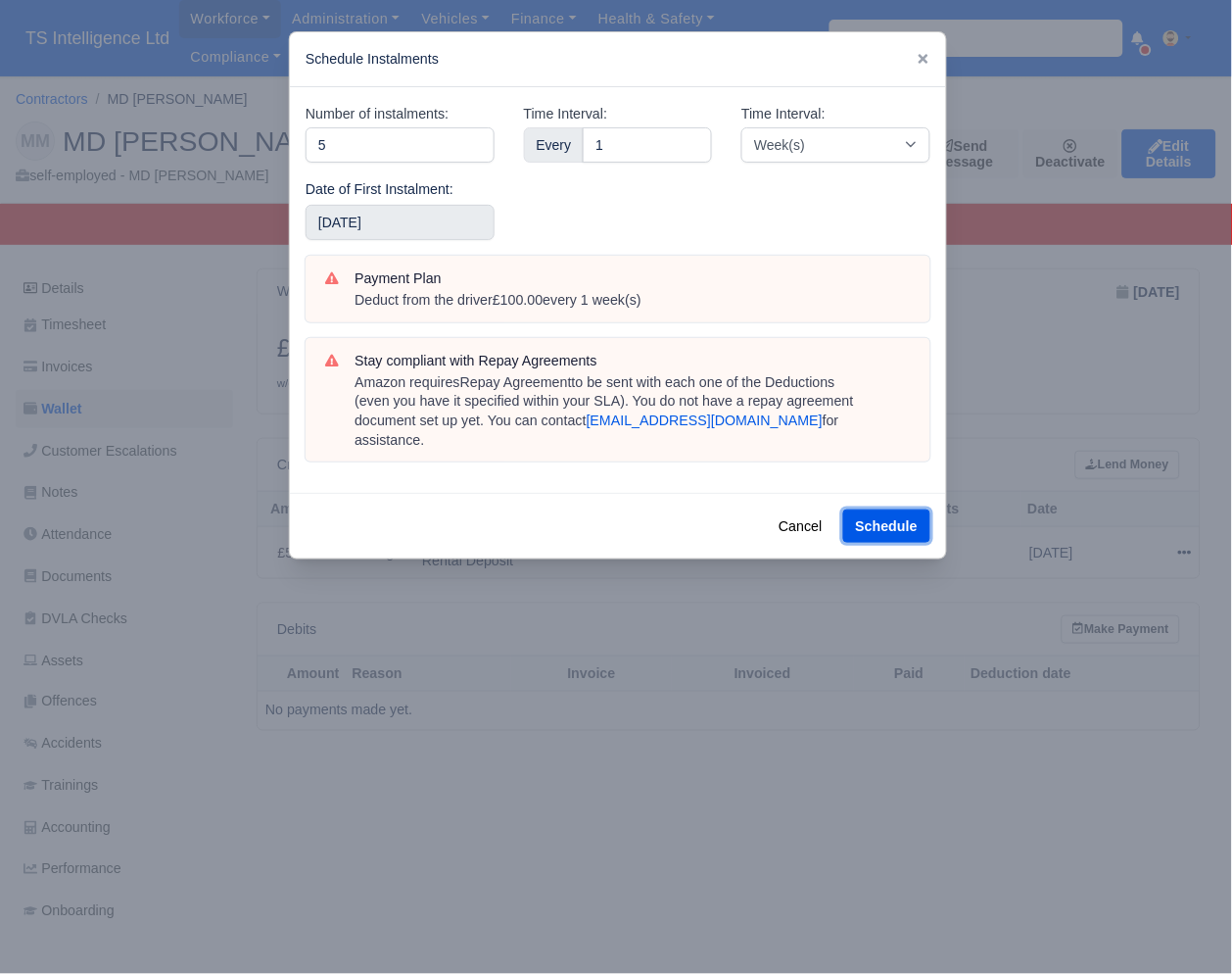
click at [878, 509] on button "Schedule" at bounding box center [886, 525] width 87 height 33
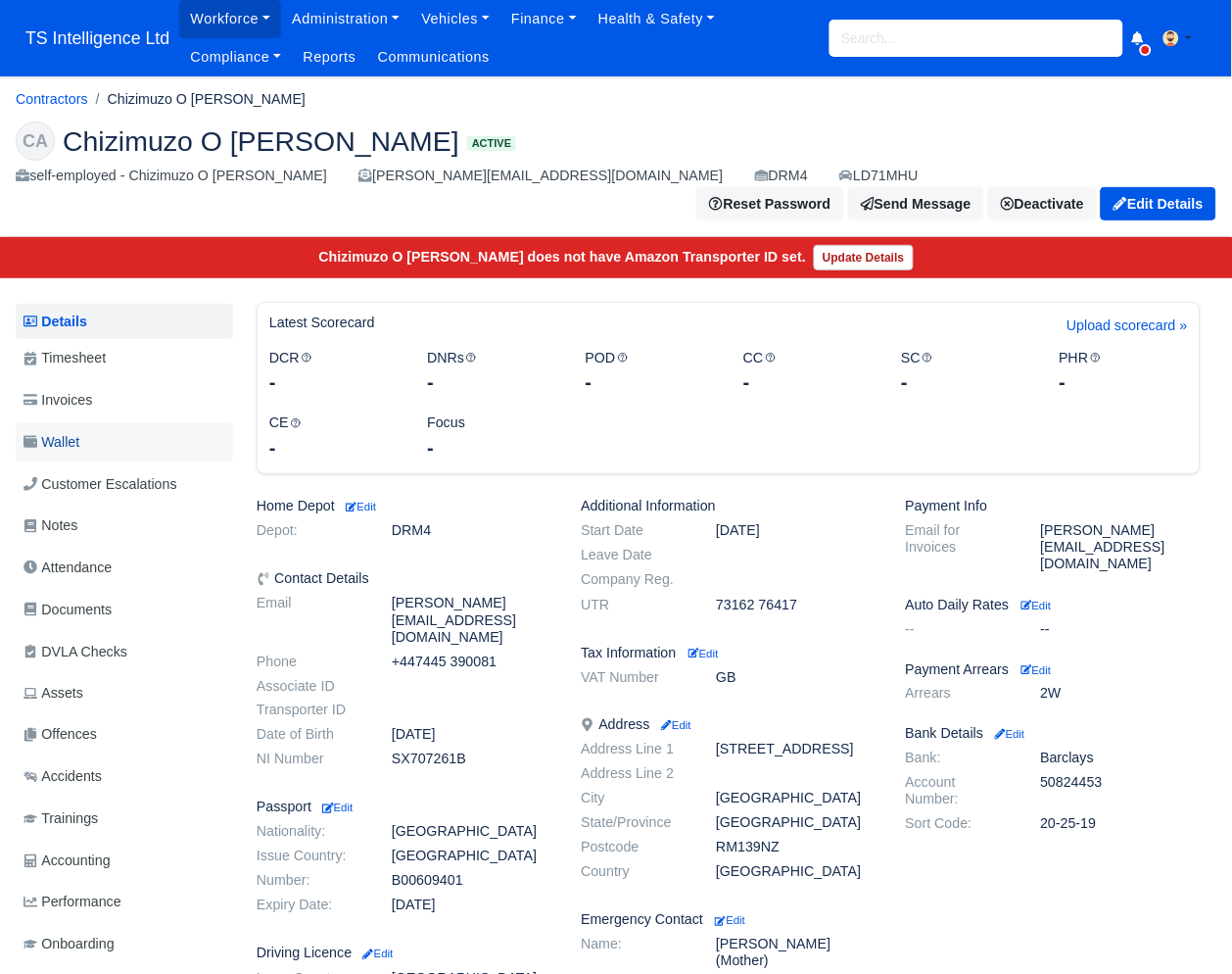
click at [109, 424] on link "Wallet" at bounding box center [125, 443] width 217 height 38
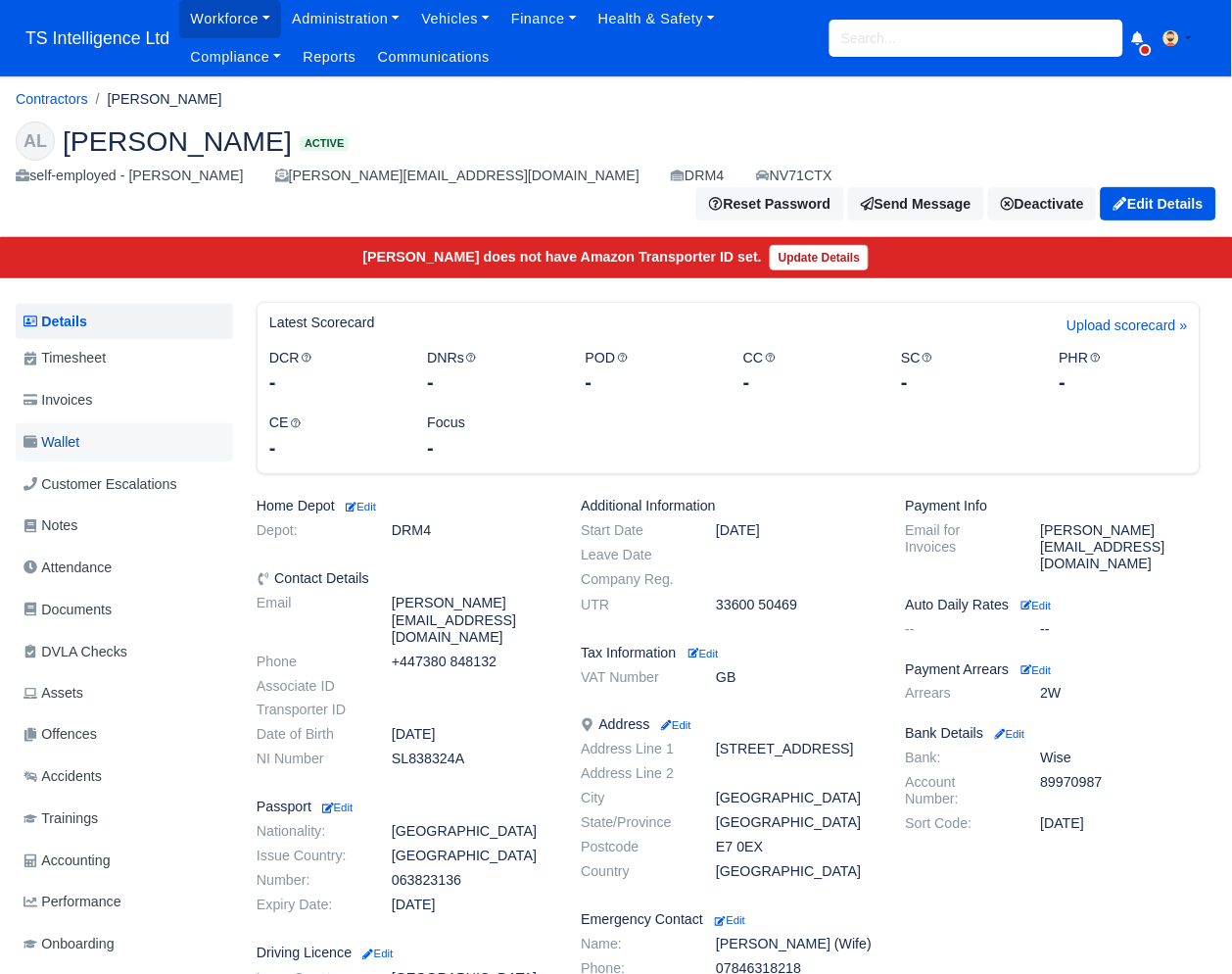
click at [90, 425] on link "Wallet" at bounding box center [125, 443] width 217 height 38
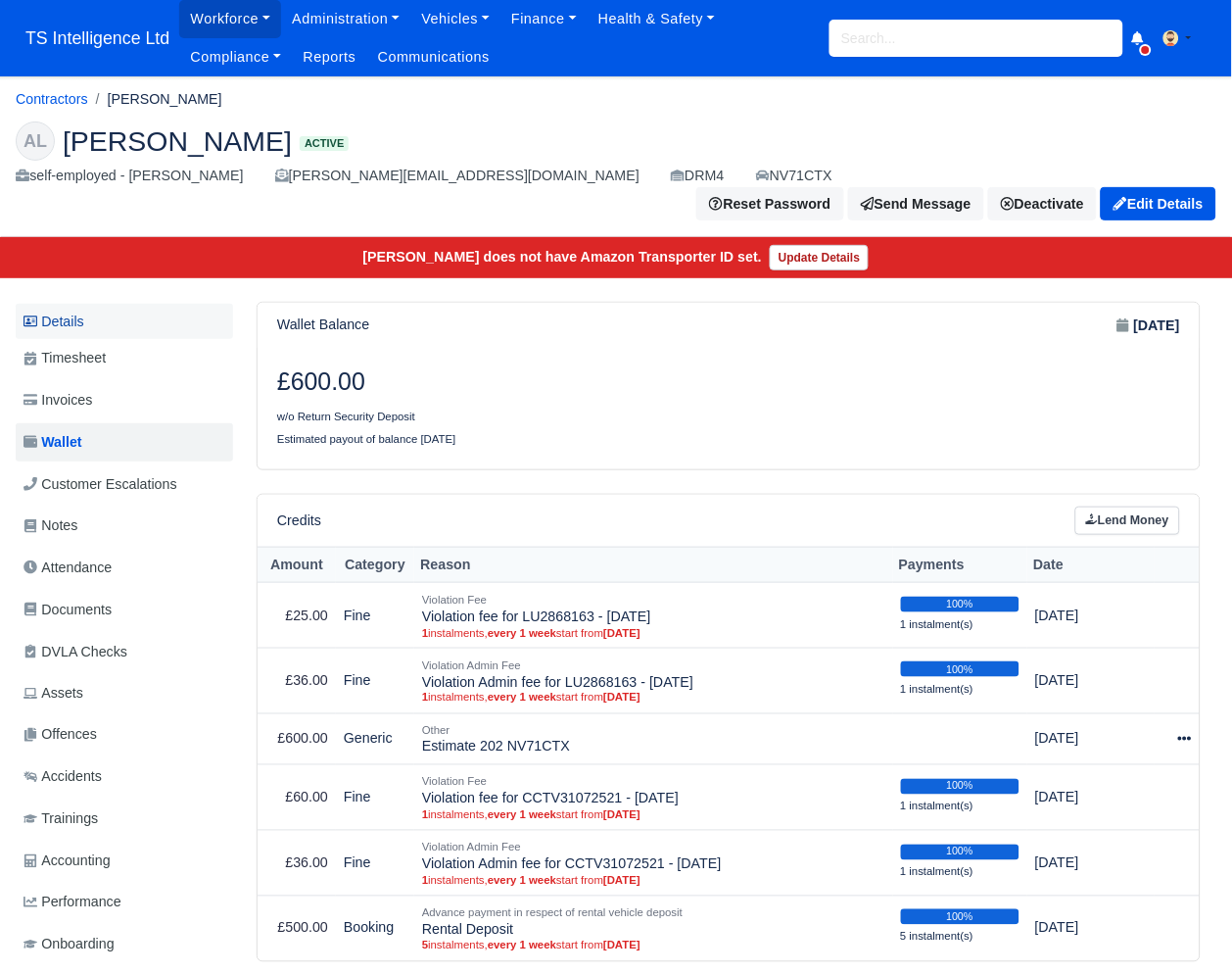
click at [114, 304] on link "Details" at bounding box center [125, 322] width 217 height 36
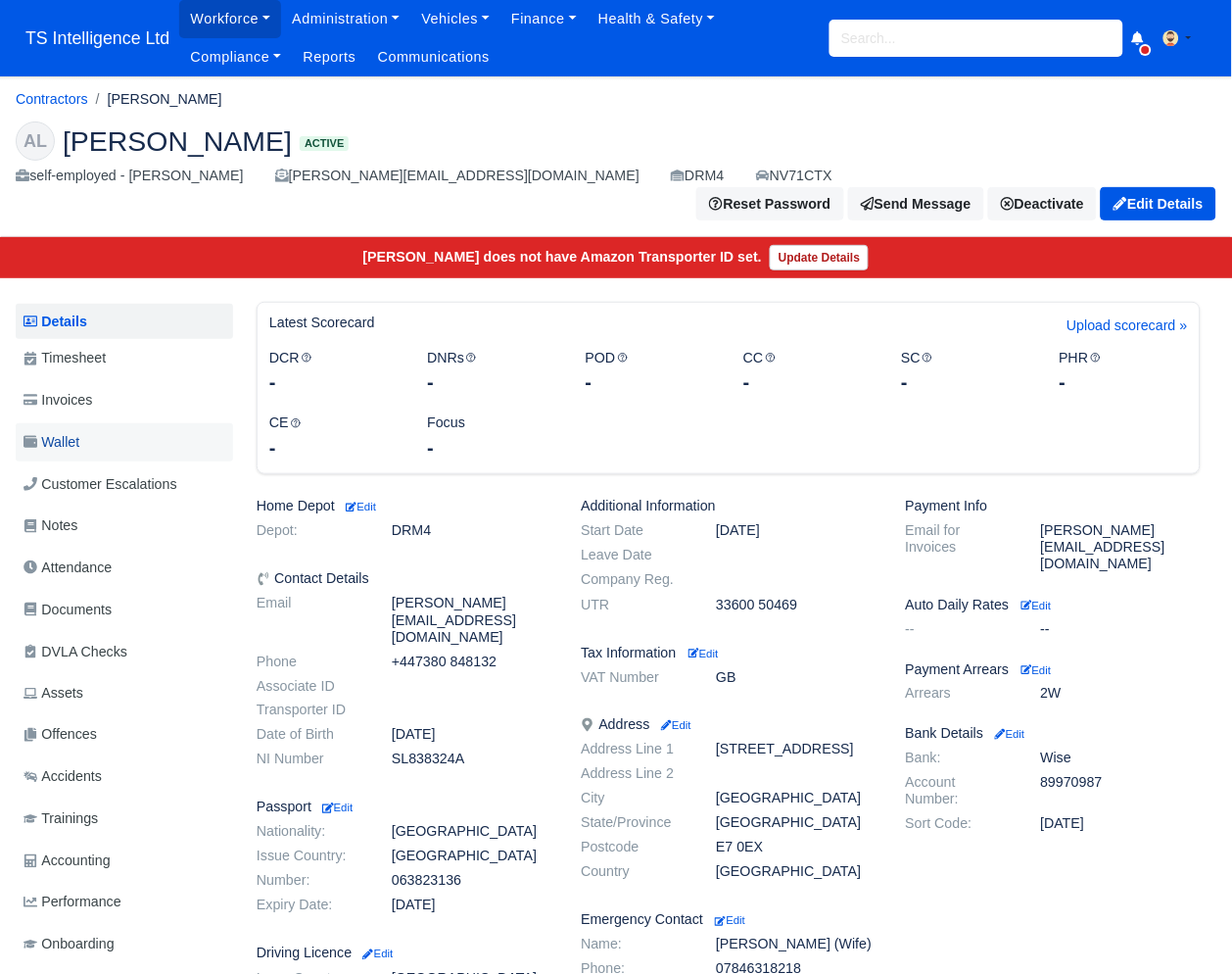
click at [97, 424] on link "Wallet" at bounding box center [125, 443] width 217 height 38
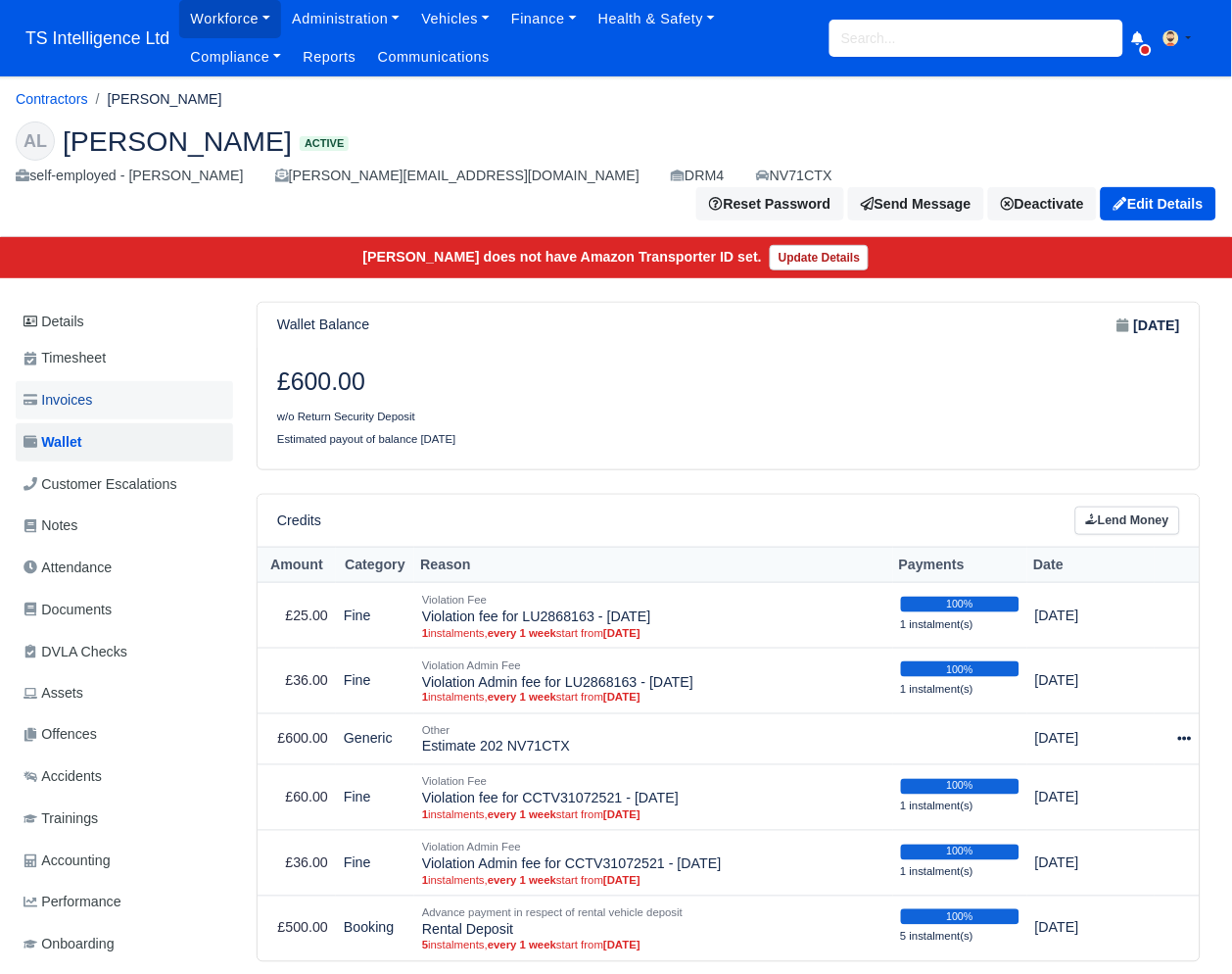
click at [118, 381] on link "Invoices" at bounding box center [125, 400] width 217 height 38
